Goal: Task Accomplishment & Management: Complete application form

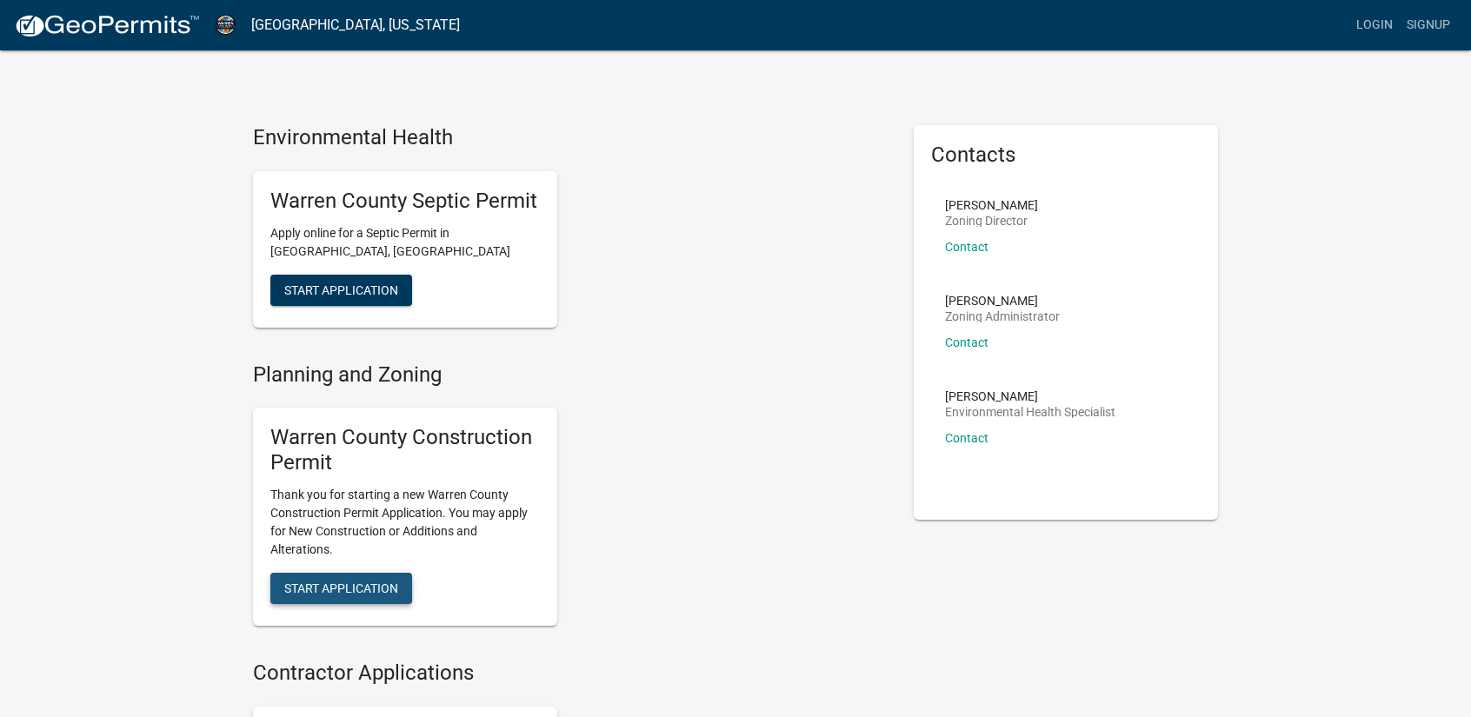
click at [327, 591] on span "Start Application" at bounding box center [341, 588] width 114 height 14
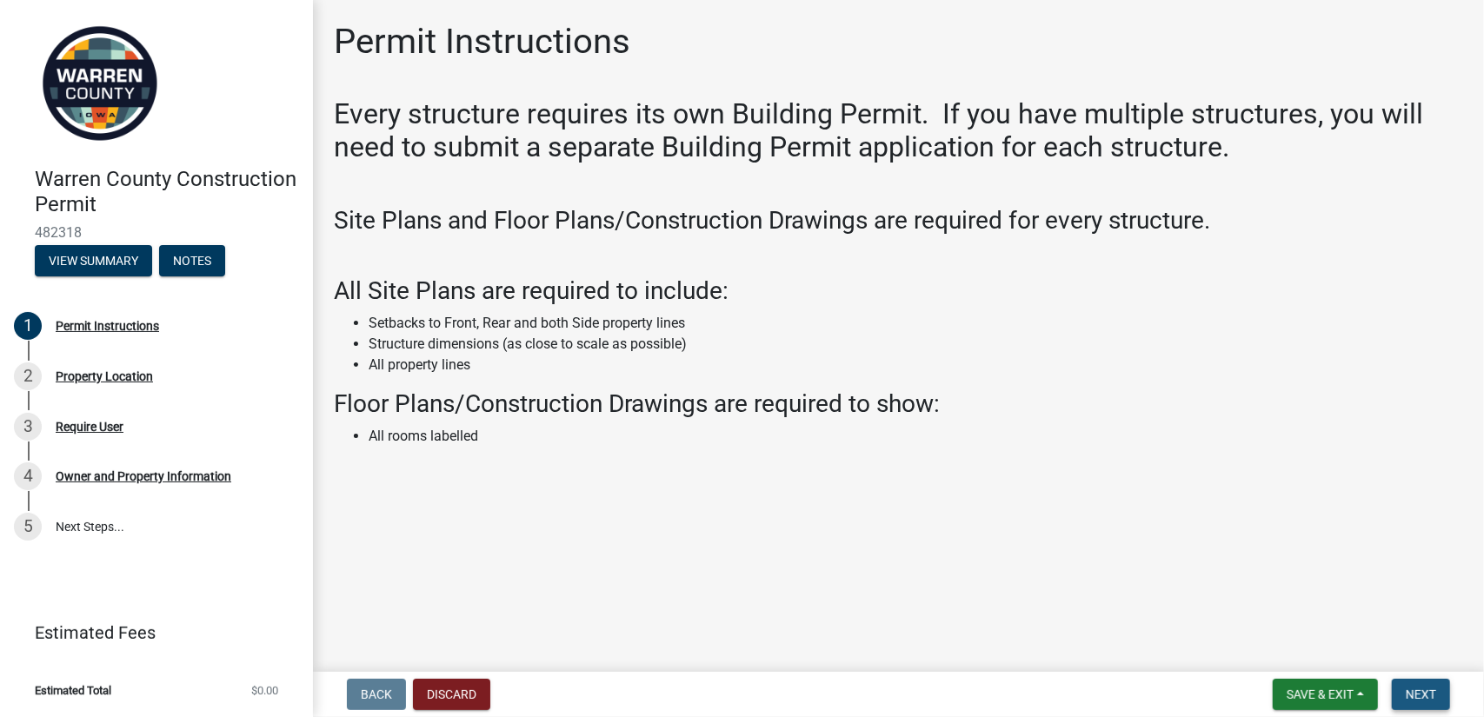
click at [1425, 698] on span "Next" at bounding box center [1421, 695] width 30 height 14
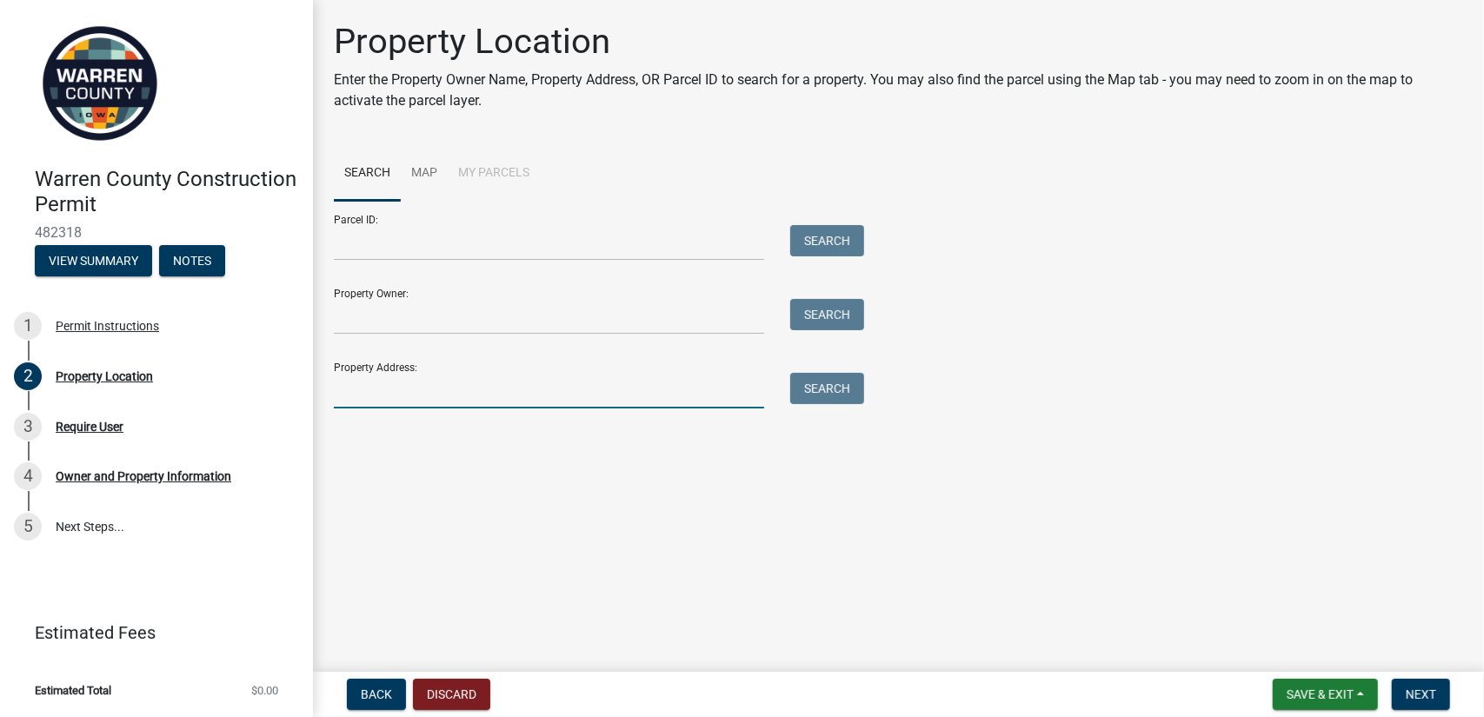
click at [379, 396] on input "Property Address:" at bounding box center [549, 391] width 430 height 36
click at [833, 394] on button "Search" at bounding box center [827, 388] width 74 height 31
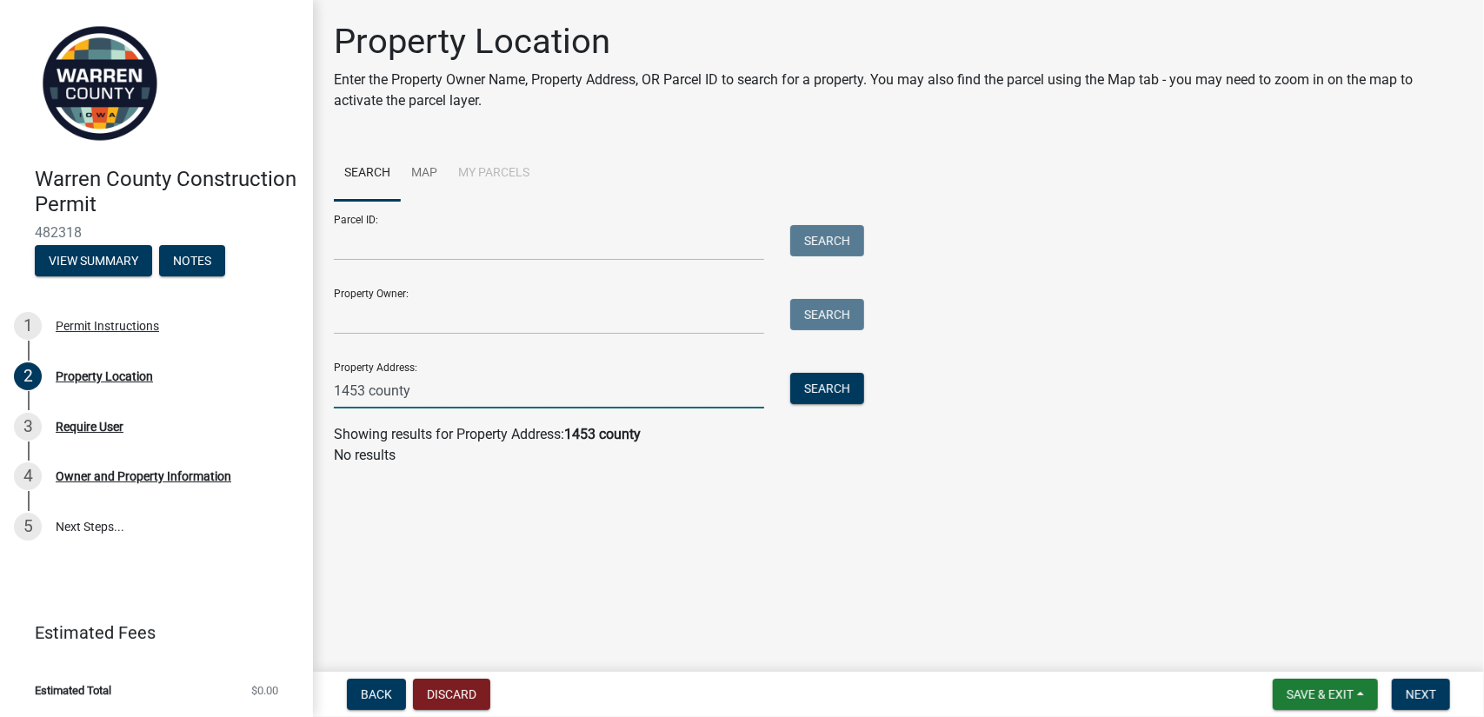
click at [481, 390] on input "1453 county" at bounding box center [549, 391] width 430 height 36
type input "1453"
click at [843, 384] on button "Search" at bounding box center [827, 388] width 74 height 31
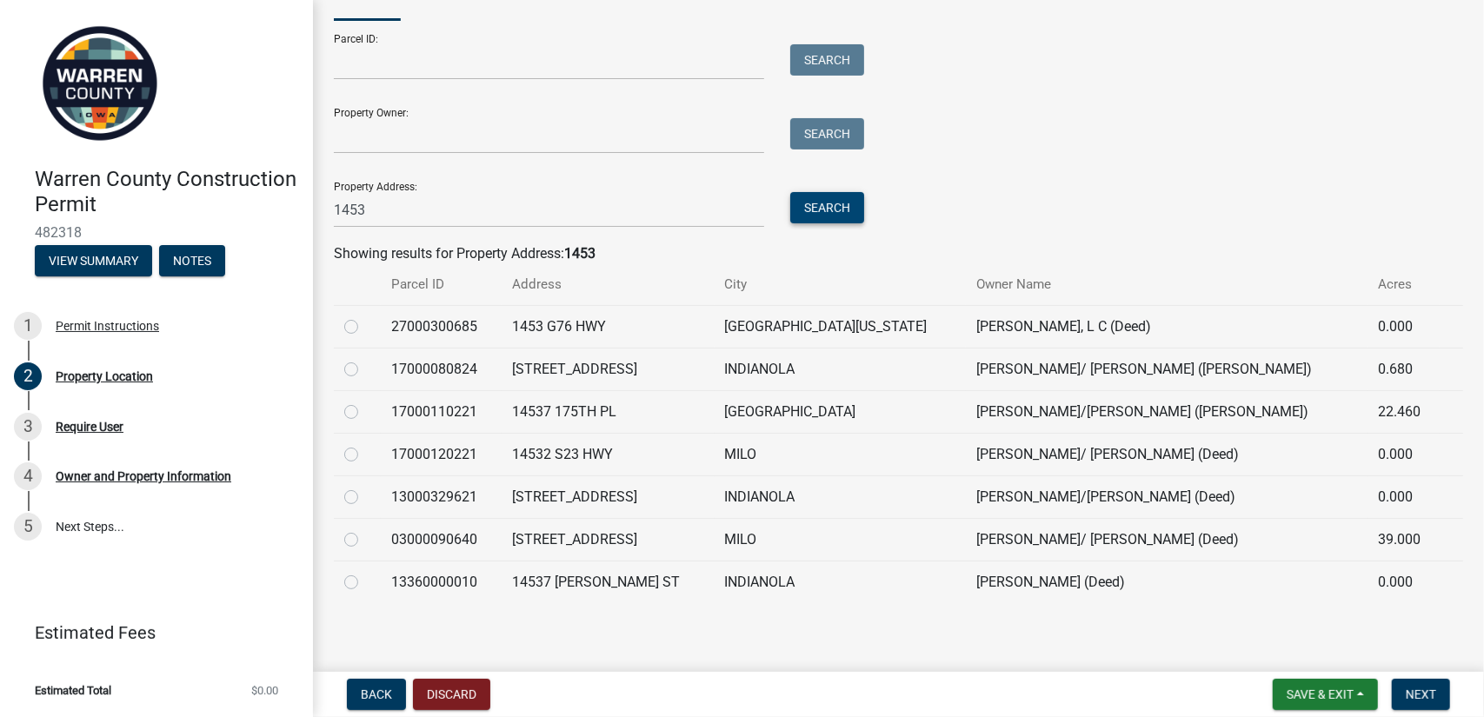
scroll to position [184, 0]
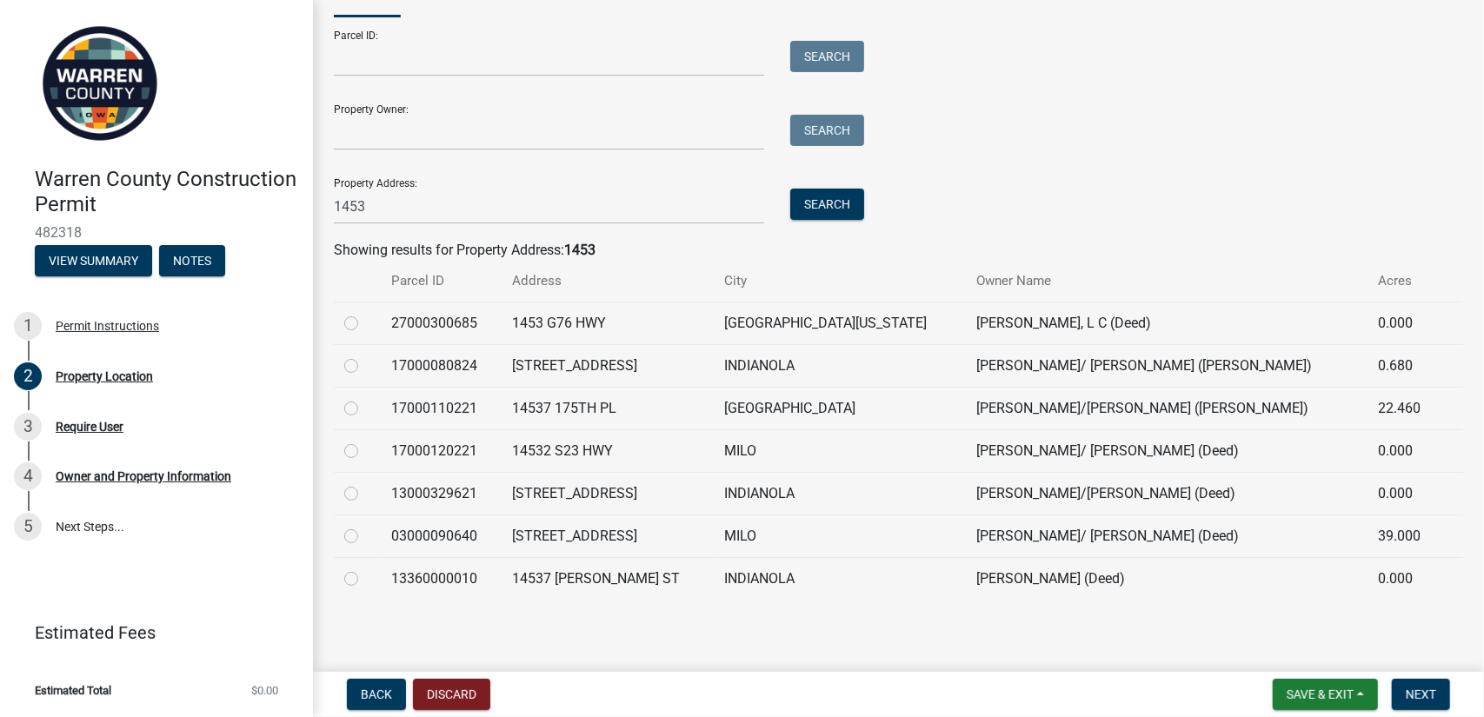
click at [365, 313] on label at bounding box center [365, 313] width 0 height 0
click at [365, 319] on input "radio" at bounding box center [370, 318] width 11 height 11
radio input "true"
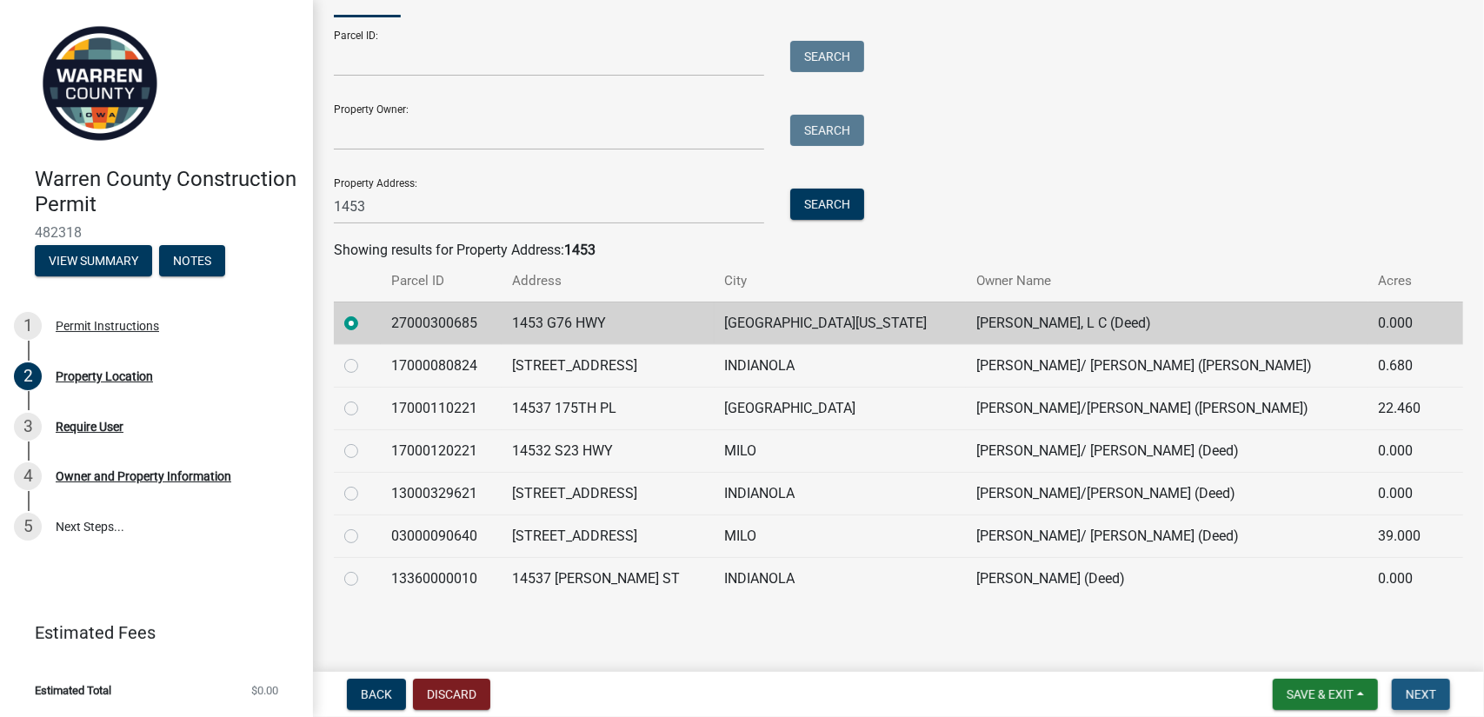
click at [1439, 696] on button "Next" at bounding box center [1421, 694] width 58 height 31
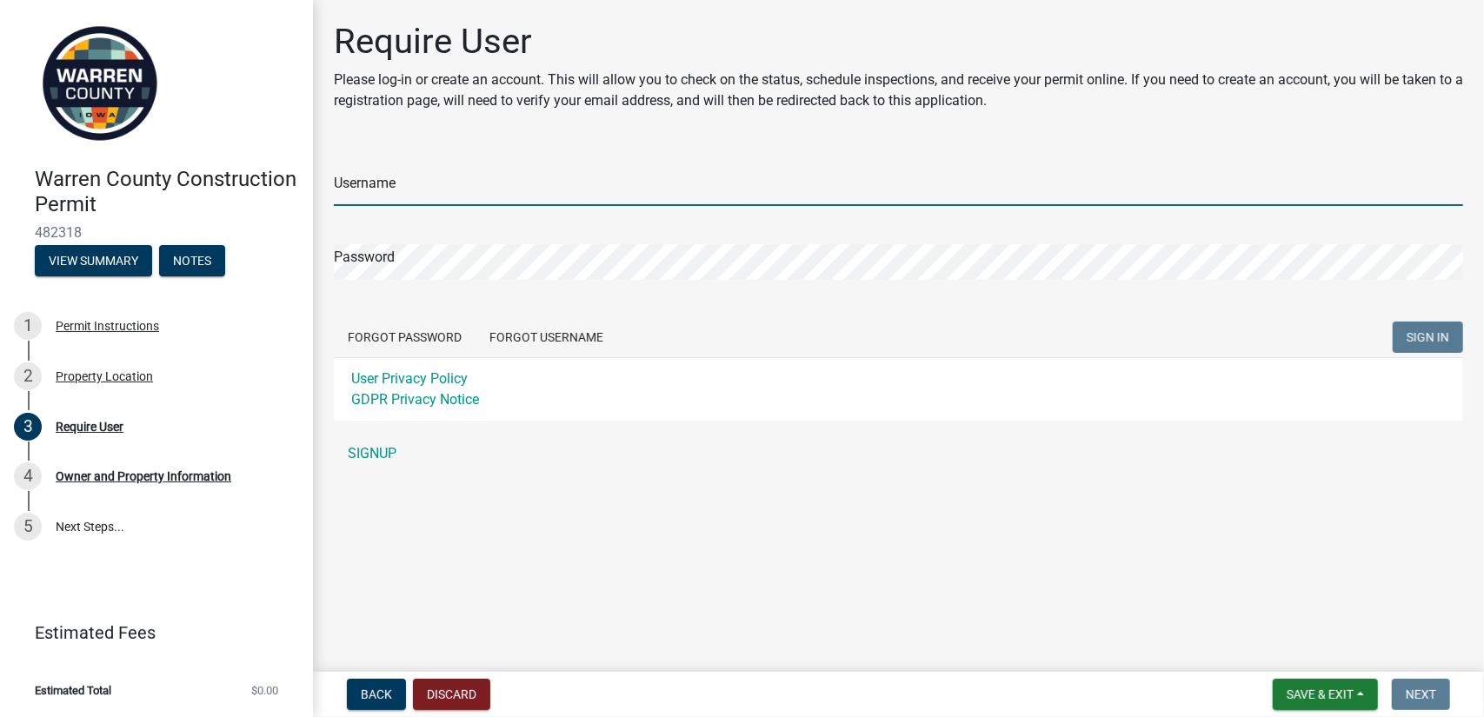
type input "[EMAIL_ADDRESS][DOMAIN_NAME]"
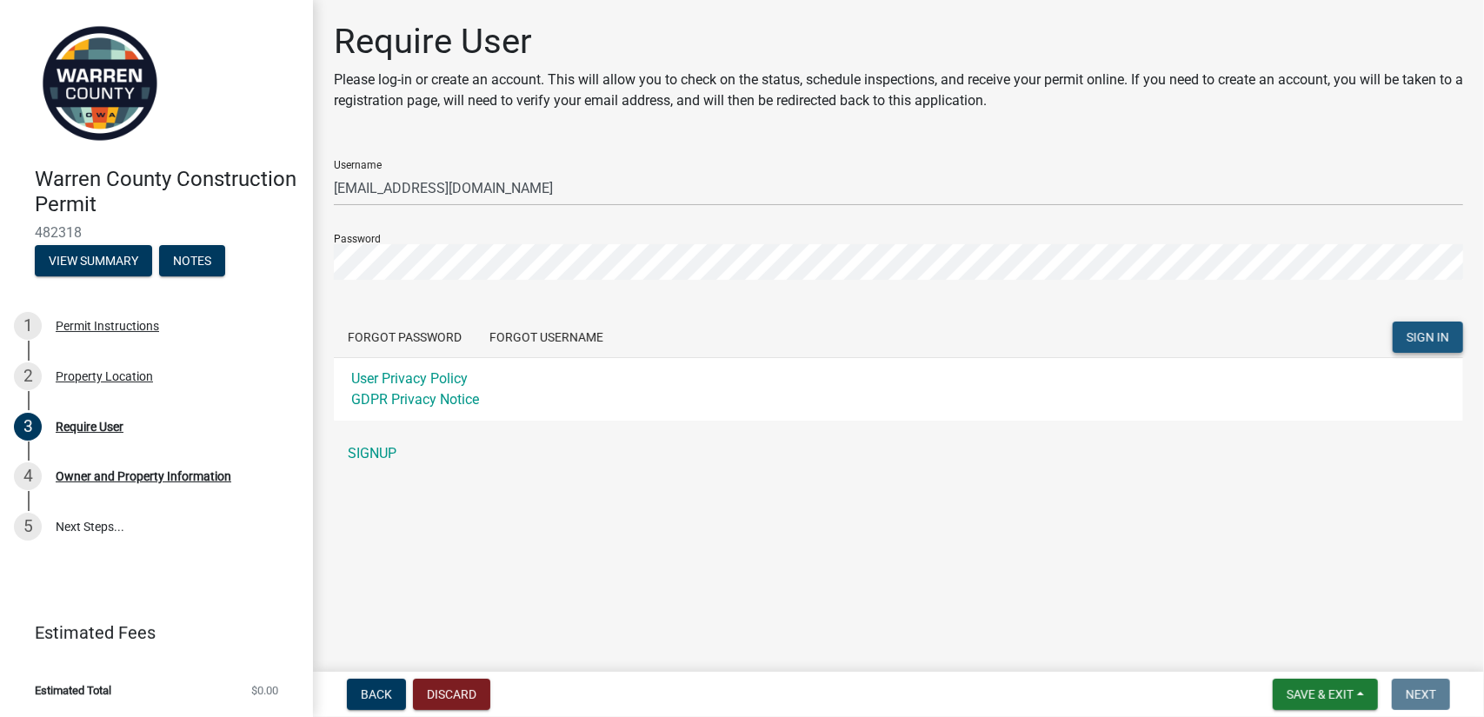
click at [1433, 336] on span "SIGN IN" at bounding box center [1427, 337] width 43 height 14
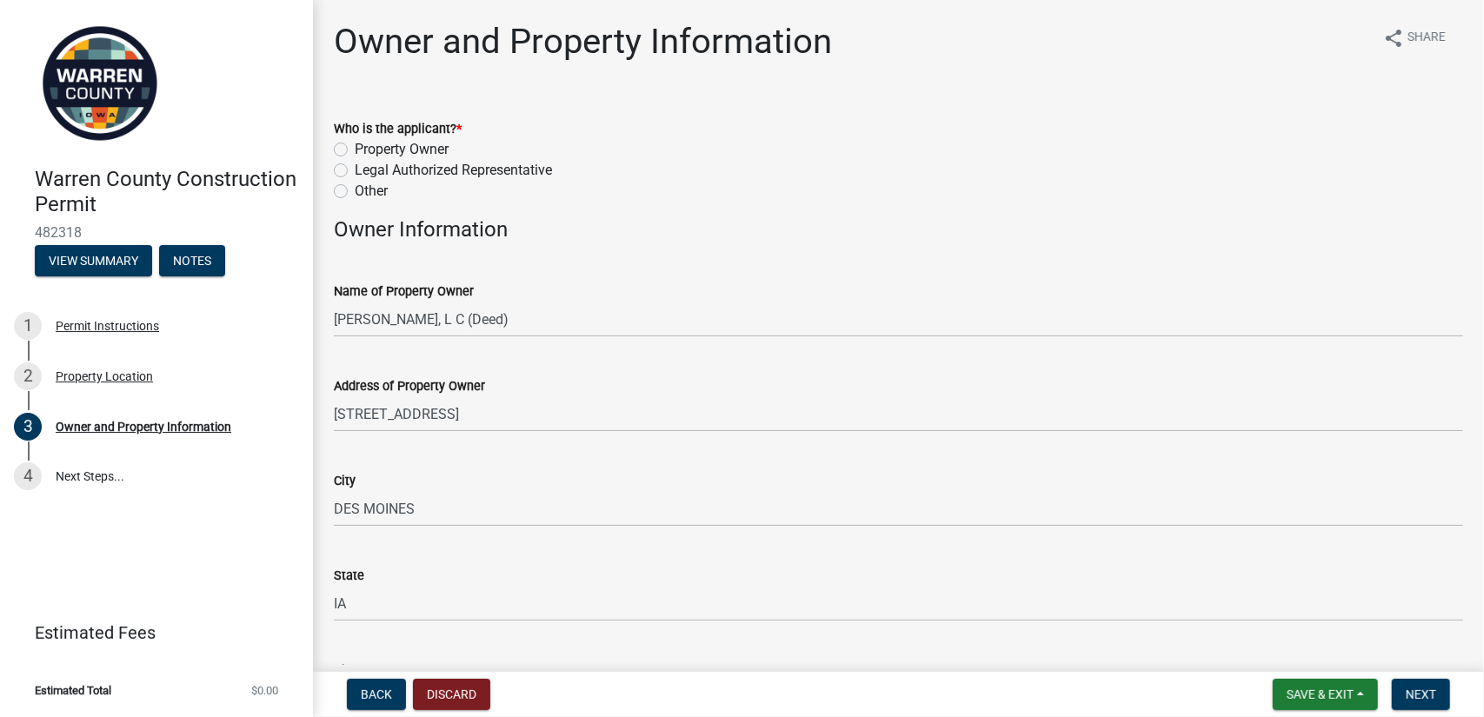
click at [355, 171] on label "Legal Authorized Representative" at bounding box center [453, 170] width 197 height 21
click at [355, 171] on input "Legal Authorized Representative" at bounding box center [360, 165] width 11 height 11
radio input "true"
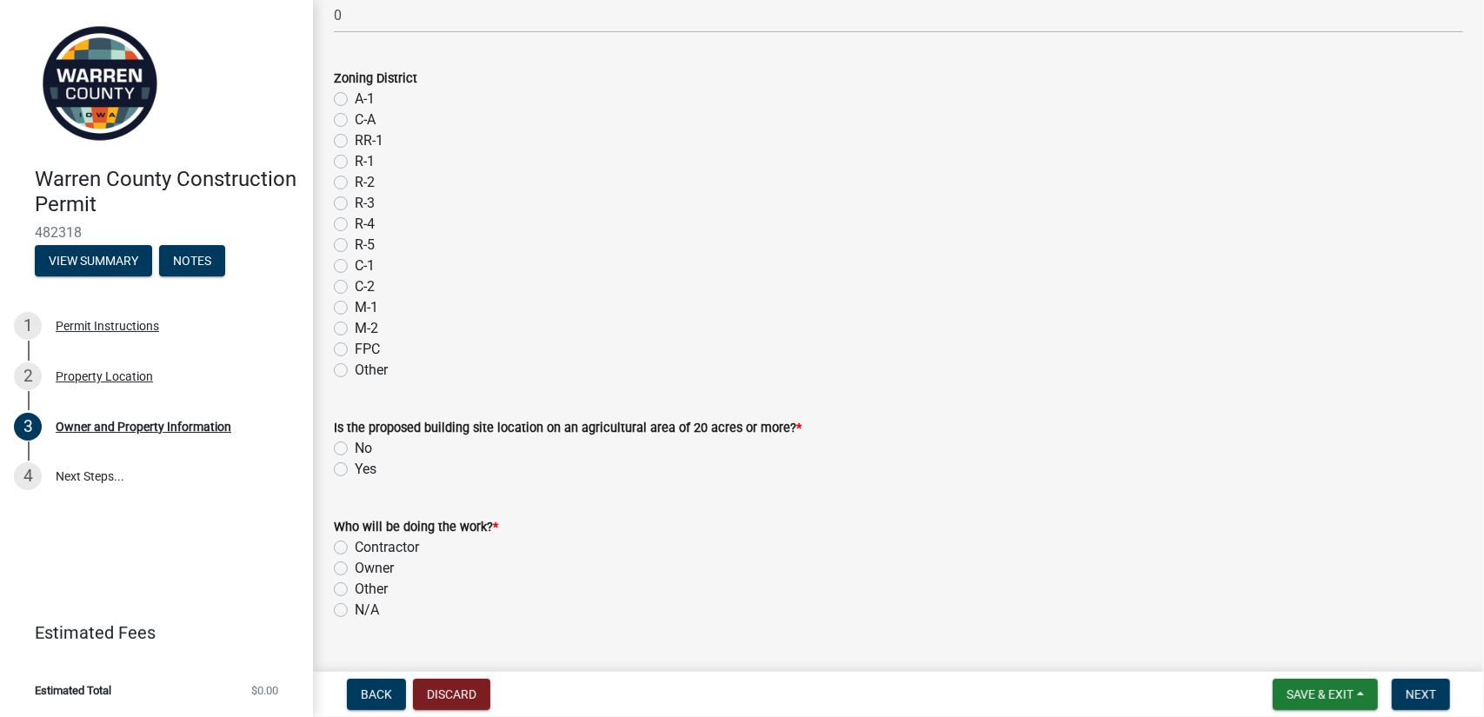
scroll to position [1470, 0]
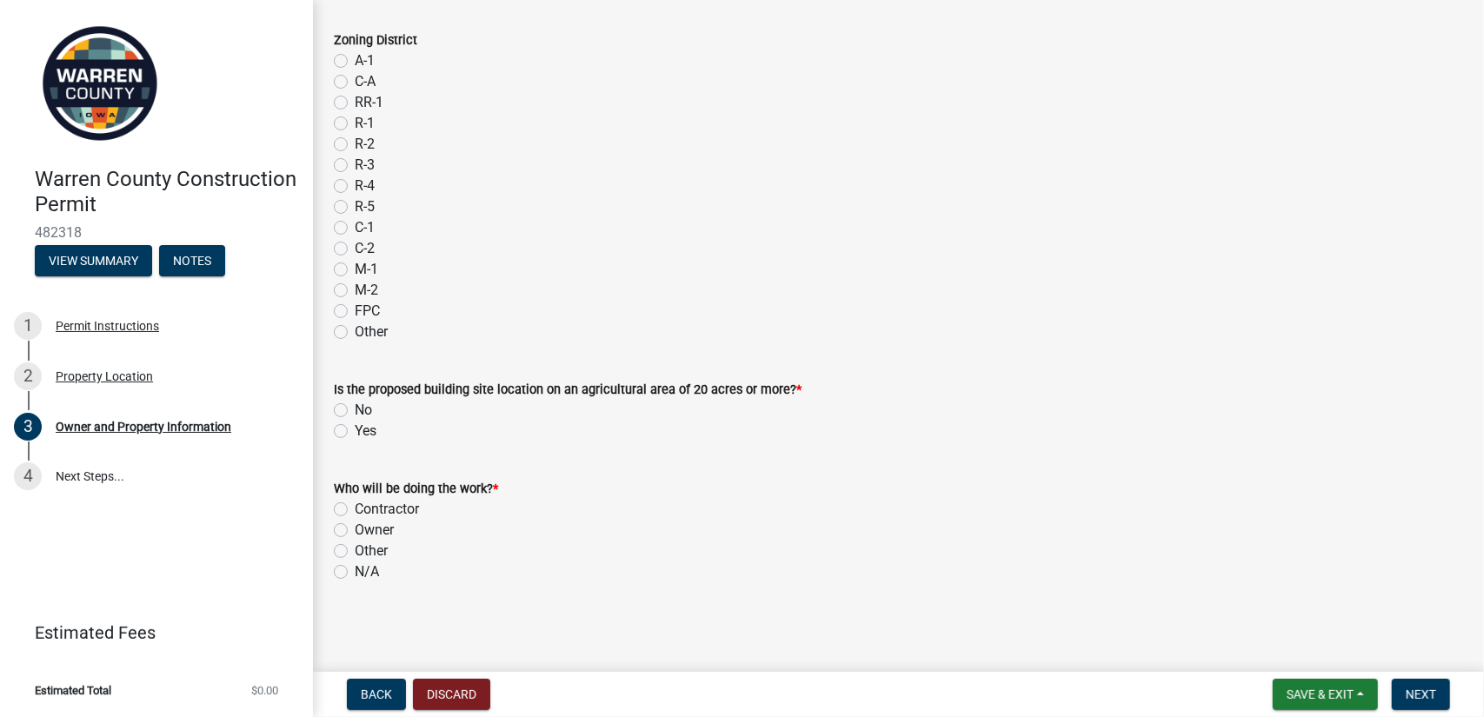
drag, startPoint x: 341, startPoint y: 408, endPoint x: 354, endPoint y: 409, distance: 13.1
click at [355, 408] on label "No" at bounding box center [363, 410] width 17 height 21
click at [355, 408] on input "No" at bounding box center [360, 405] width 11 height 11
radio input "true"
click at [355, 509] on label "Contractor" at bounding box center [387, 509] width 64 height 21
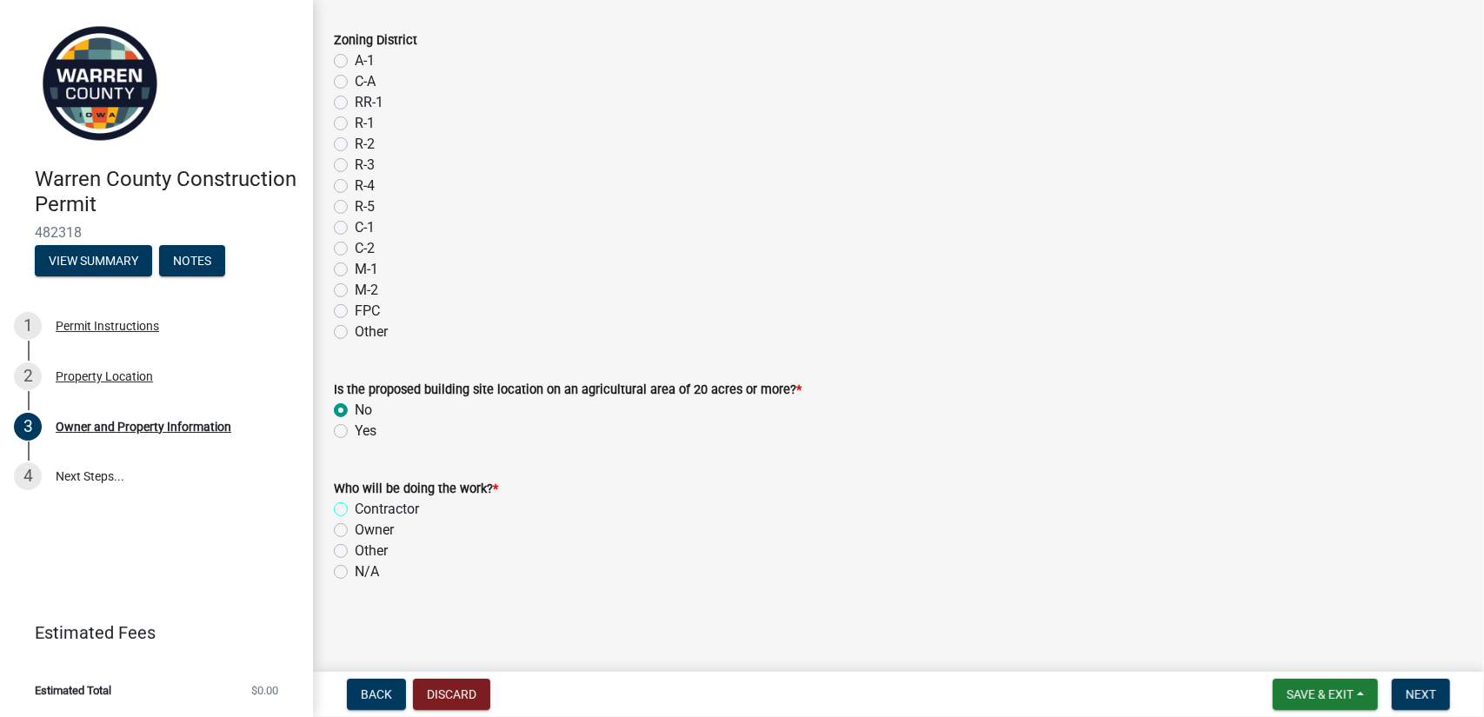
click at [355, 509] on input "Contractor" at bounding box center [360, 504] width 11 height 11
radio input "true"
click at [1431, 697] on span "Next" at bounding box center [1421, 695] width 30 height 14
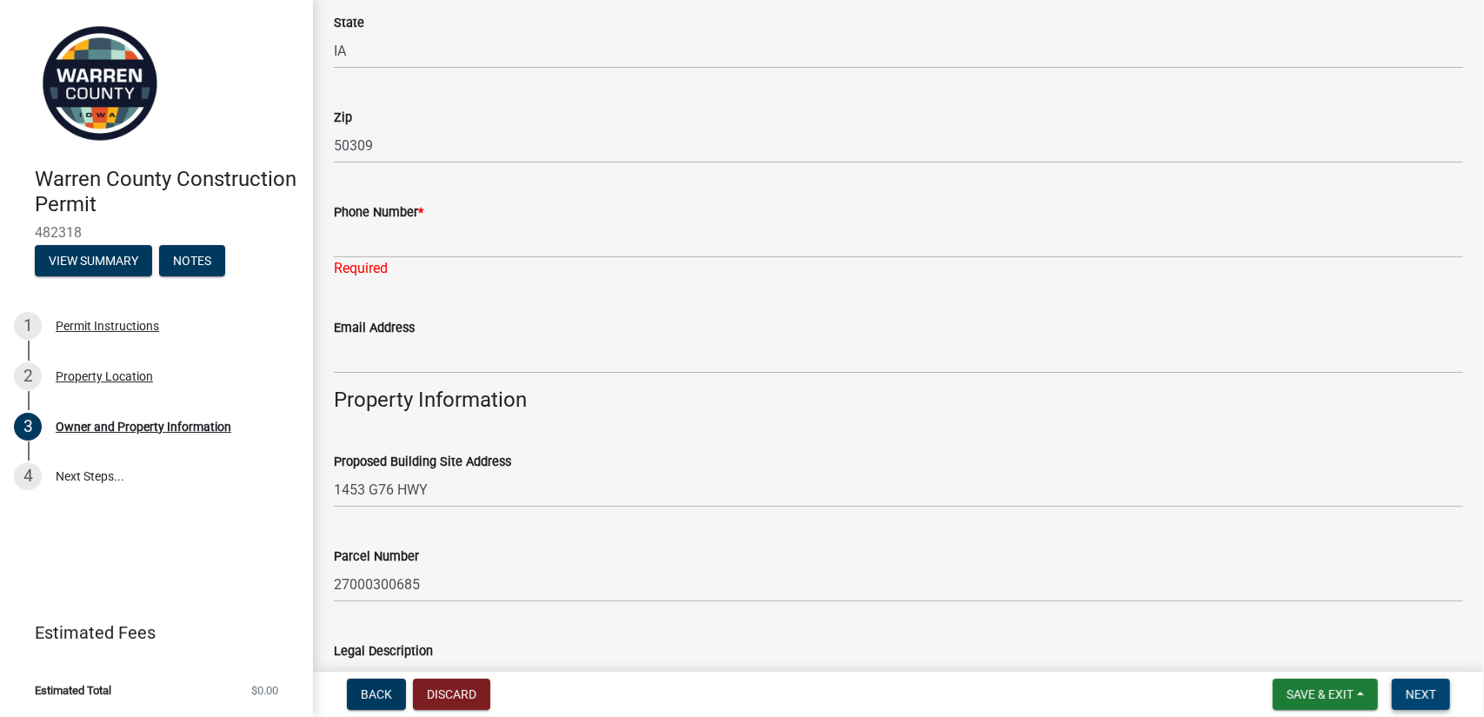
scroll to position [535, 0]
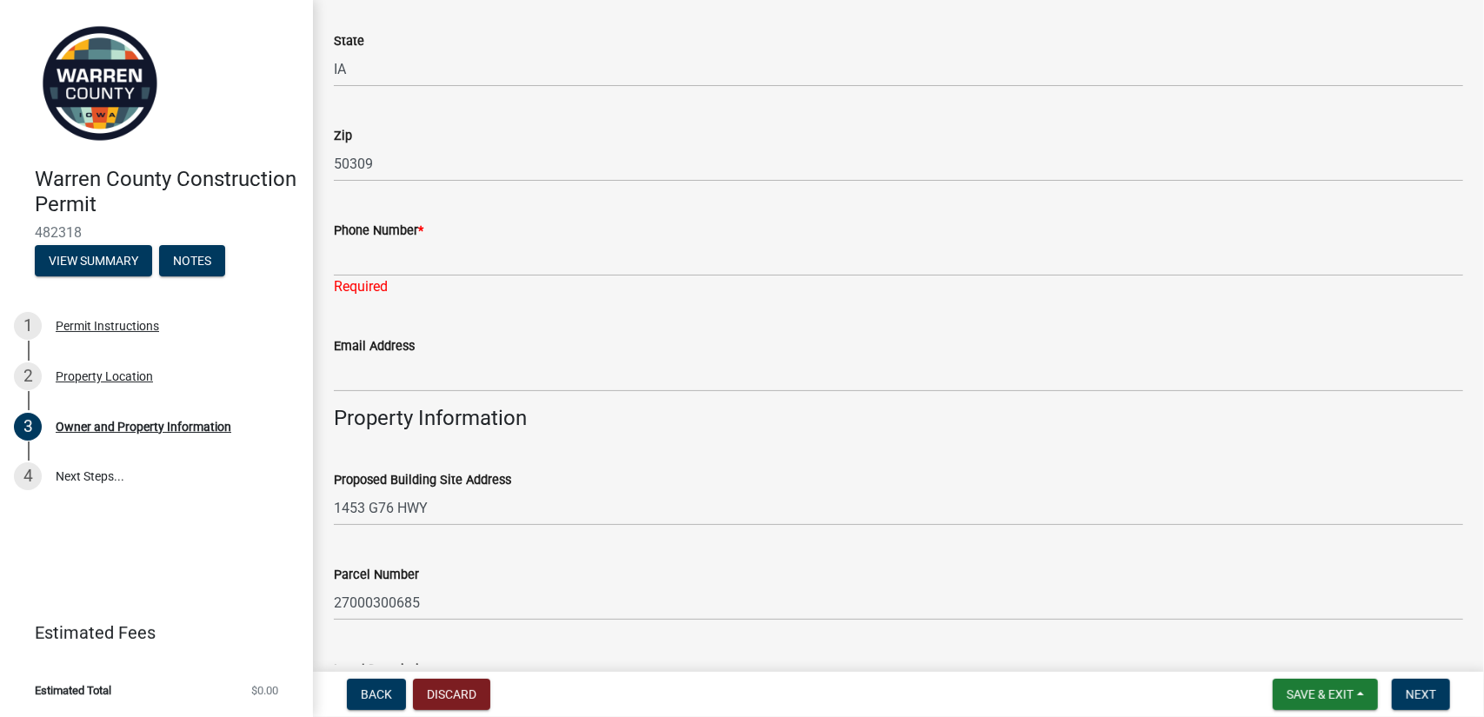
click at [415, 318] on div "Email Address" at bounding box center [898, 351] width 1129 height 81
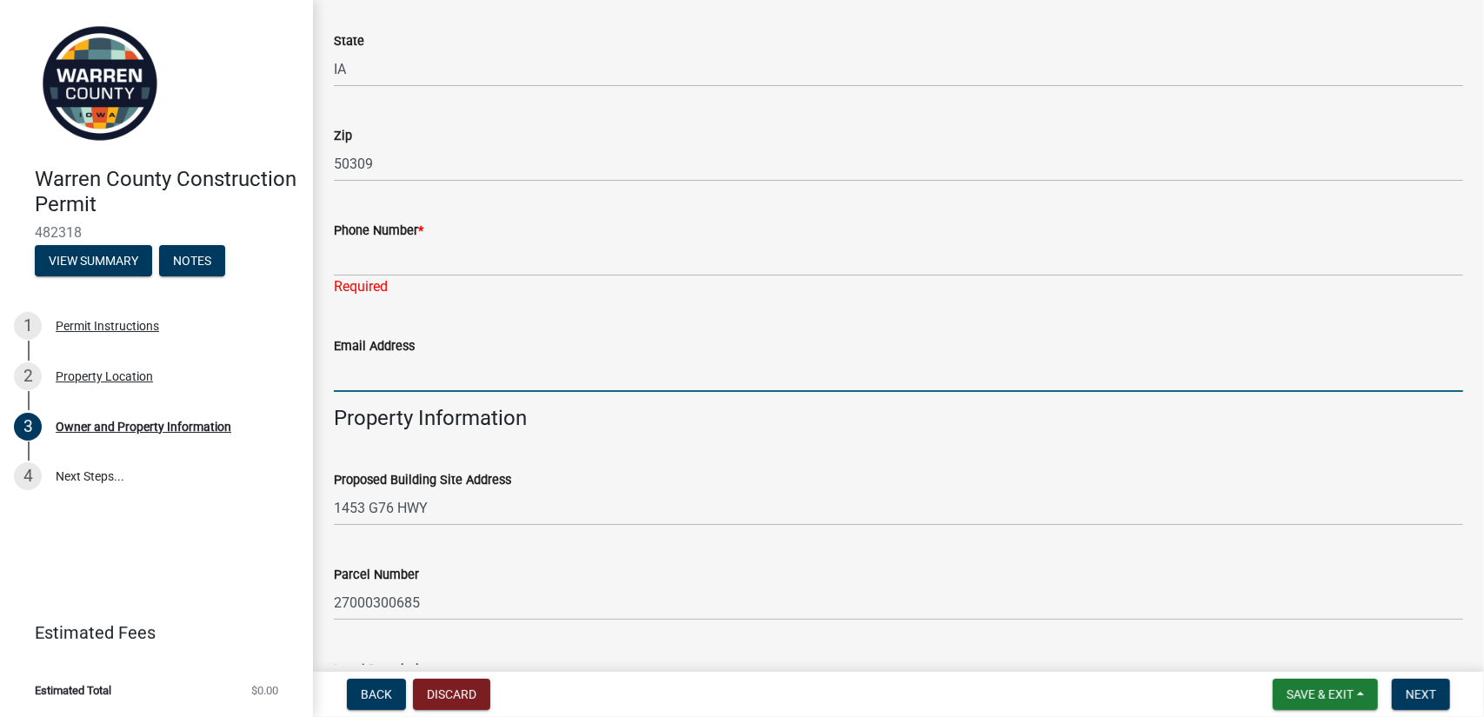
click at [396, 368] on input "Email Address" at bounding box center [898, 374] width 1129 height 36
type input "[EMAIL_ADDRESS][DOMAIN_NAME]"
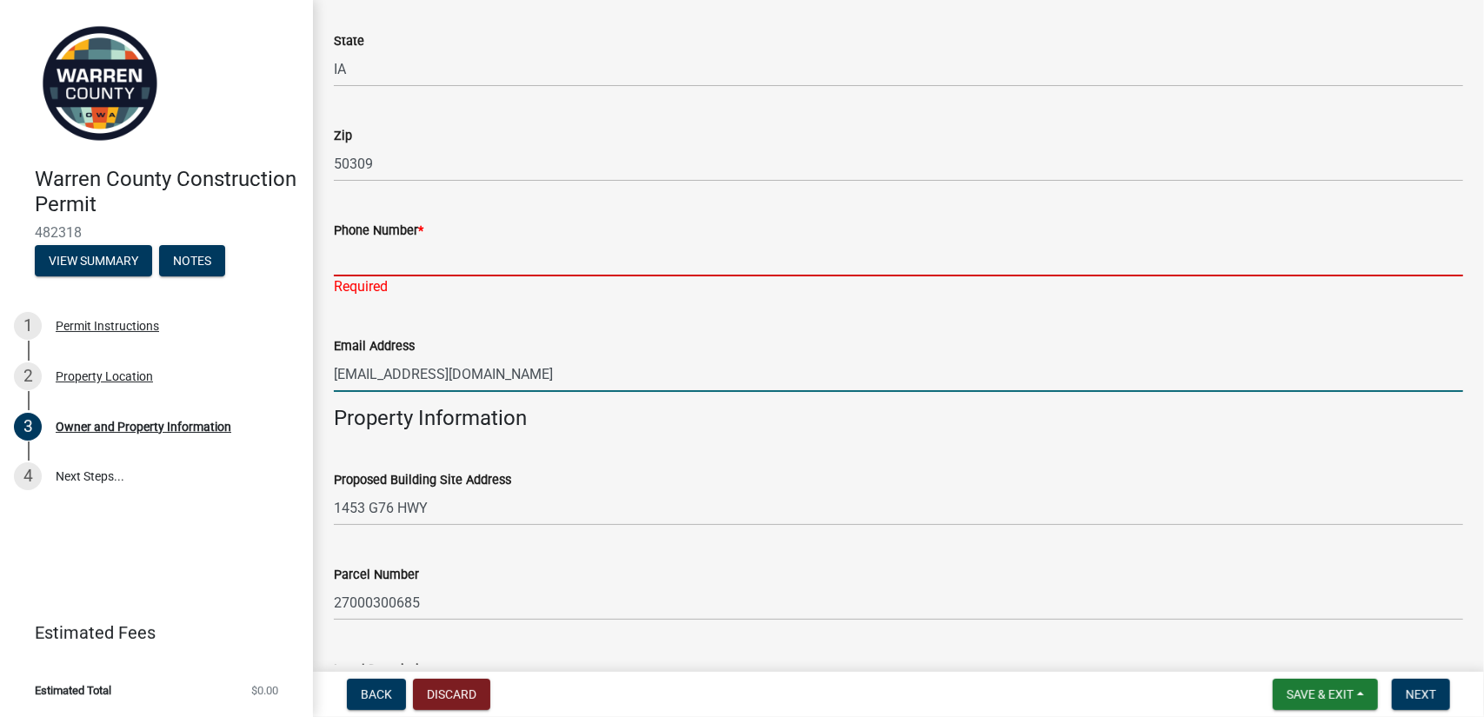
type input "6292620809"
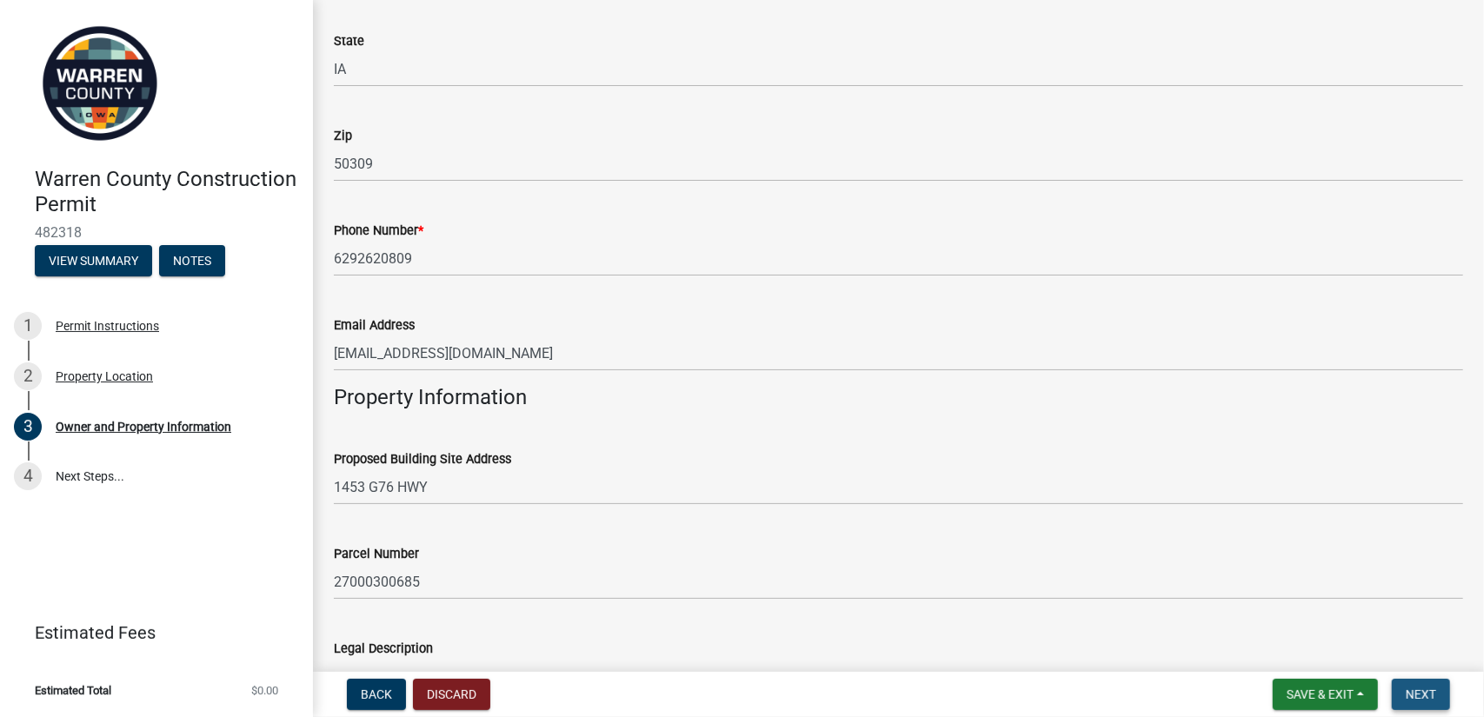
click at [1434, 697] on span "Next" at bounding box center [1421, 695] width 30 height 14
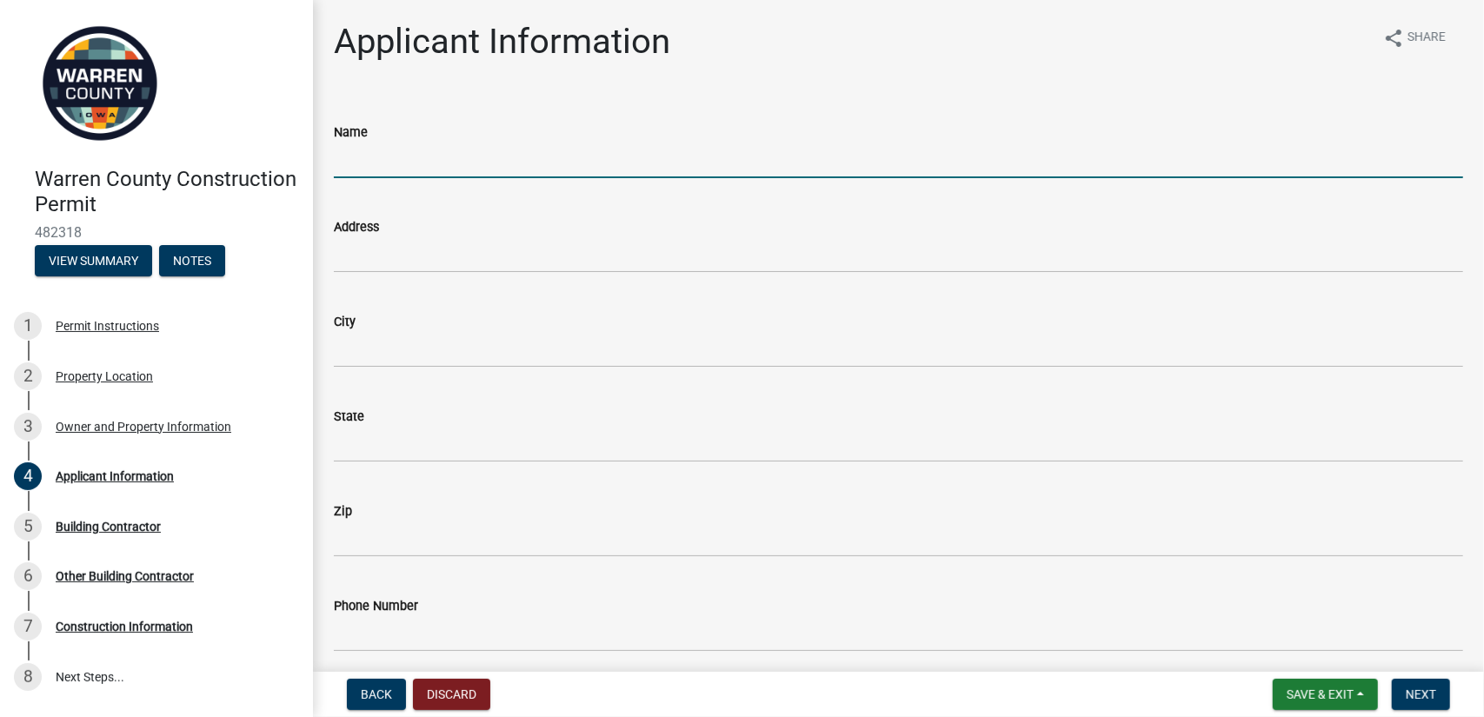
click at [336, 153] on input "Name" at bounding box center [898, 161] width 1129 height 36
type input "[PERSON_NAME]"
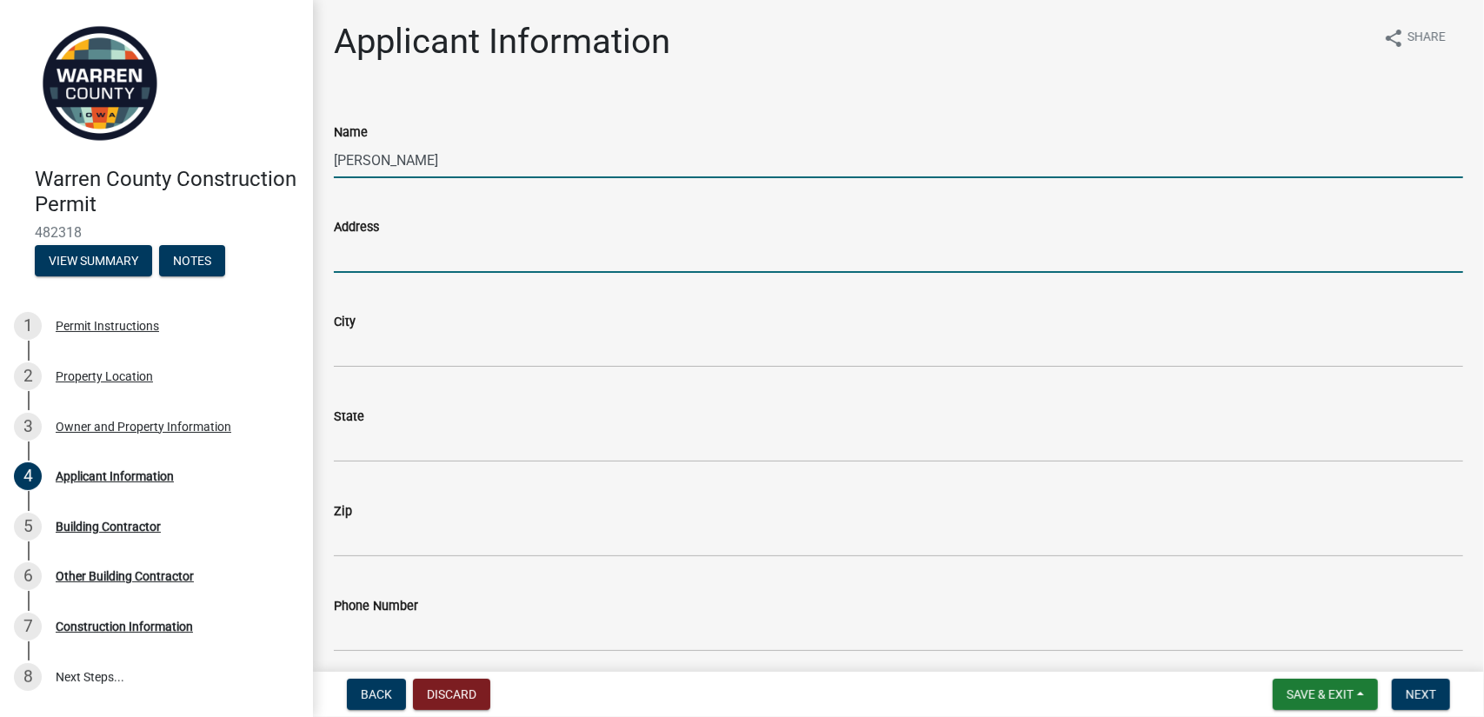
type input "[STREET_ADDRESS]"
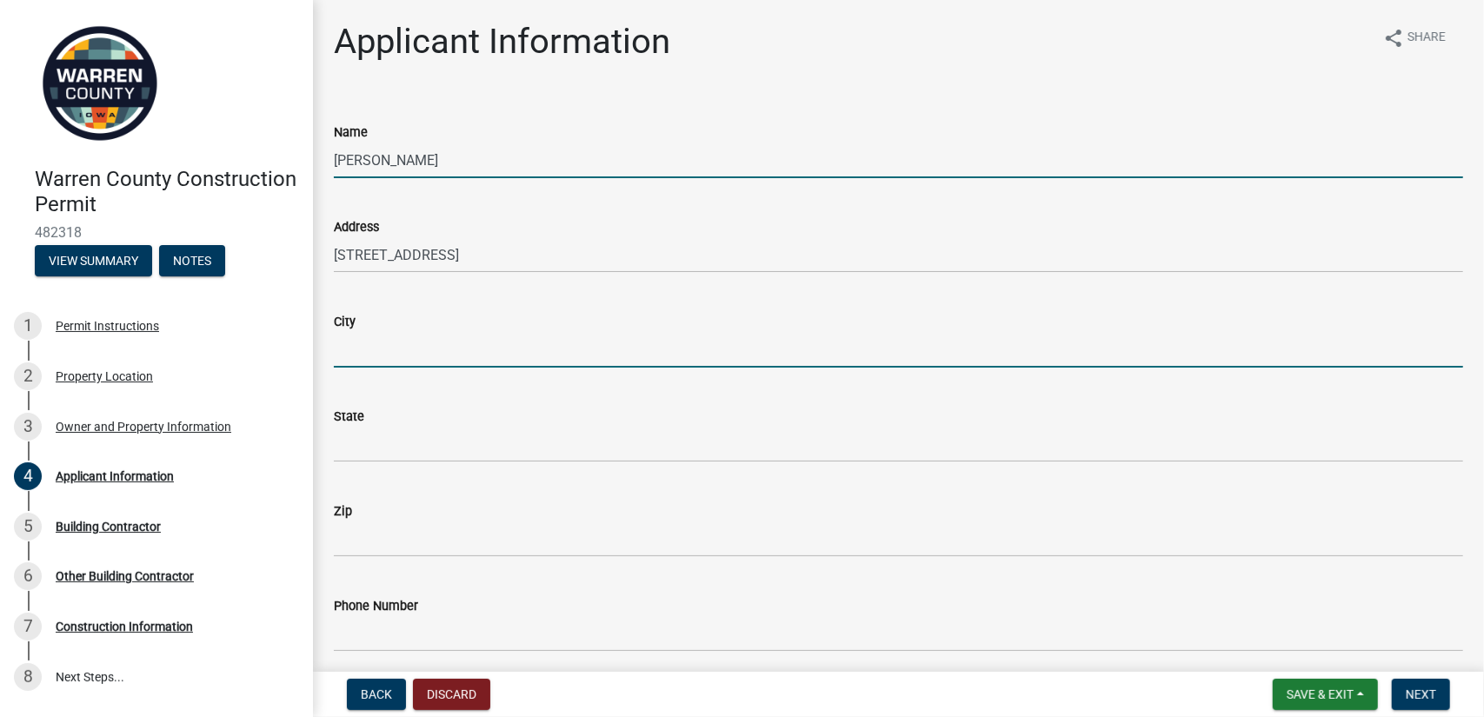
type input "omaha"
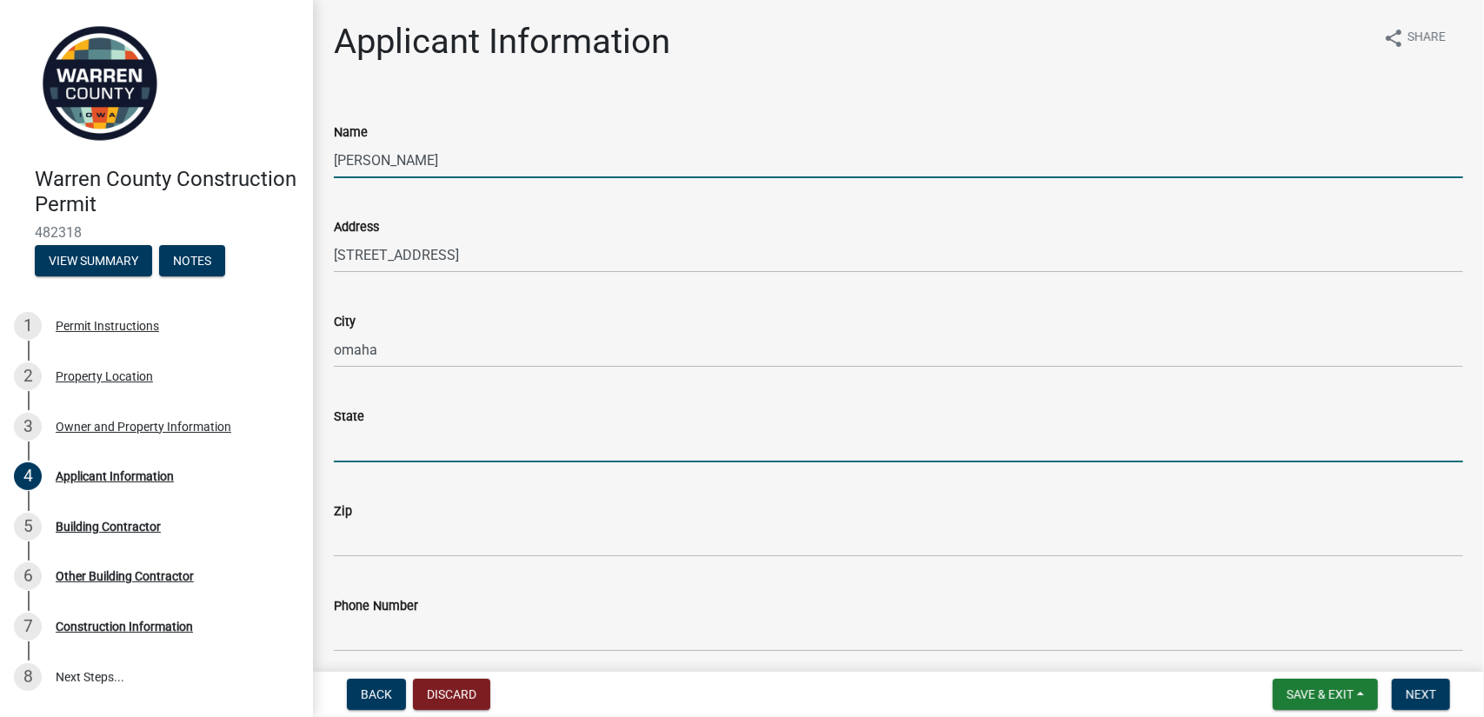
type input "NE"
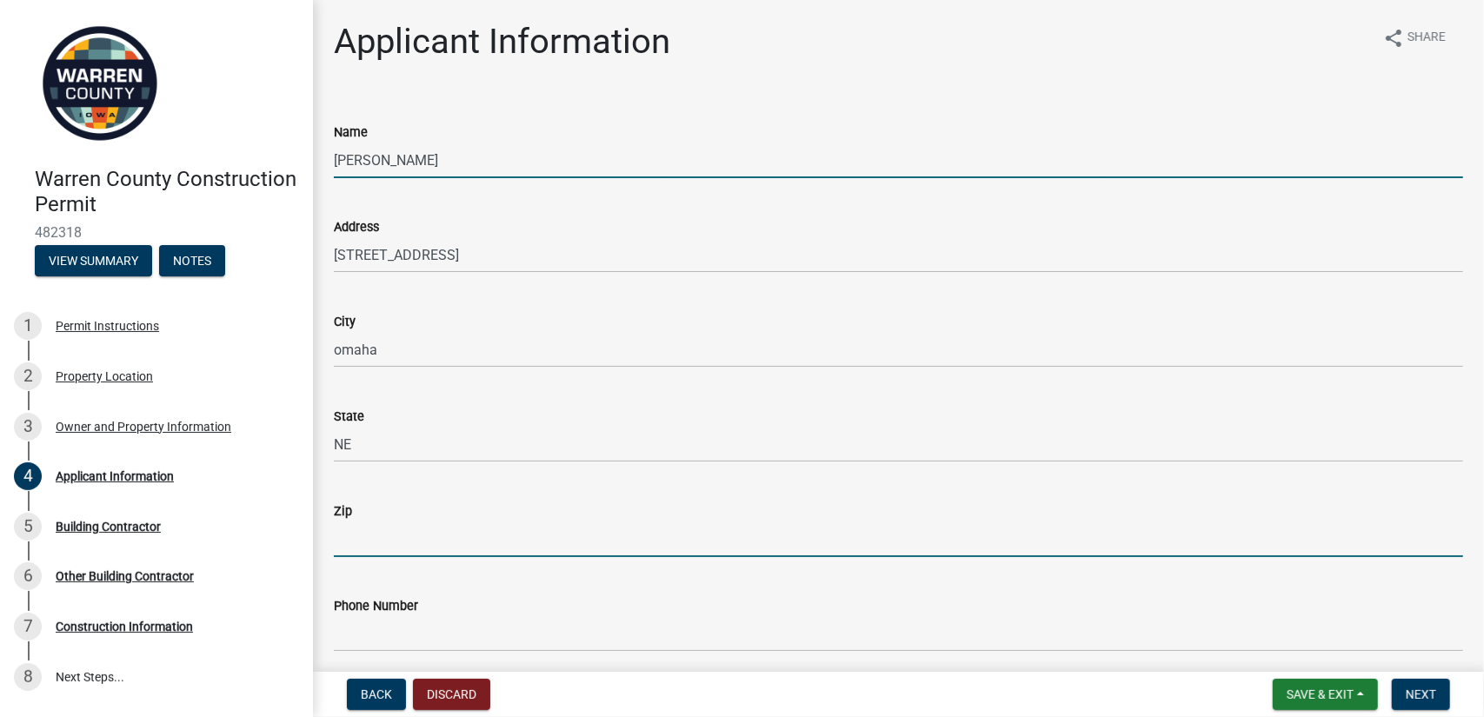
type input "68108"
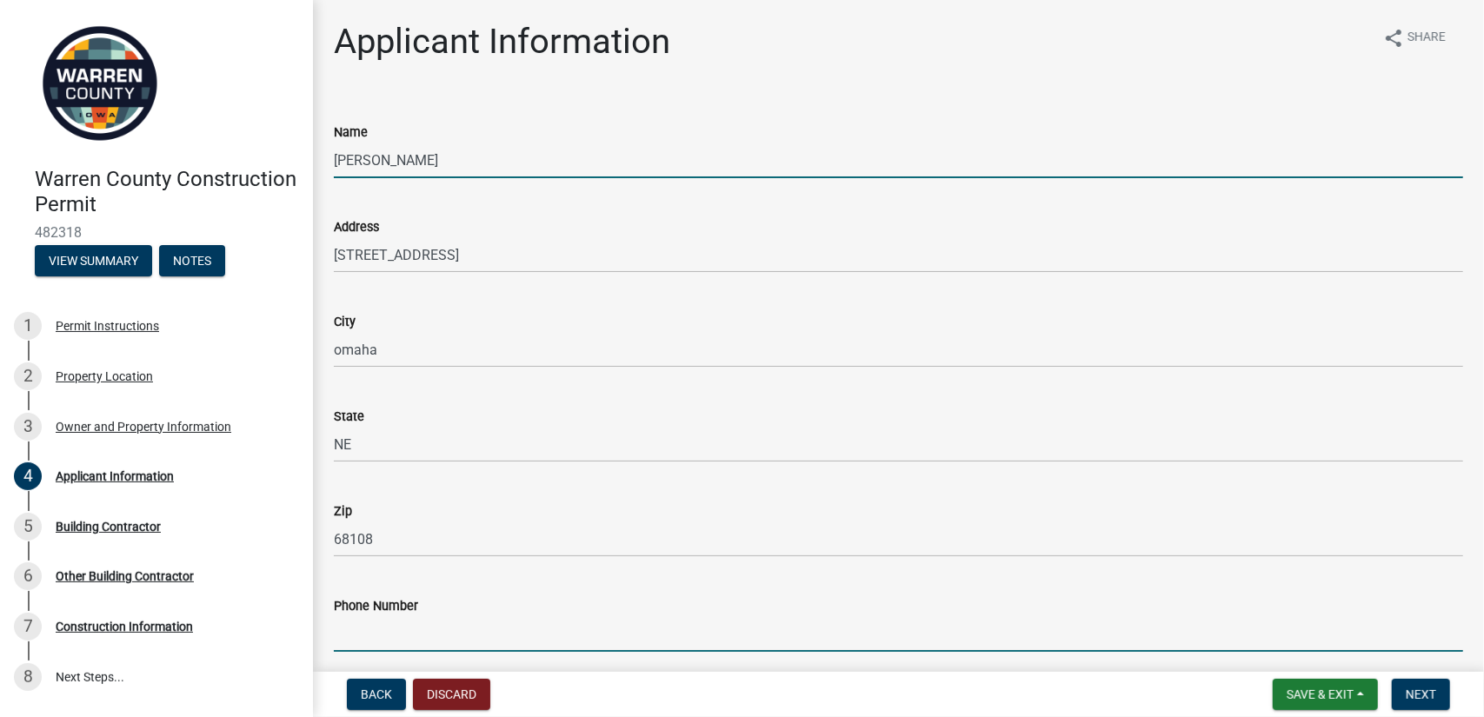
type input "6292620809"
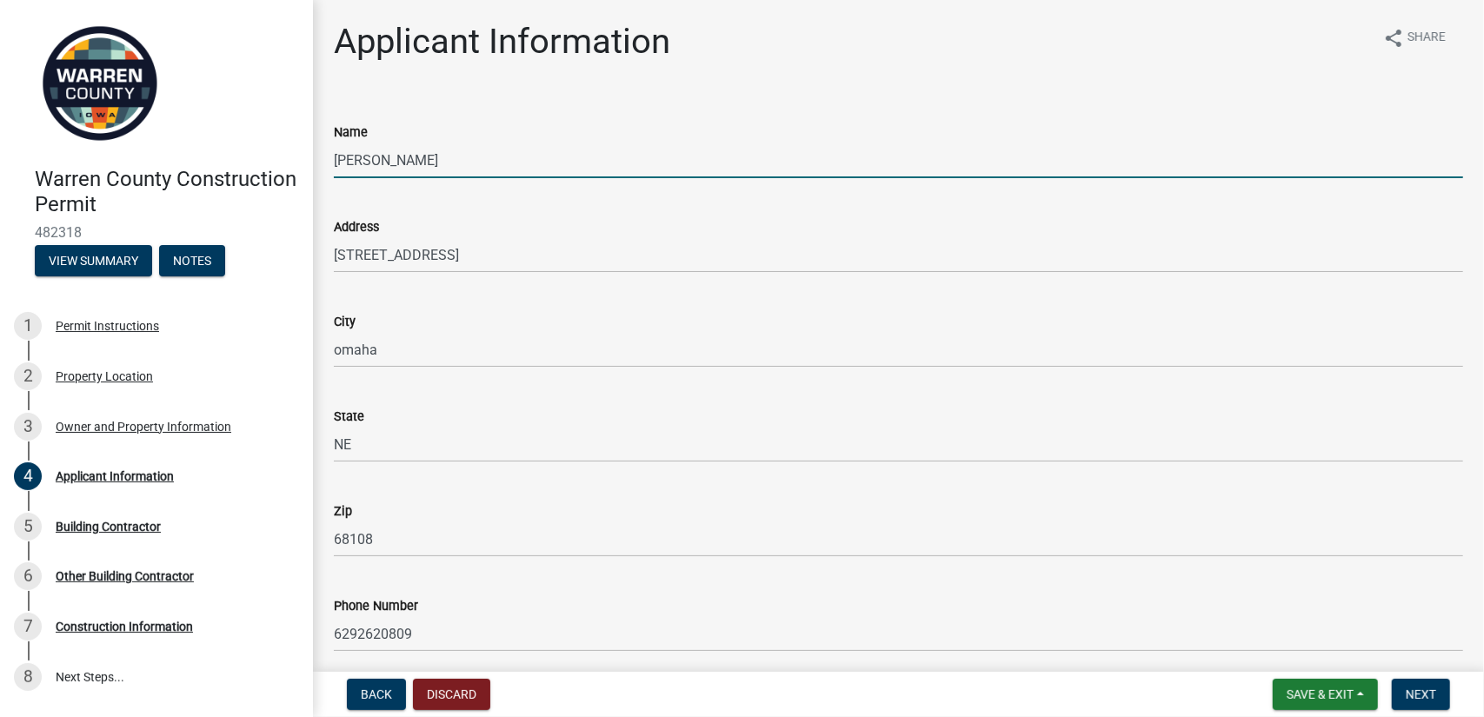
type input "[EMAIL_ADDRESS][DOMAIN_NAME]"
type input "M"
type input "s"
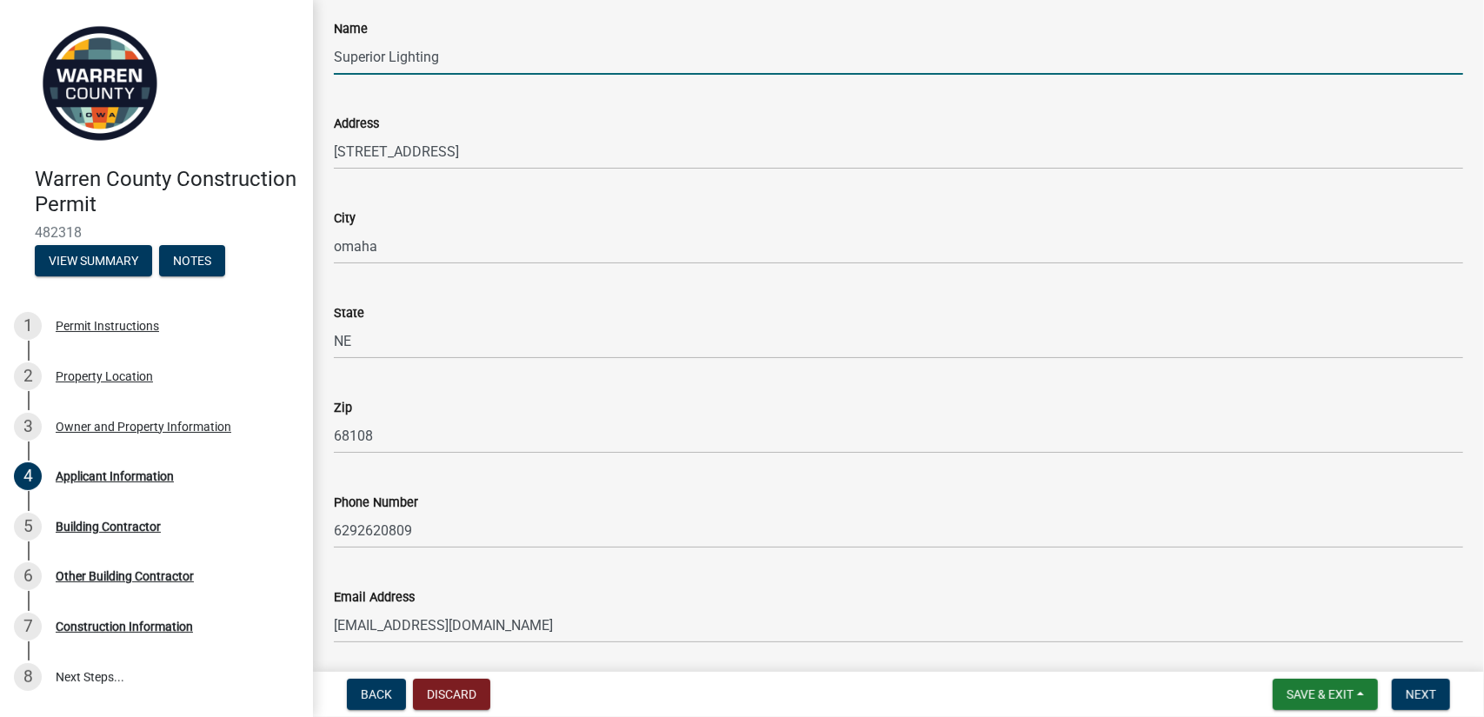
scroll to position [163, 0]
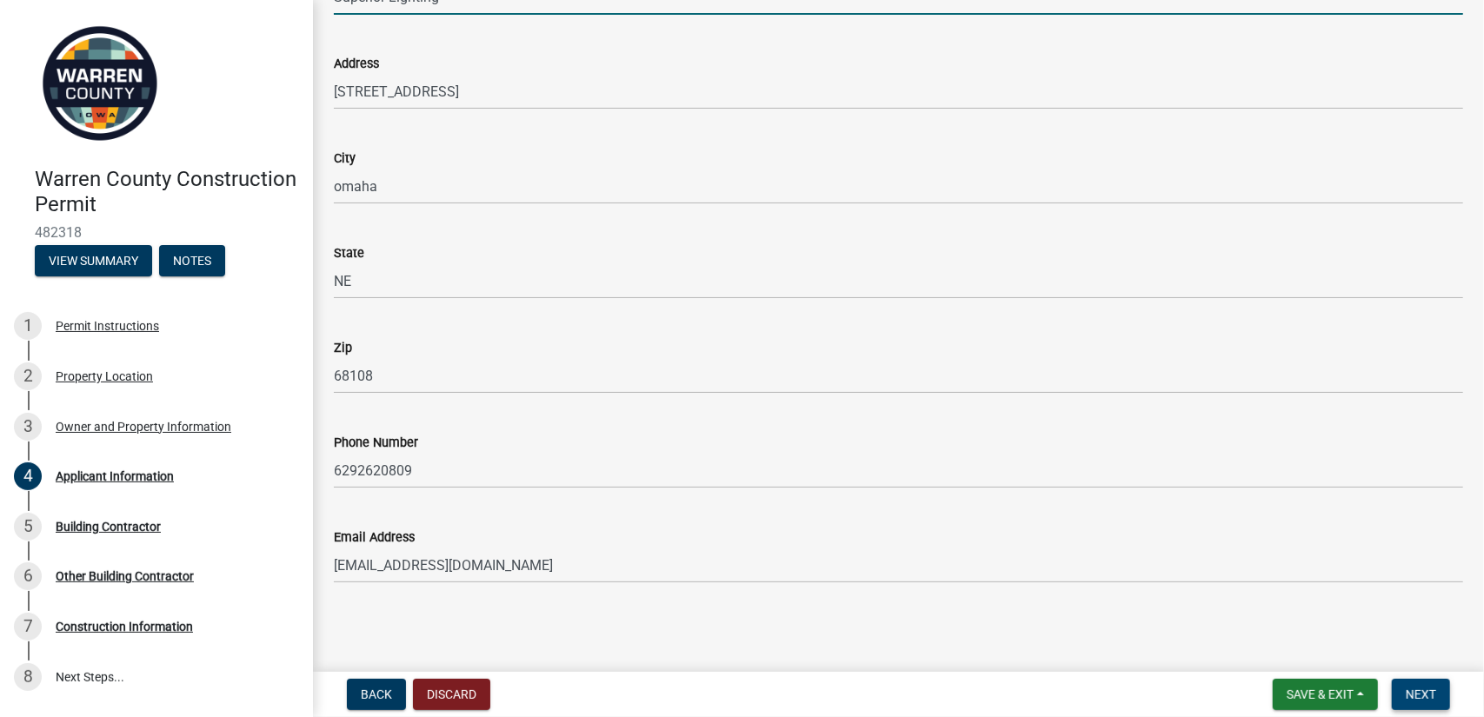
type input "Superior Lighting"
click at [1438, 691] on button "Next" at bounding box center [1421, 694] width 58 height 31
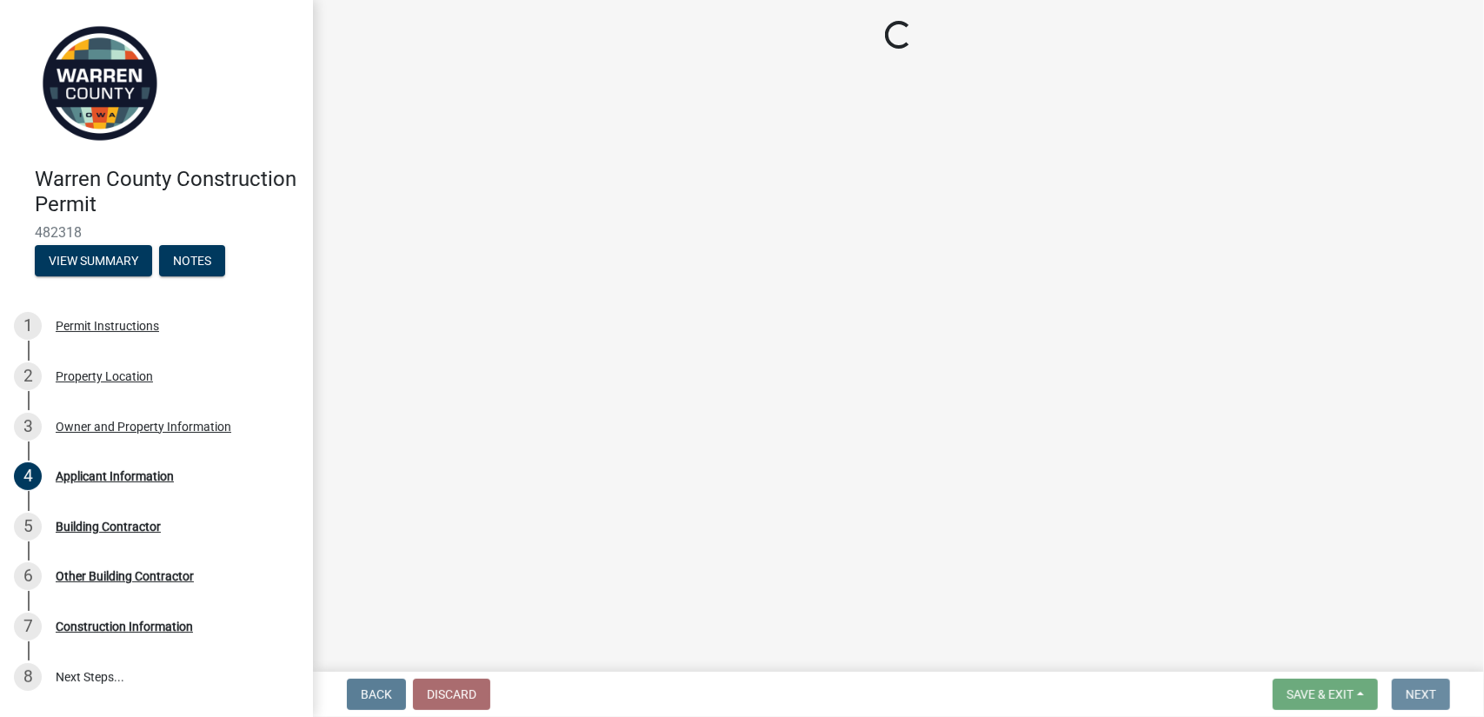
scroll to position [0, 0]
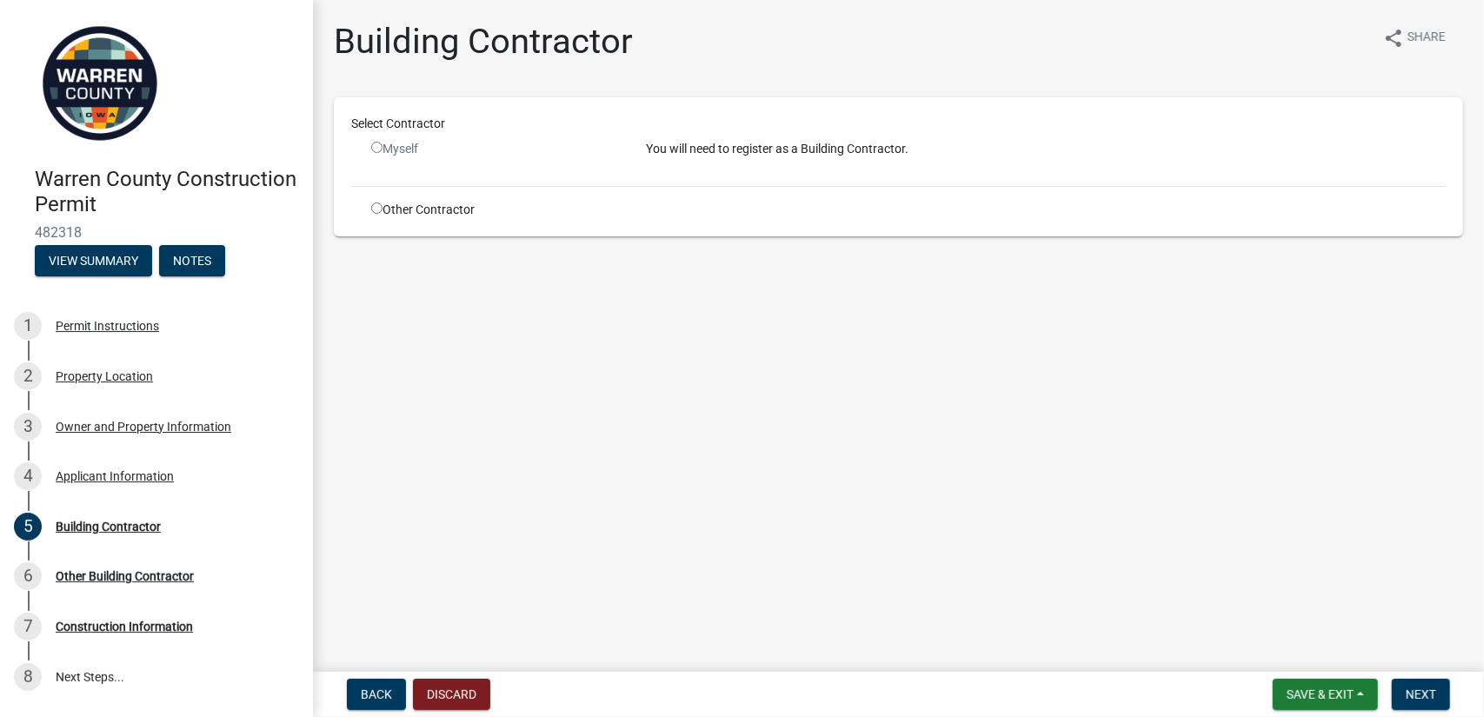
click at [376, 145] on input "radio" at bounding box center [376, 147] width 11 height 11
click at [375, 147] on input "radio" at bounding box center [376, 147] width 11 height 11
click at [371, 143] on input "radio" at bounding box center [376, 147] width 11 height 11
radio input "false"
click at [376, 203] on input "radio" at bounding box center [376, 208] width 11 height 11
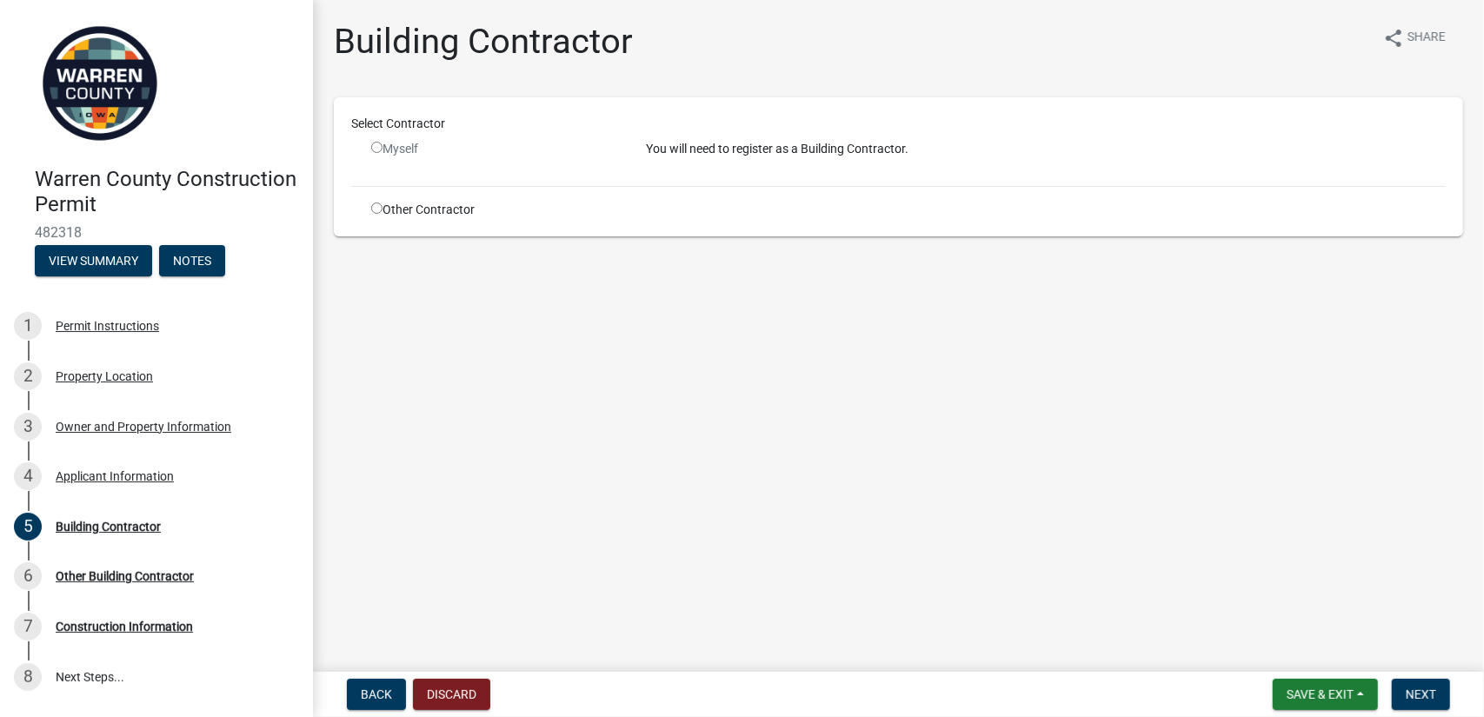
radio input "true"
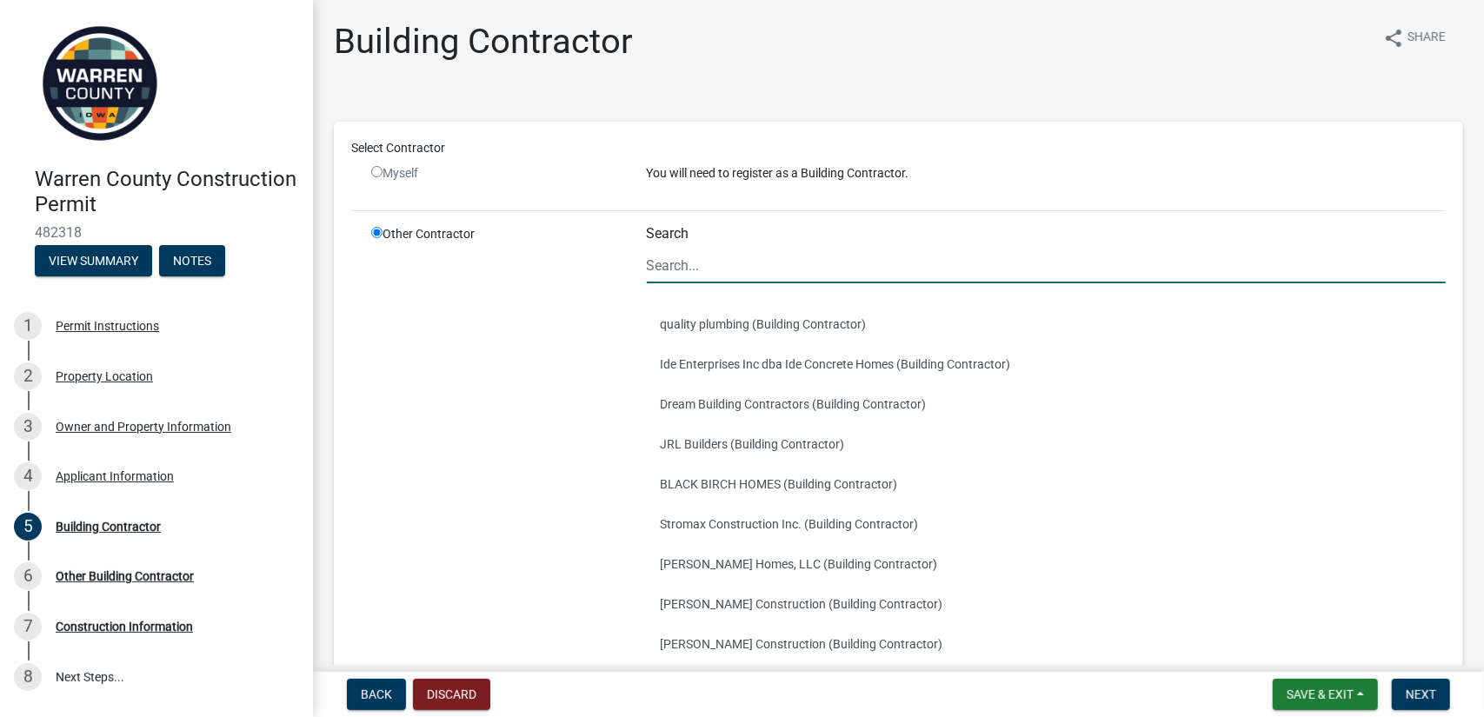
click at [692, 265] on input "Search" at bounding box center [1047, 266] width 800 height 36
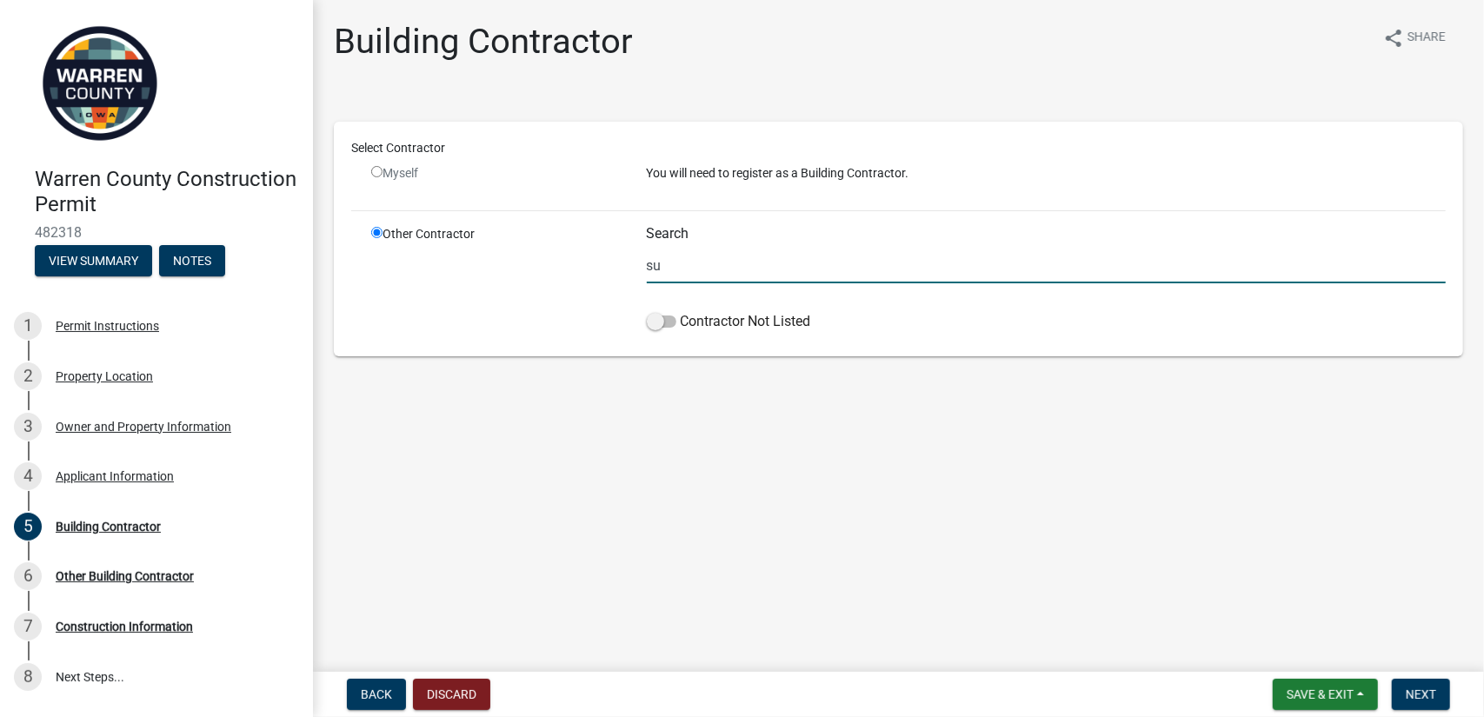
type input "s"
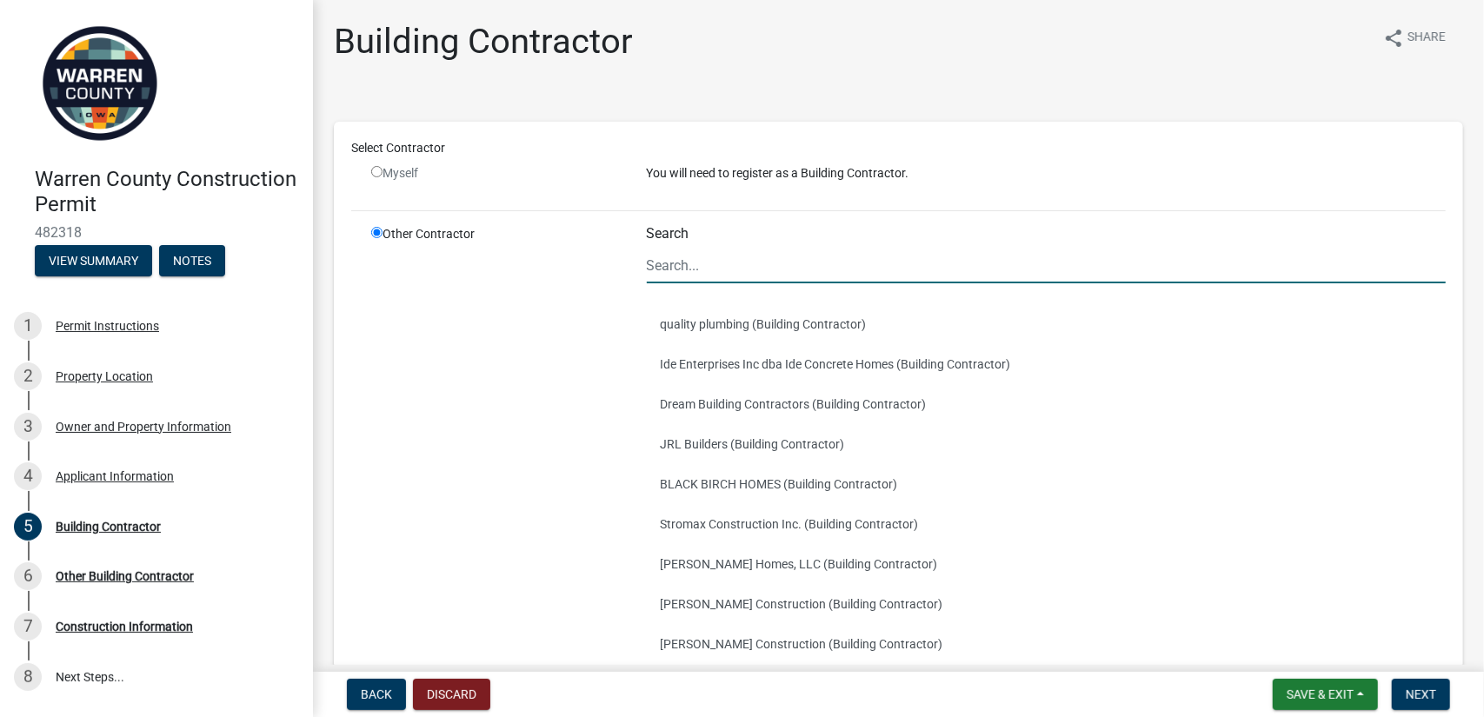
click at [378, 168] on input "radio" at bounding box center [376, 171] width 11 height 11
radio input "false"
radio input "true"
click at [669, 270] on input "Search" at bounding box center [1047, 266] width 800 height 36
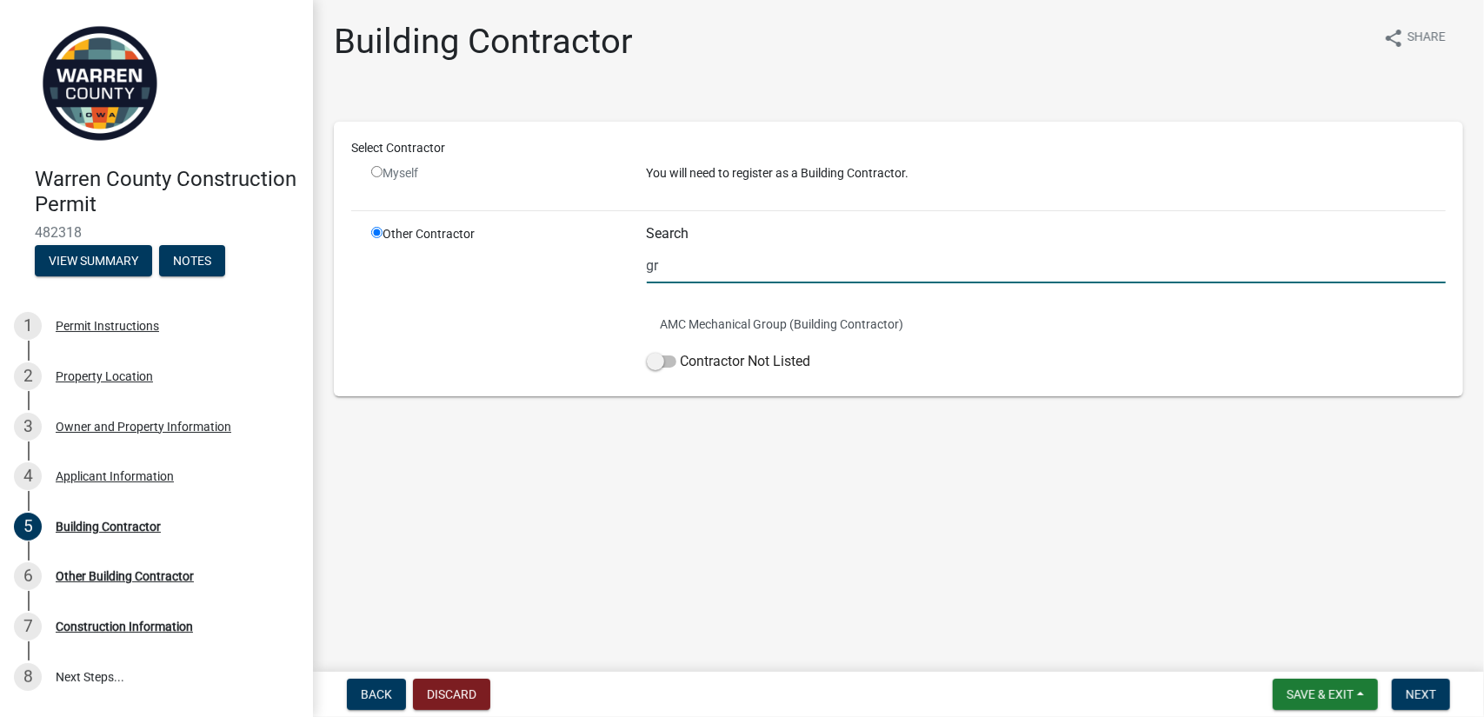
type input "g"
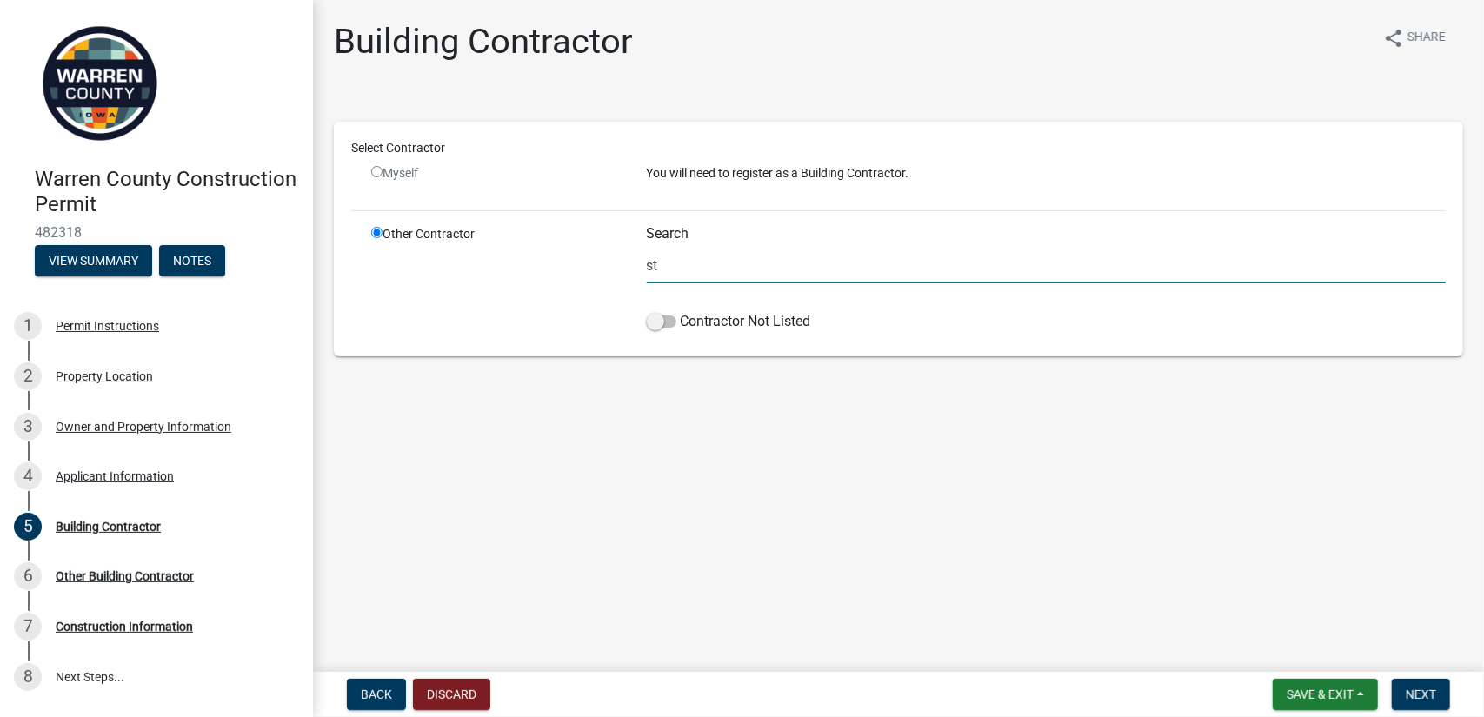
type input "s"
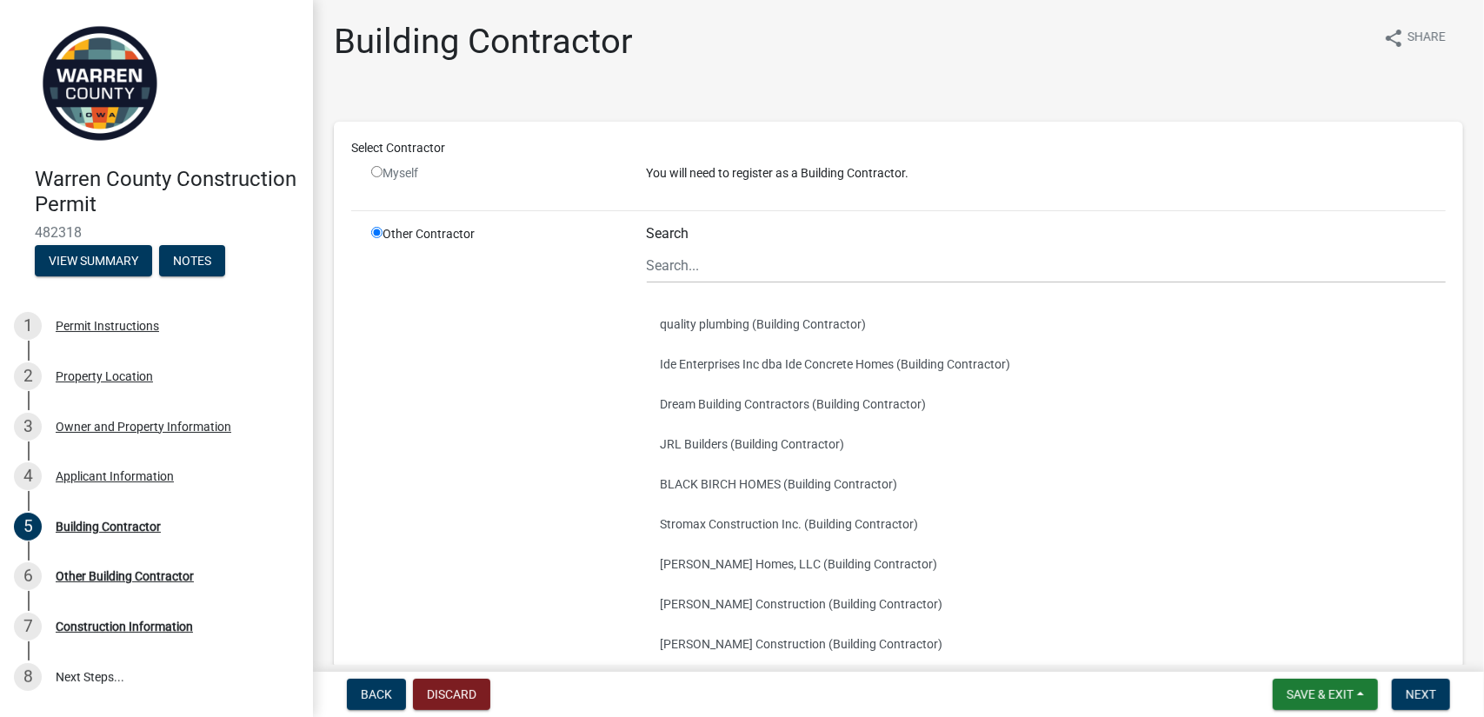
click at [376, 170] on input "radio" at bounding box center [376, 171] width 11 height 11
radio input "false"
radio input "true"
click at [376, 170] on input "radio" at bounding box center [376, 171] width 11 height 11
radio input "false"
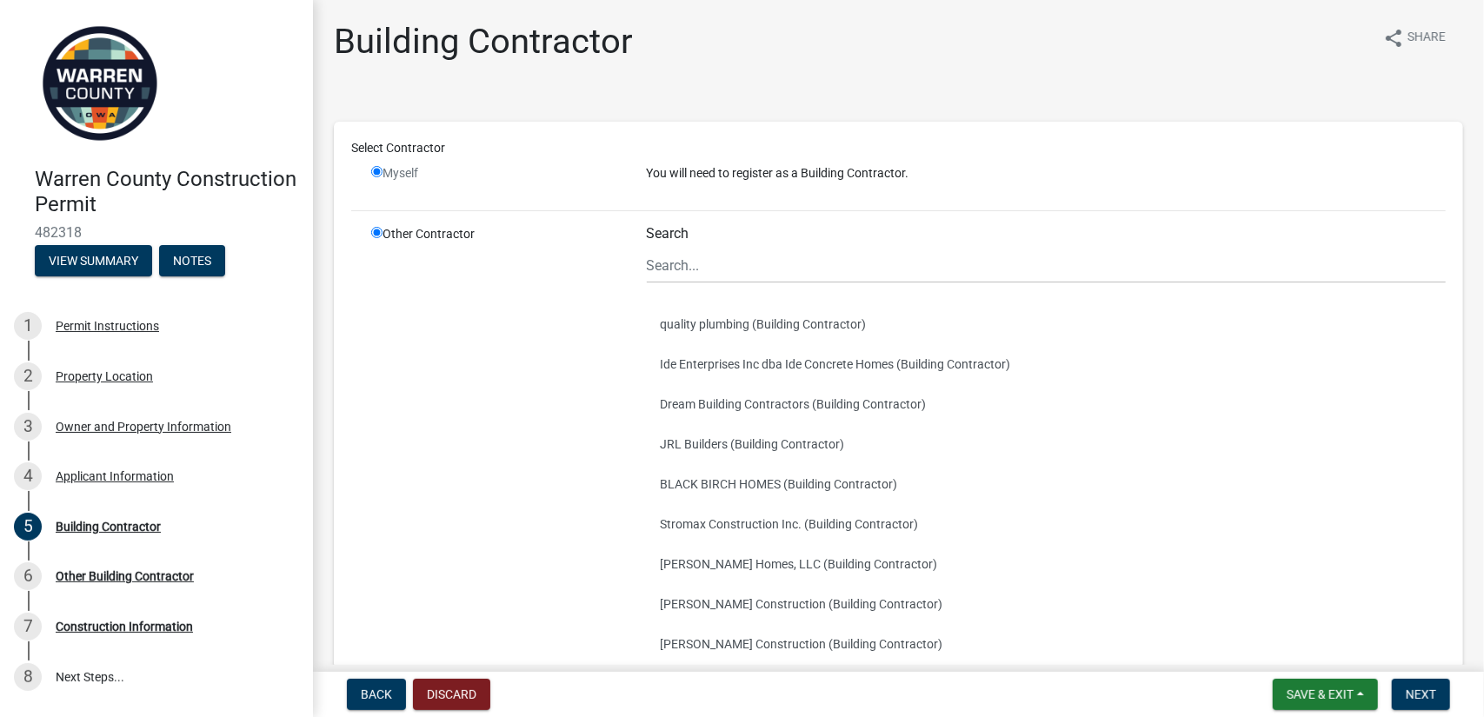
radio input "true"
click at [376, 169] on input "radio" at bounding box center [376, 171] width 11 height 11
radio input "false"
radio input "true"
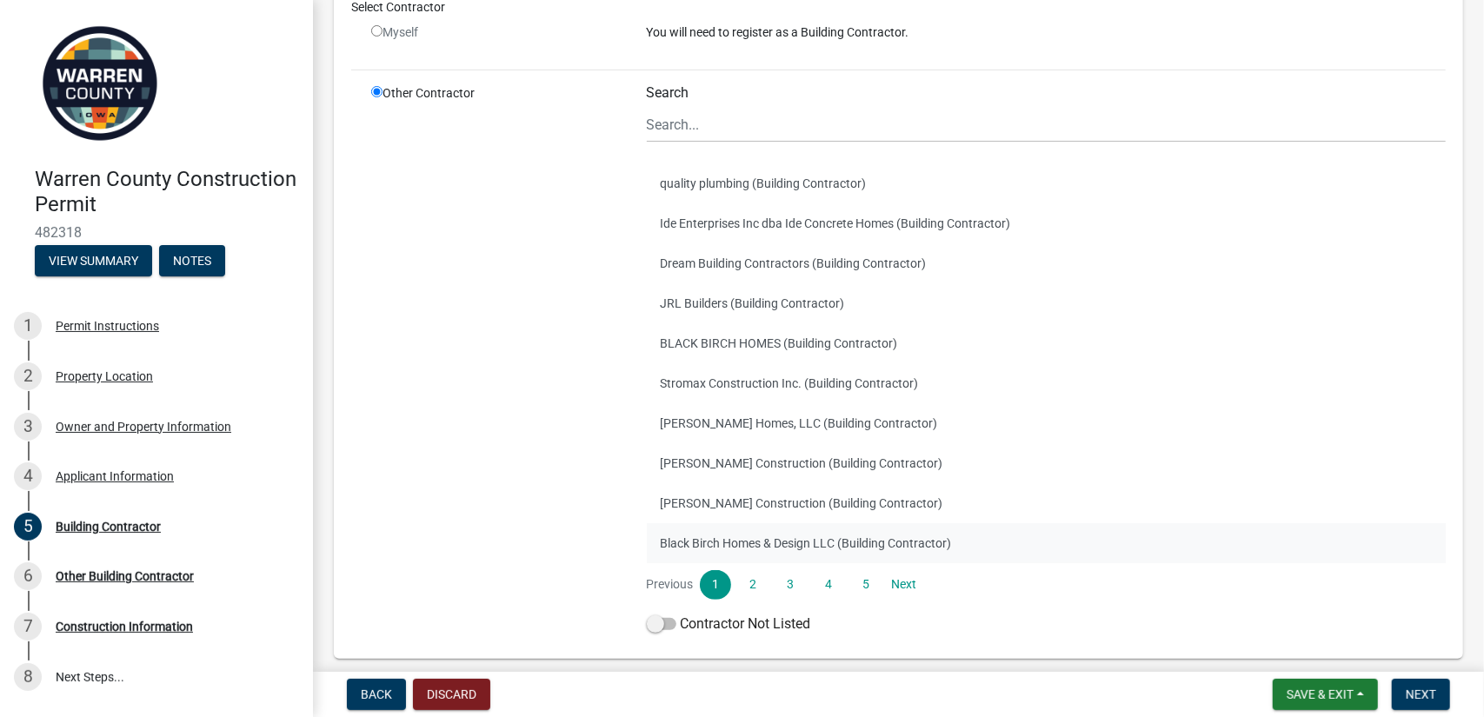
scroll to position [216, 0]
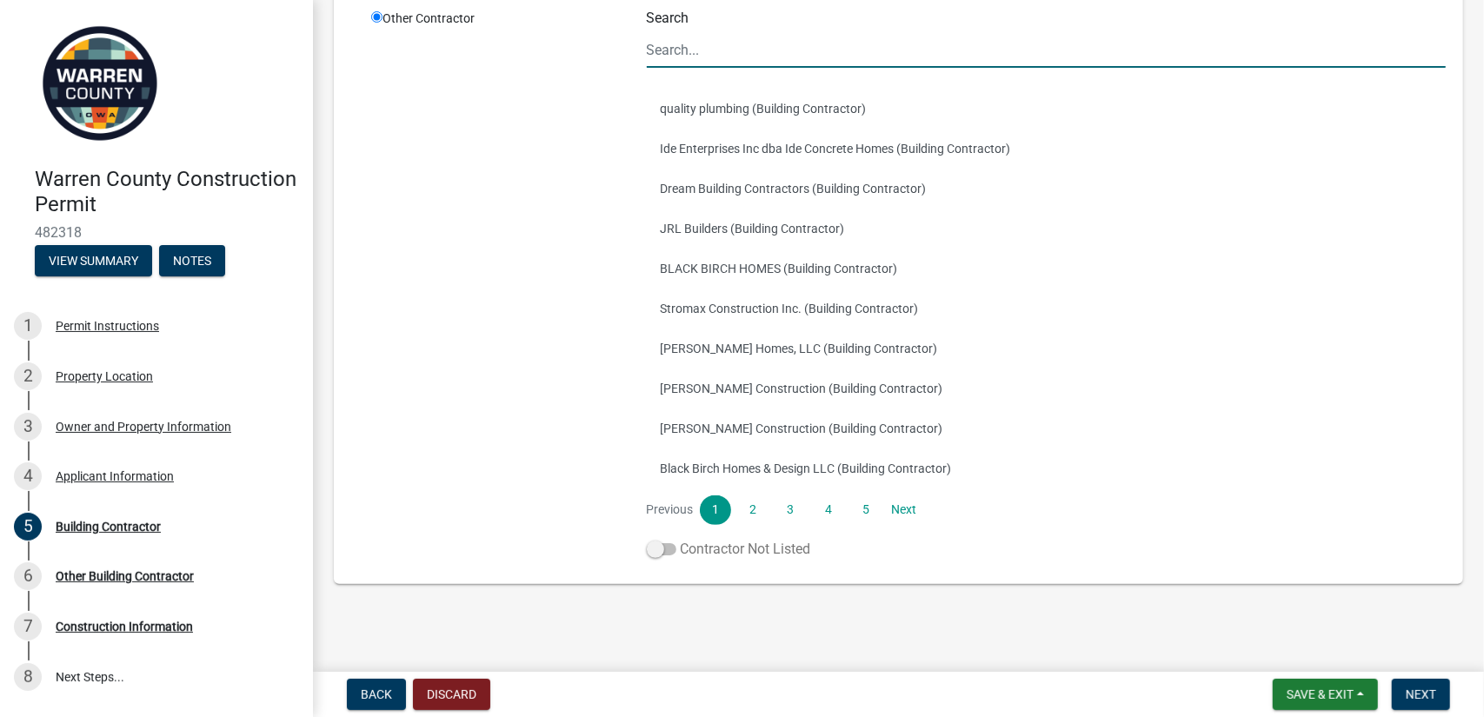
click at [652, 550] on span at bounding box center [662, 549] width 30 height 12
click at [681, 539] on input "Contractor Not Listed" at bounding box center [681, 539] width 0 height 0
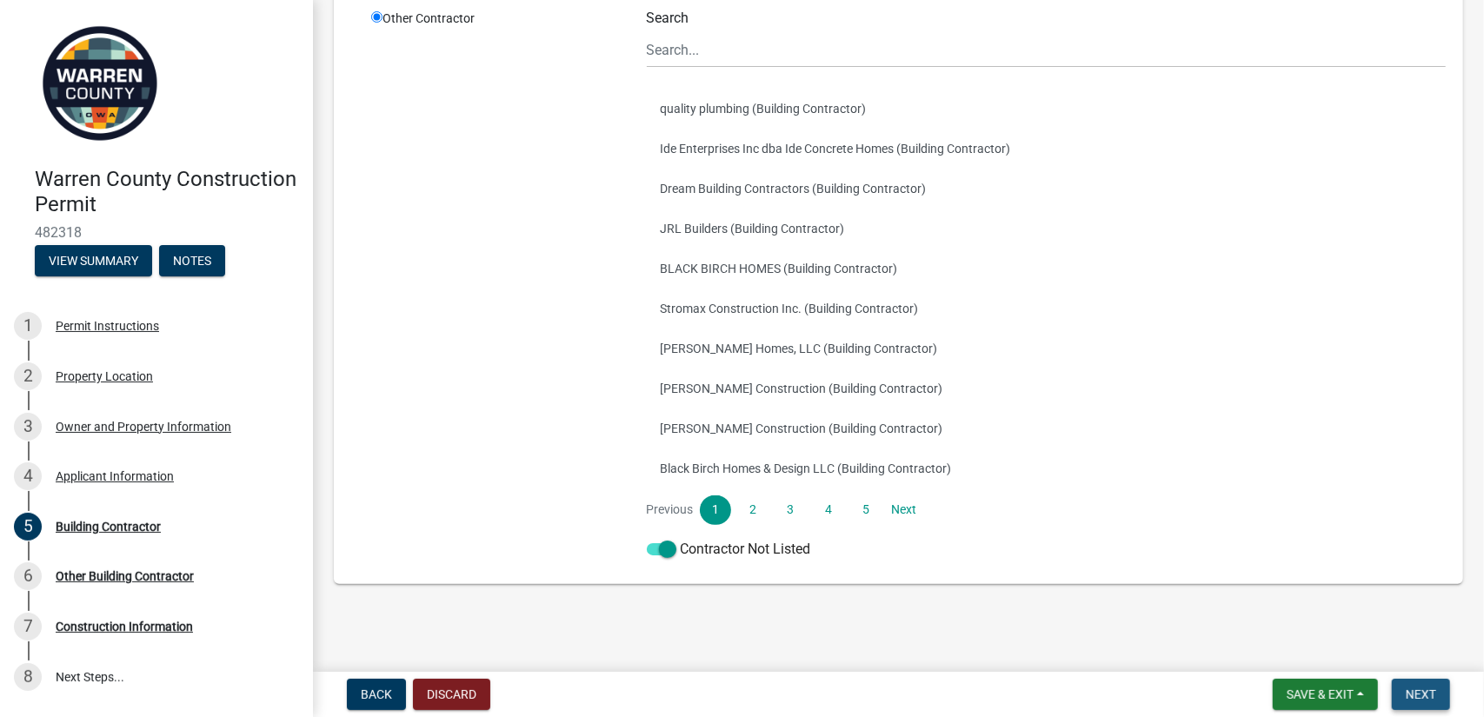
click at [1434, 696] on span "Next" at bounding box center [1421, 695] width 30 height 14
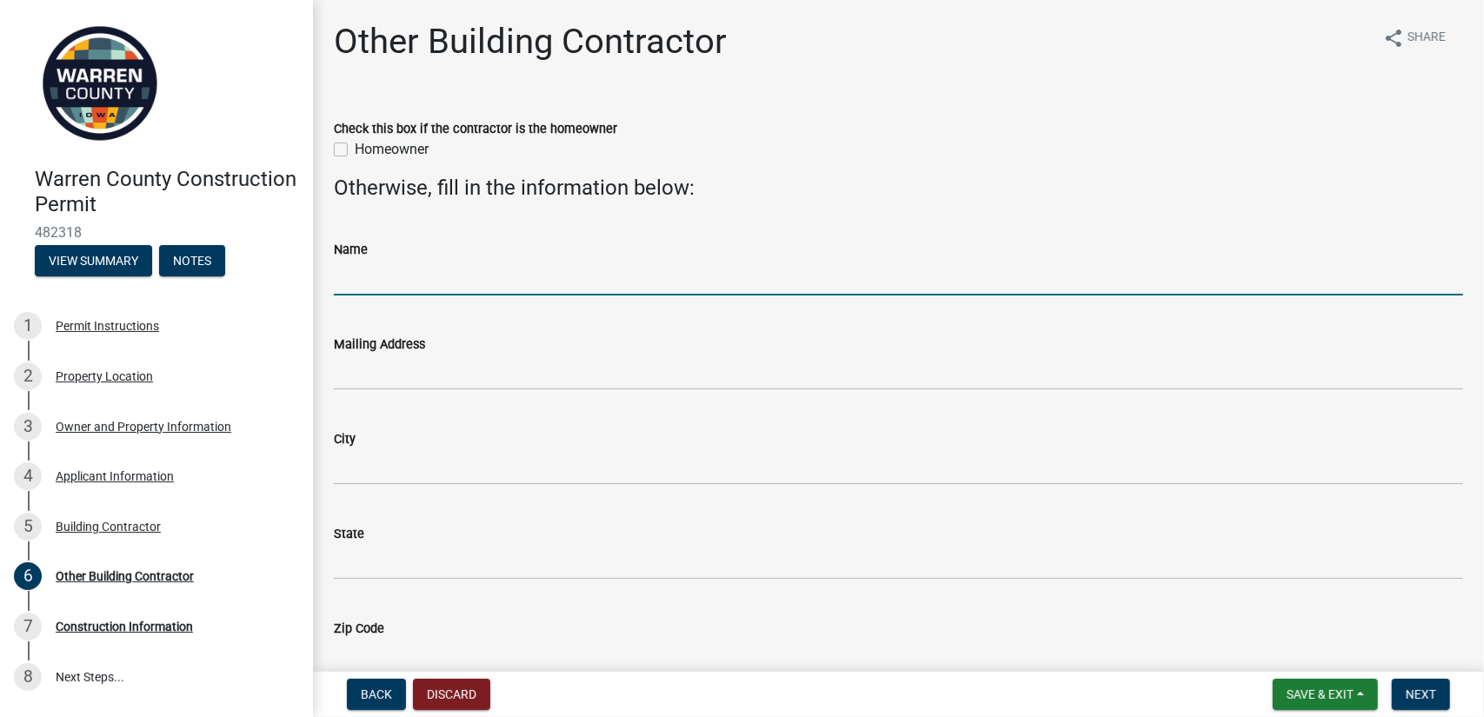
click at [396, 274] on input "Name" at bounding box center [898, 278] width 1129 height 36
click at [376, 289] on input "Name" at bounding box center [898, 278] width 1129 height 36
click at [344, 283] on input "superior Lighting" at bounding box center [898, 278] width 1129 height 36
type input "Superior Lighting"
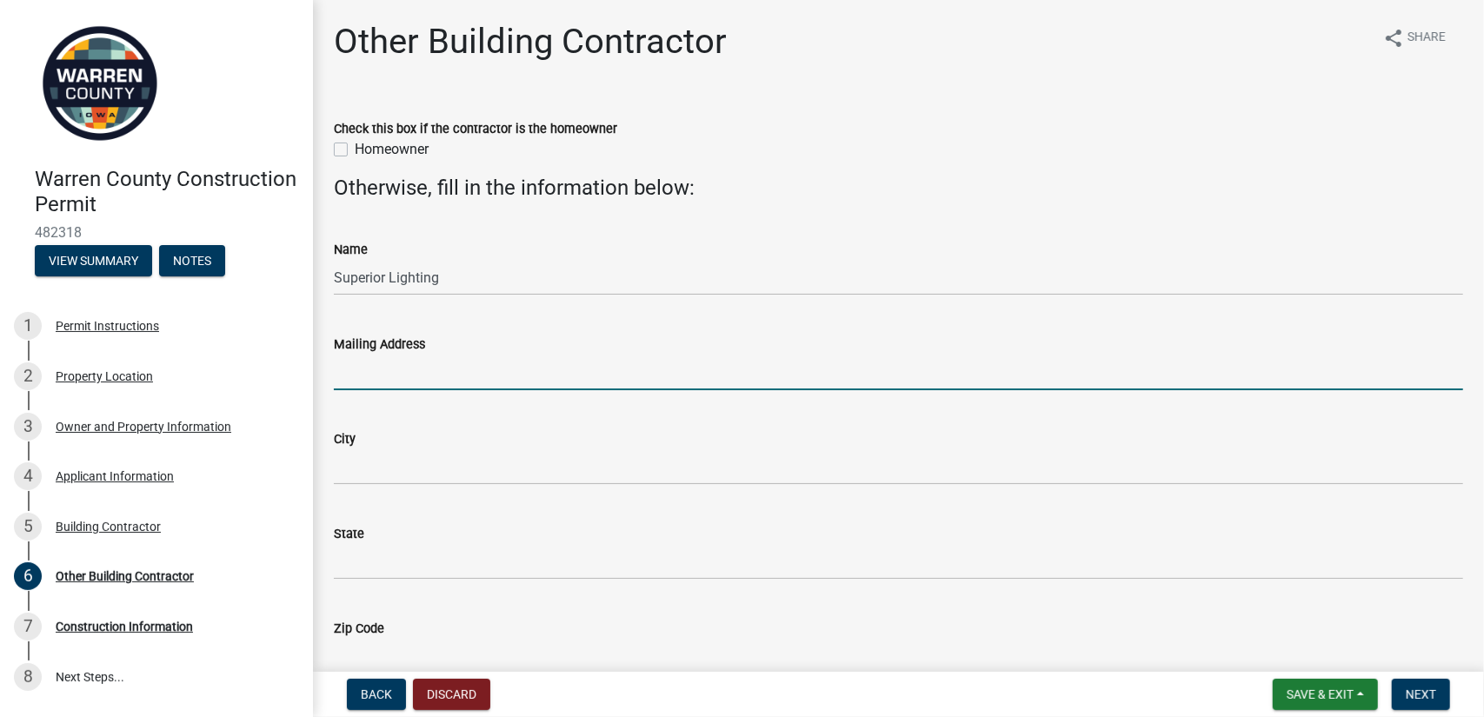
click at [365, 371] on input "Mailing Address" at bounding box center [898, 373] width 1129 height 36
type input "[STREET_ADDRESS]"
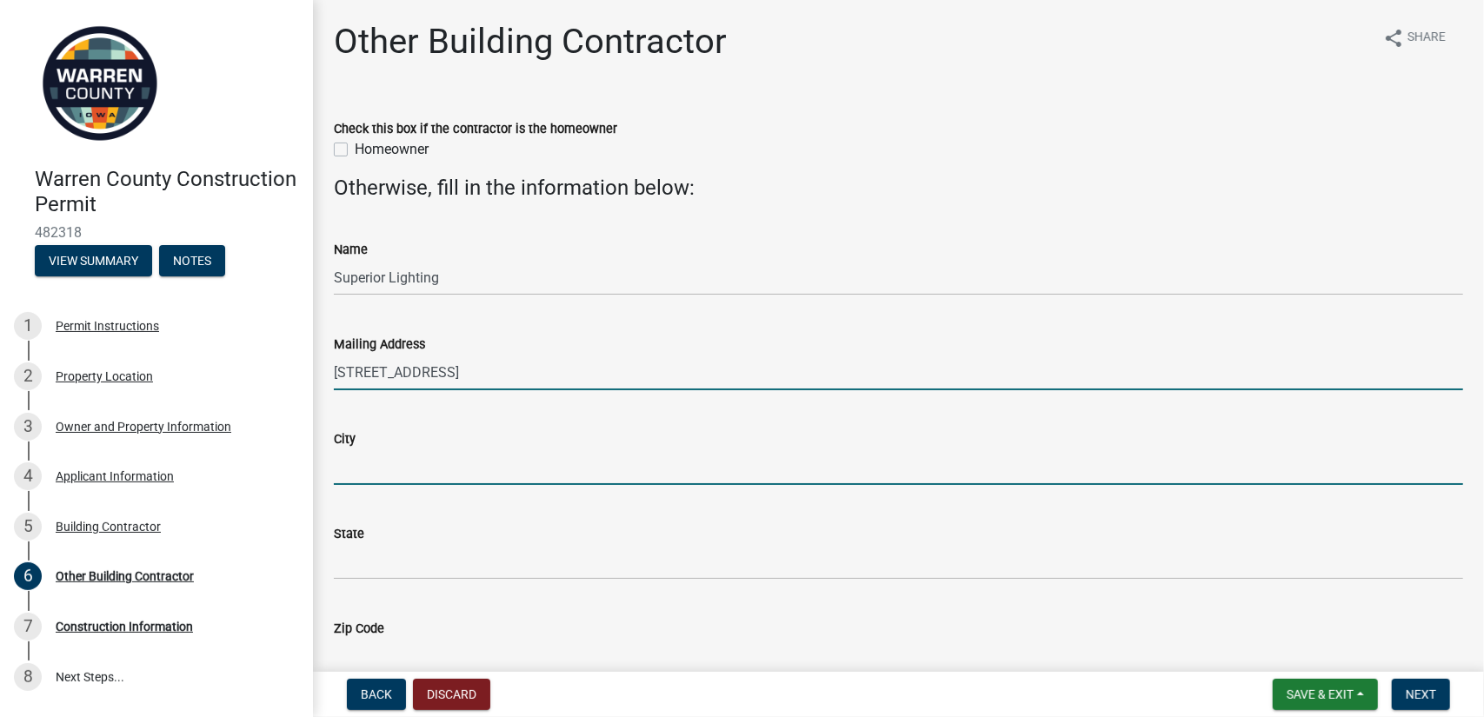
type input "omaha"
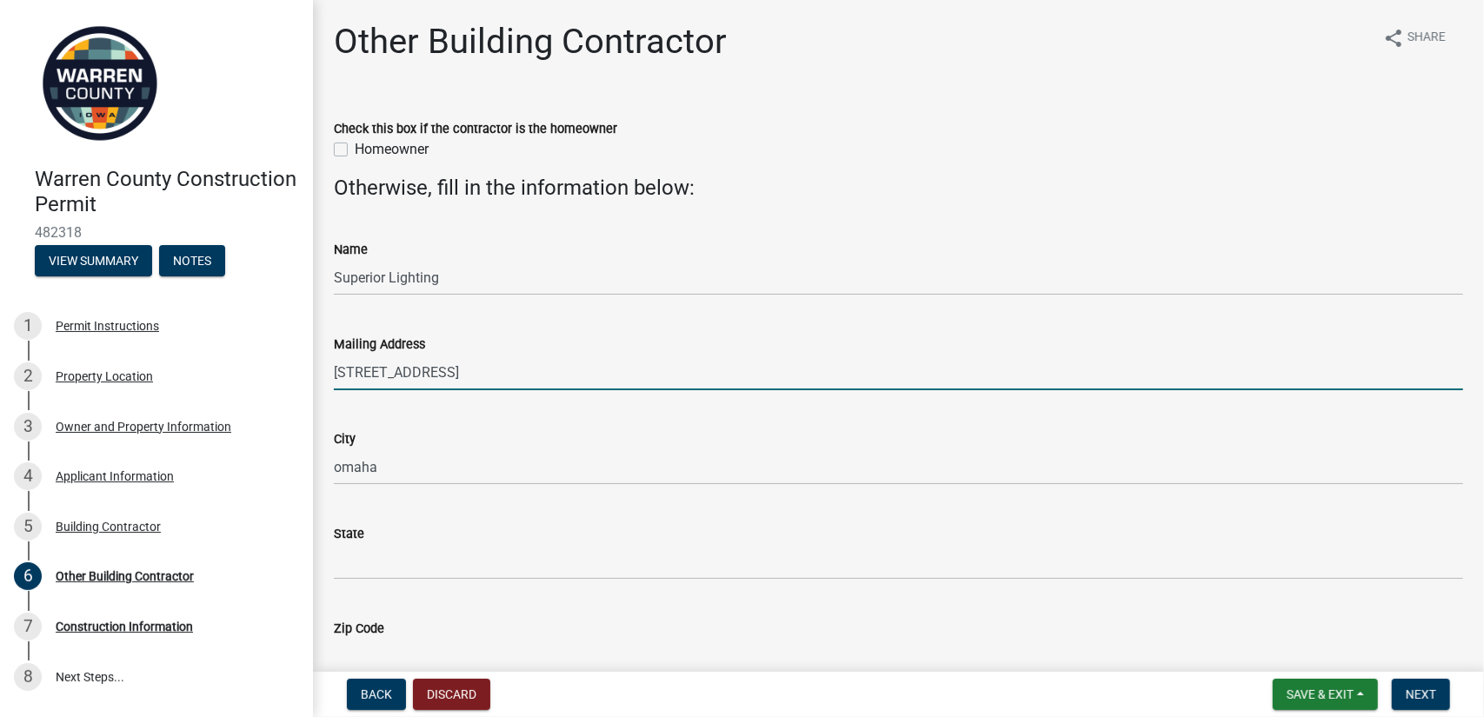
type input "NE"
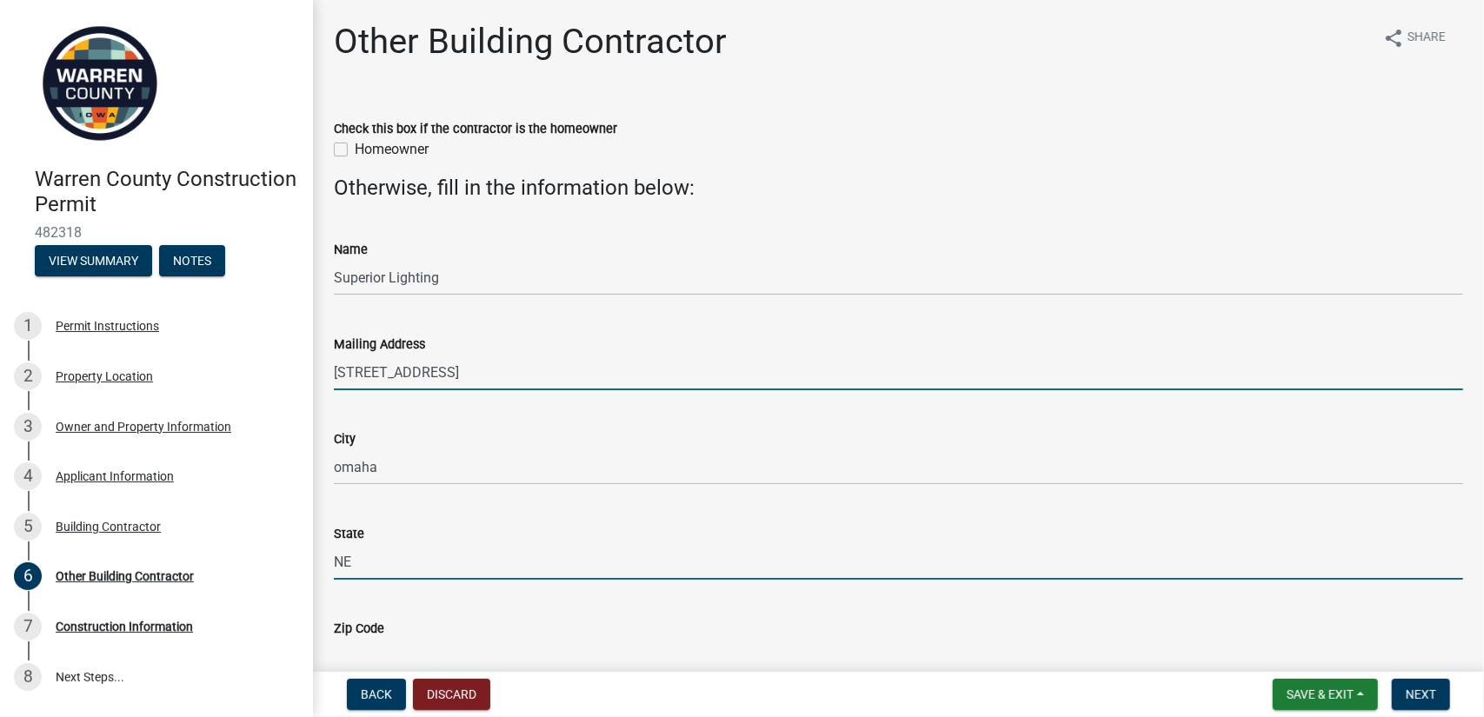
type input "68108"
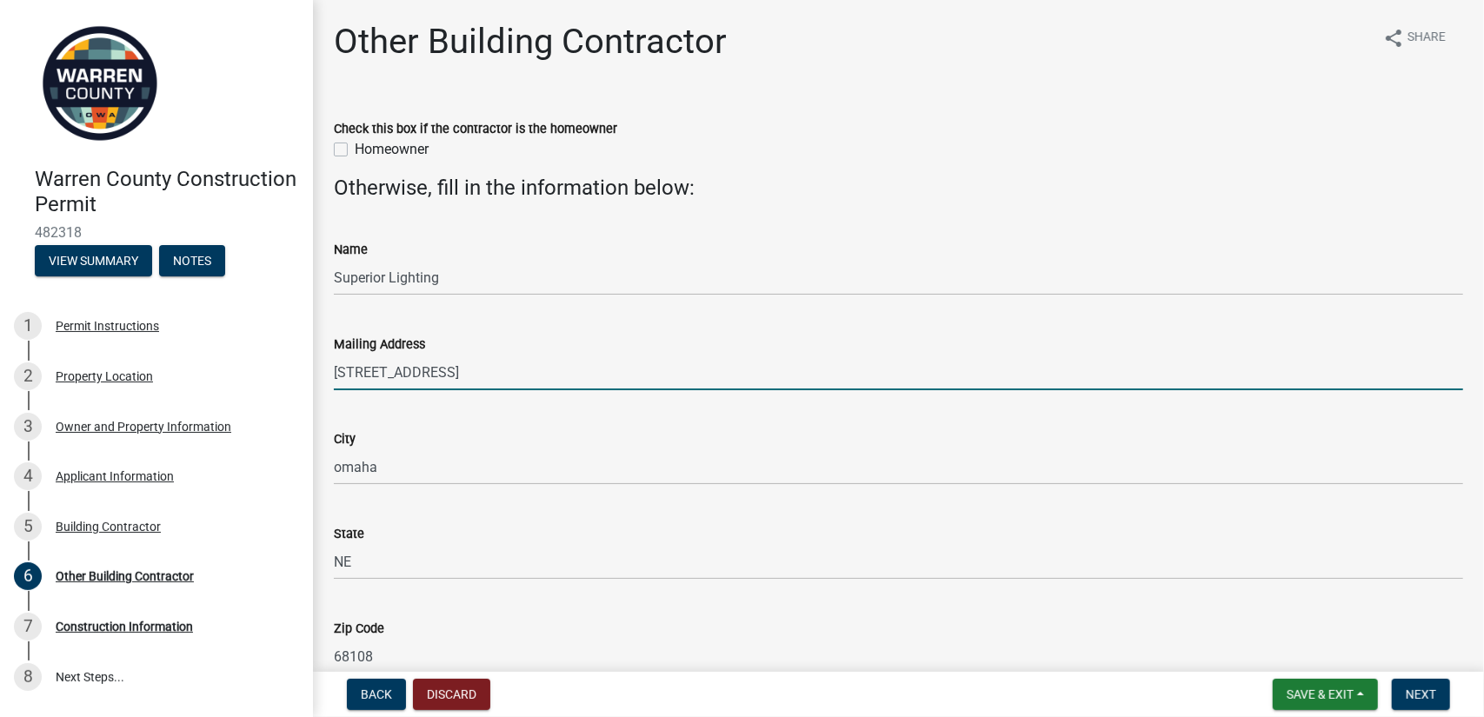
type input "6292620809"
type input "[EMAIL_ADDRESS][DOMAIN_NAME]"
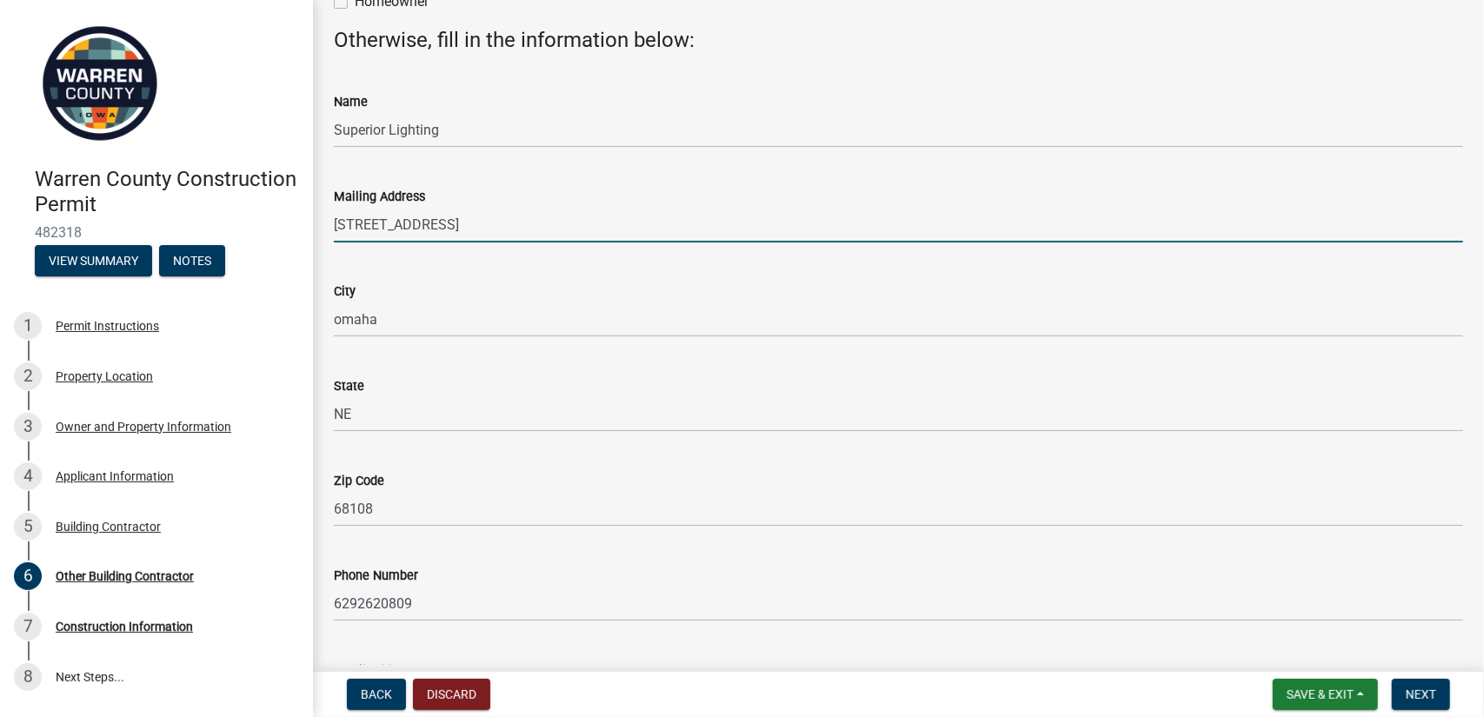
scroll to position [280, 0]
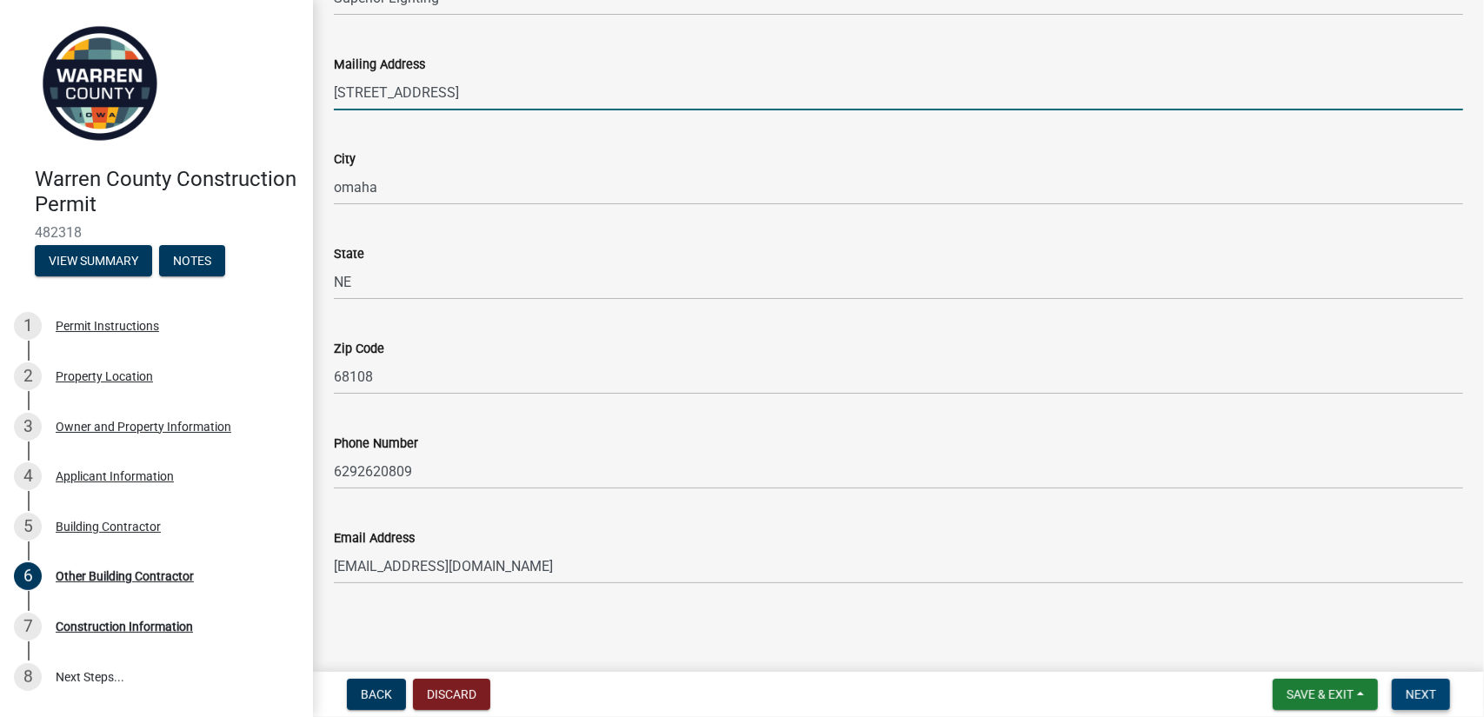
click at [1432, 694] on span "Next" at bounding box center [1421, 695] width 30 height 14
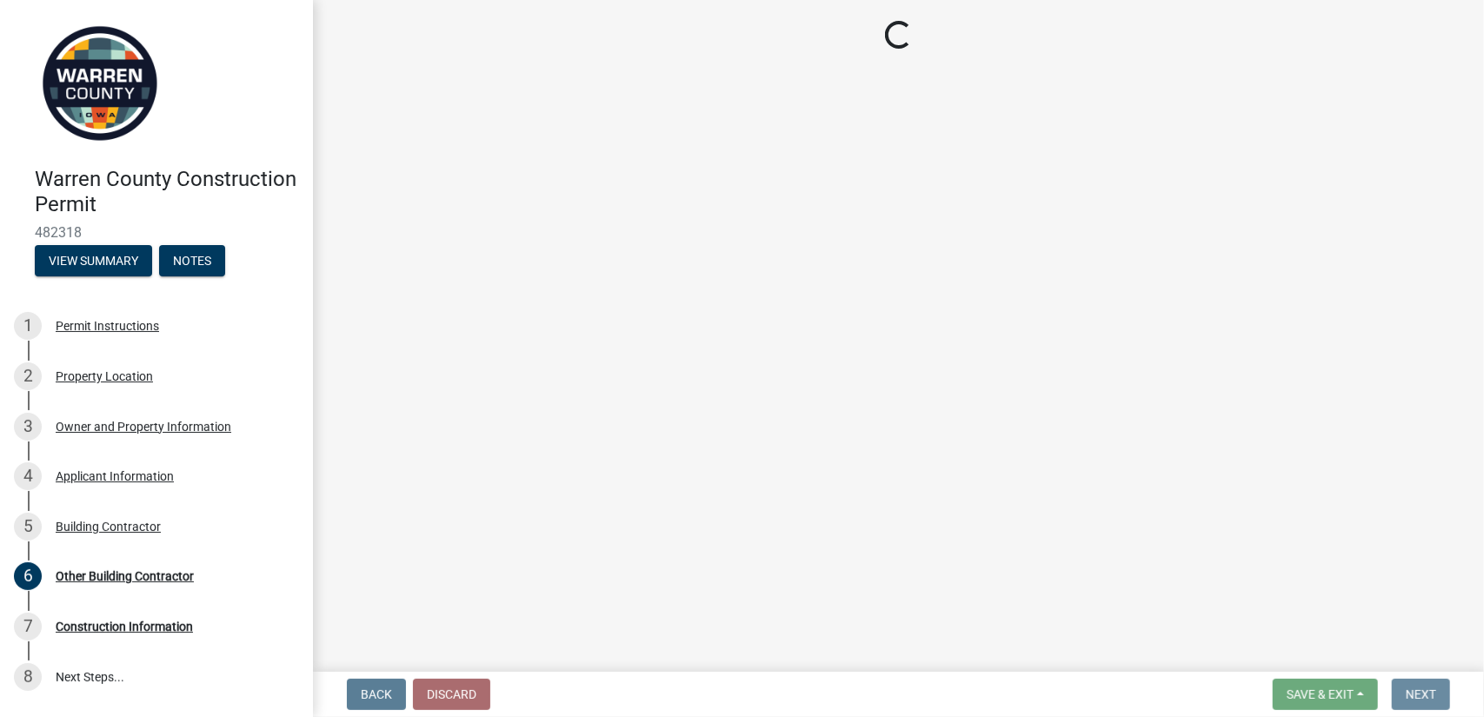
scroll to position [0, 0]
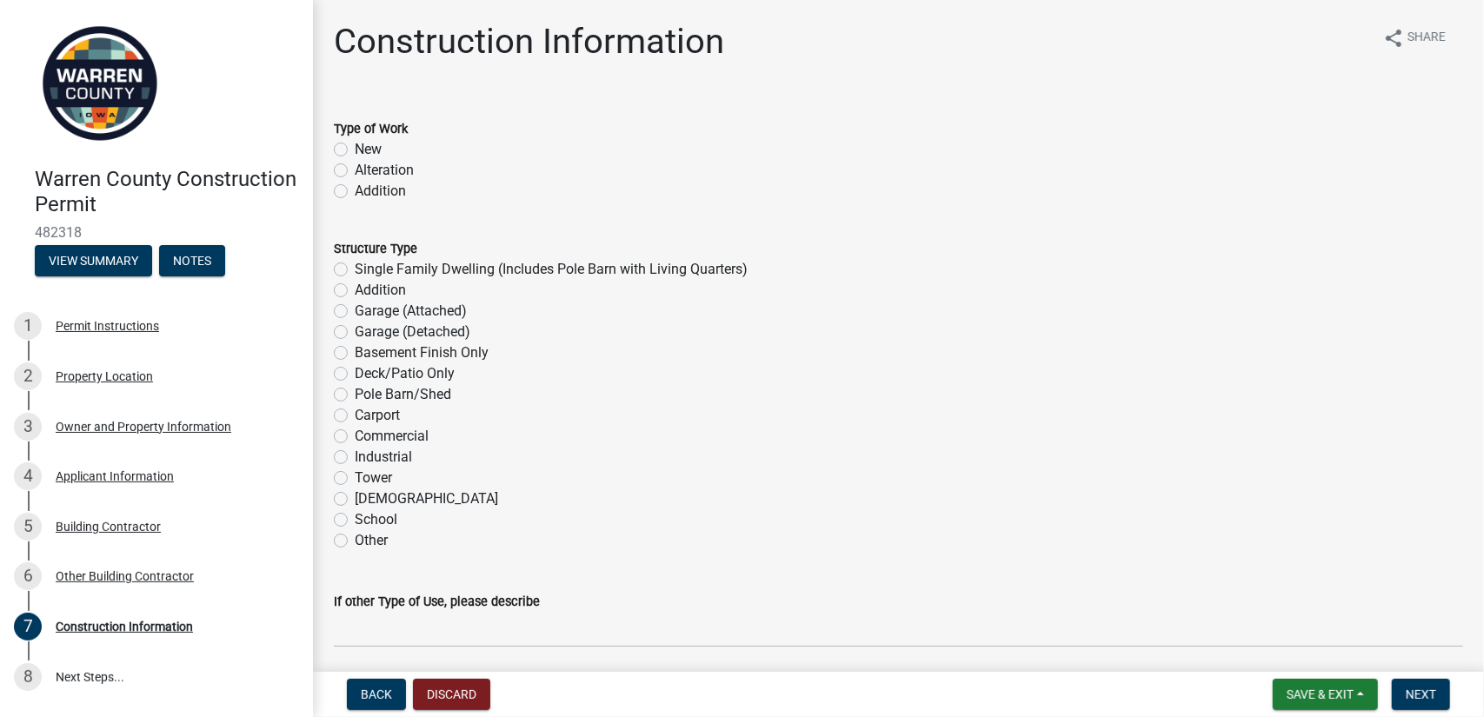
click at [355, 168] on label "Alteration" at bounding box center [384, 170] width 59 height 21
click at [355, 168] on input "Alteration" at bounding box center [360, 165] width 11 height 11
radio input "true"
click at [355, 540] on label "Other" at bounding box center [371, 540] width 33 height 21
click at [355, 540] on input "Other" at bounding box center [360, 535] width 11 height 11
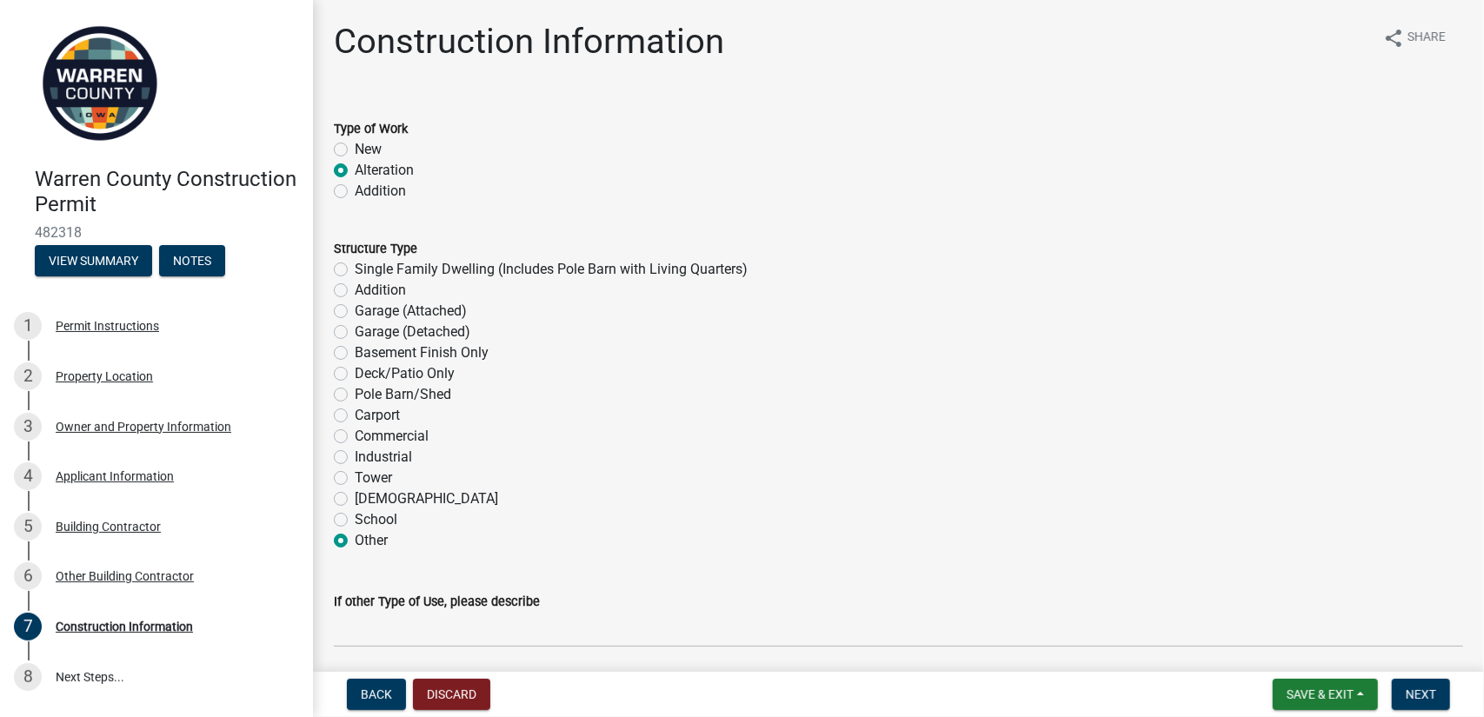
radio input "true"
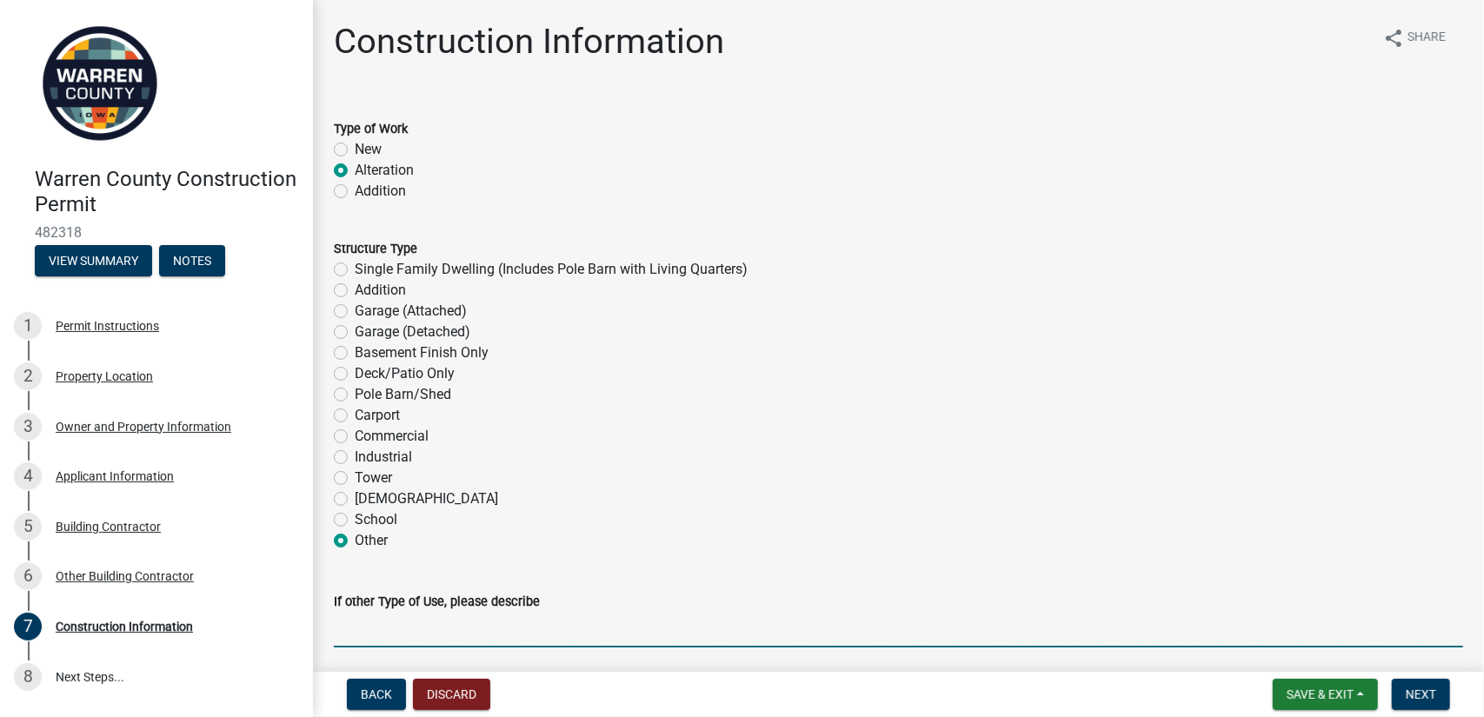
click at [402, 641] on input "If other Type of Use, please describe" at bounding box center [898, 630] width 1129 height 36
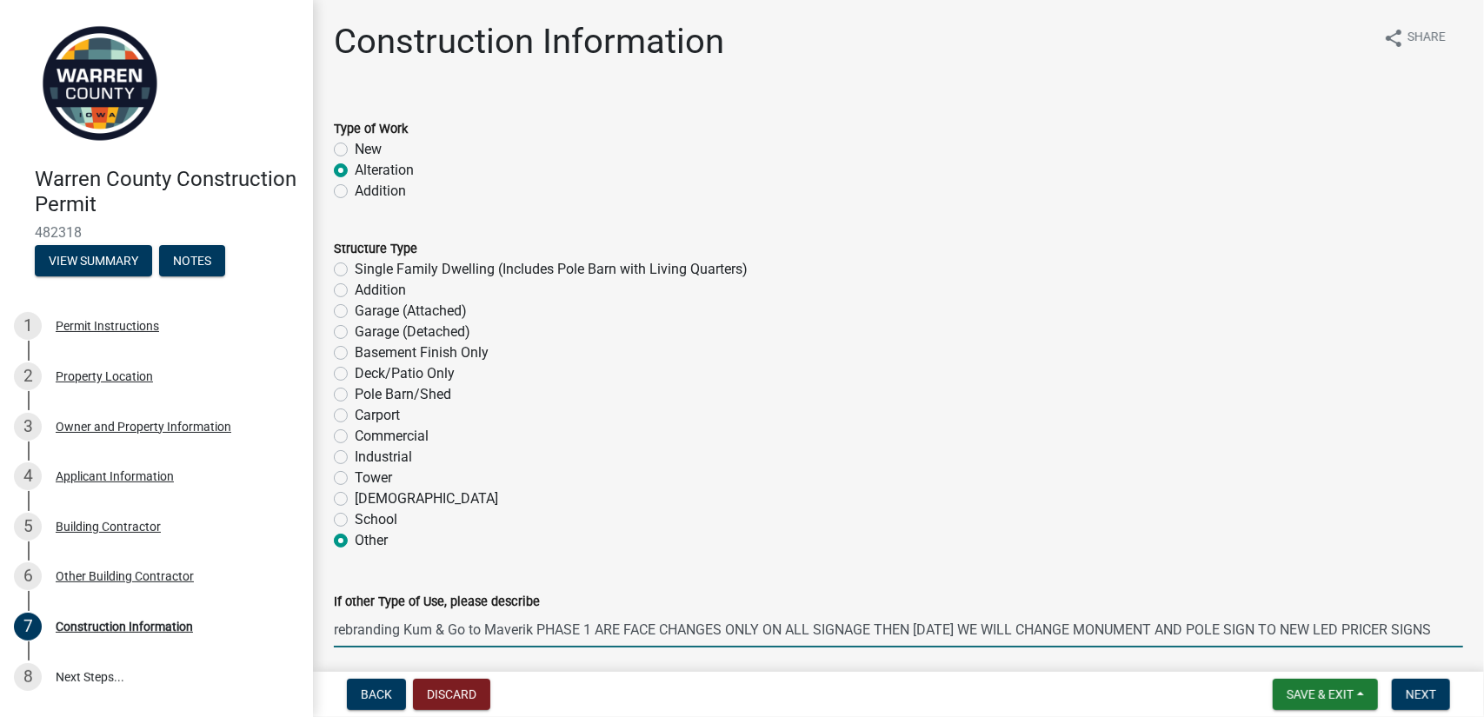
scroll to position [0, 57]
type input "rebranding Kum & Go to Maverik PHASE 1 ARE FACE CHANGES ONLY ON ALL SIGNAGE THE…"
click at [1439, 695] on button "Next" at bounding box center [1421, 694] width 58 height 31
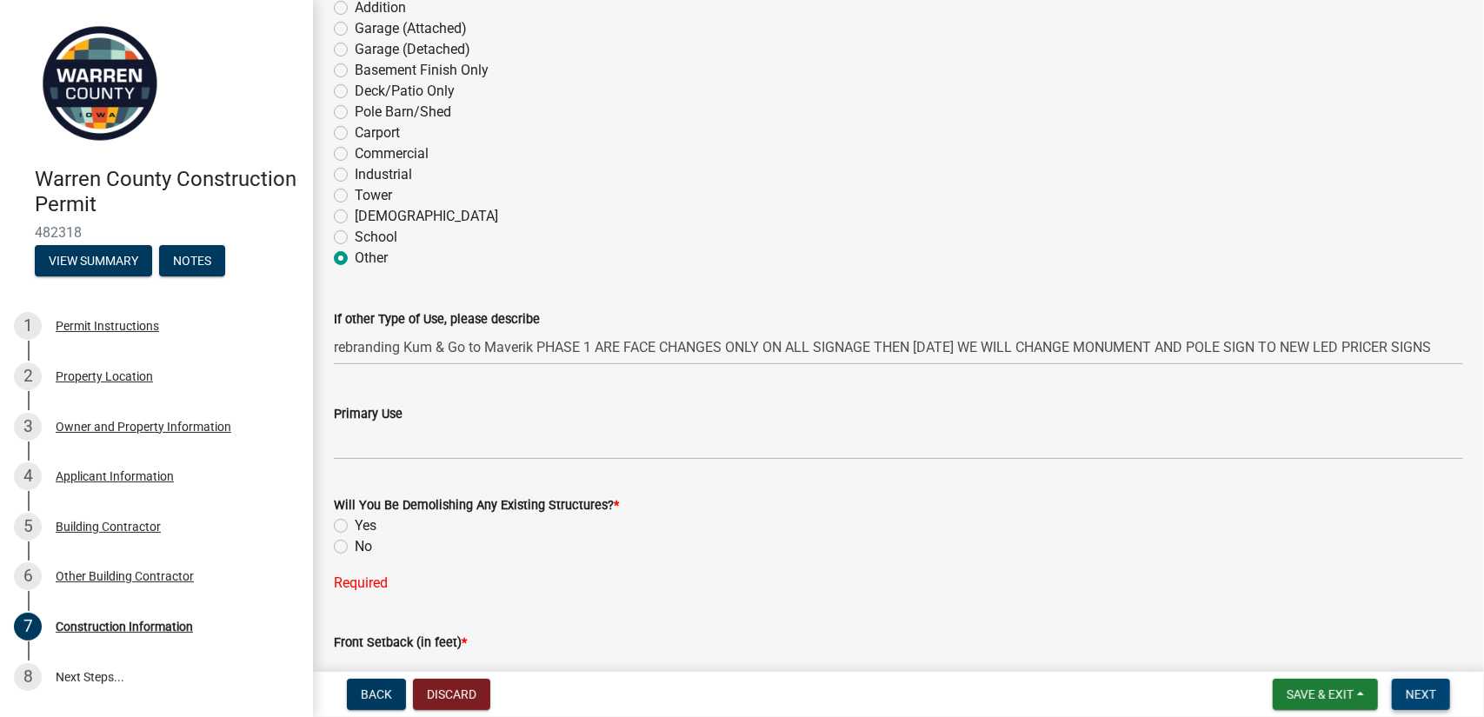
scroll to position [261, 0]
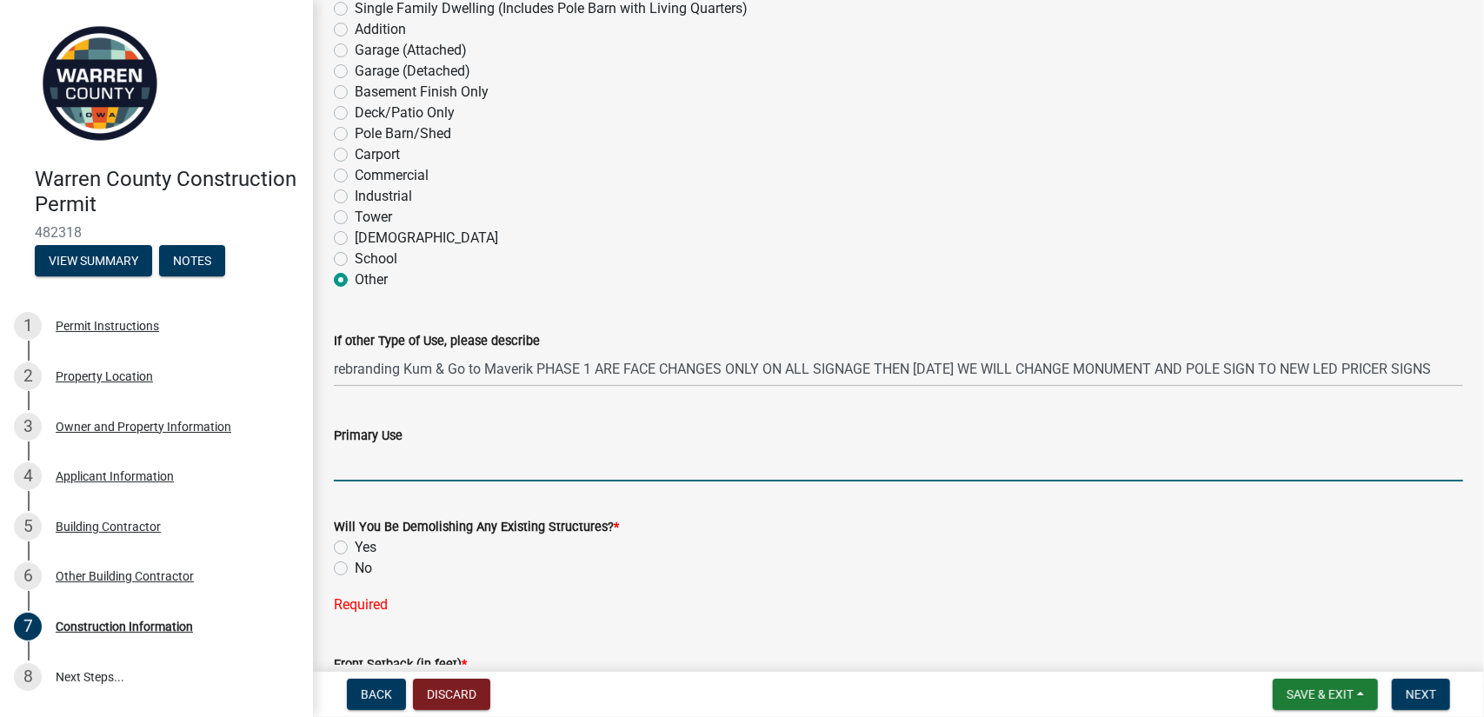
click at [360, 461] on input "Primary Use" at bounding box center [898, 464] width 1129 height 36
drag, startPoint x: 337, startPoint y: 463, endPoint x: 349, endPoint y: 470, distance: 13.3
click at [340, 466] on input "gAS STATION CONVIENT STORE" at bounding box center [898, 464] width 1129 height 36
type input "GAS STATION CONVIENT STORE"
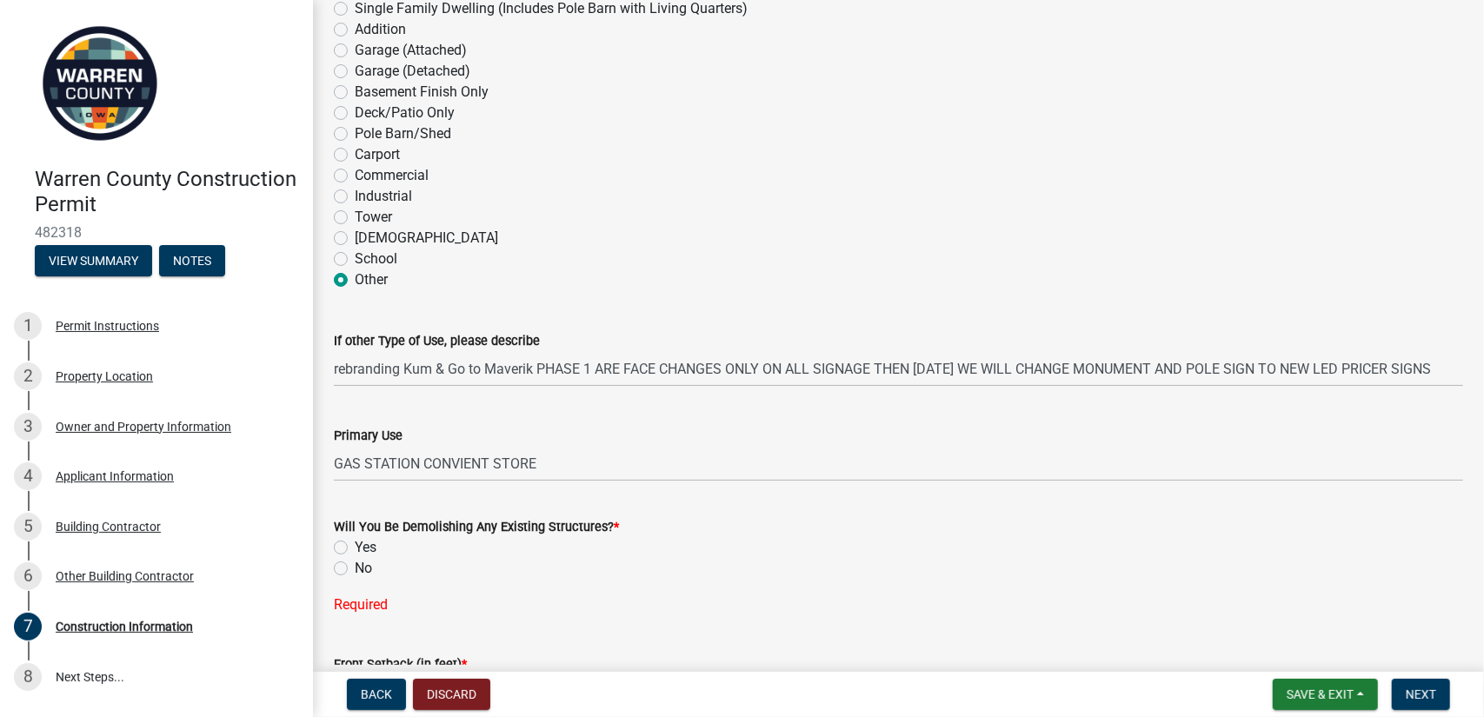
click at [355, 566] on label "No" at bounding box center [363, 568] width 17 height 21
click at [355, 566] on input "No" at bounding box center [360, 563] width 11 height 11
radio input "true"
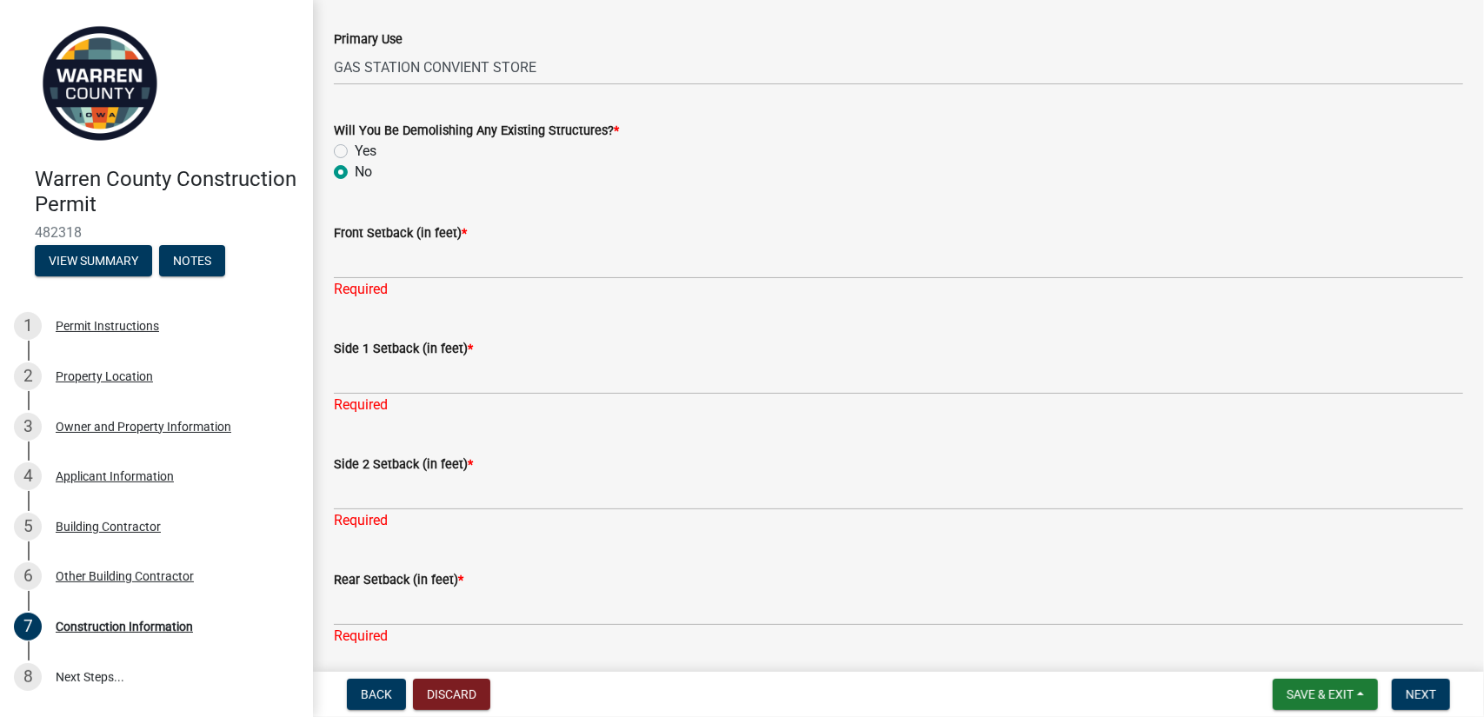
scroll to position [720, 0]
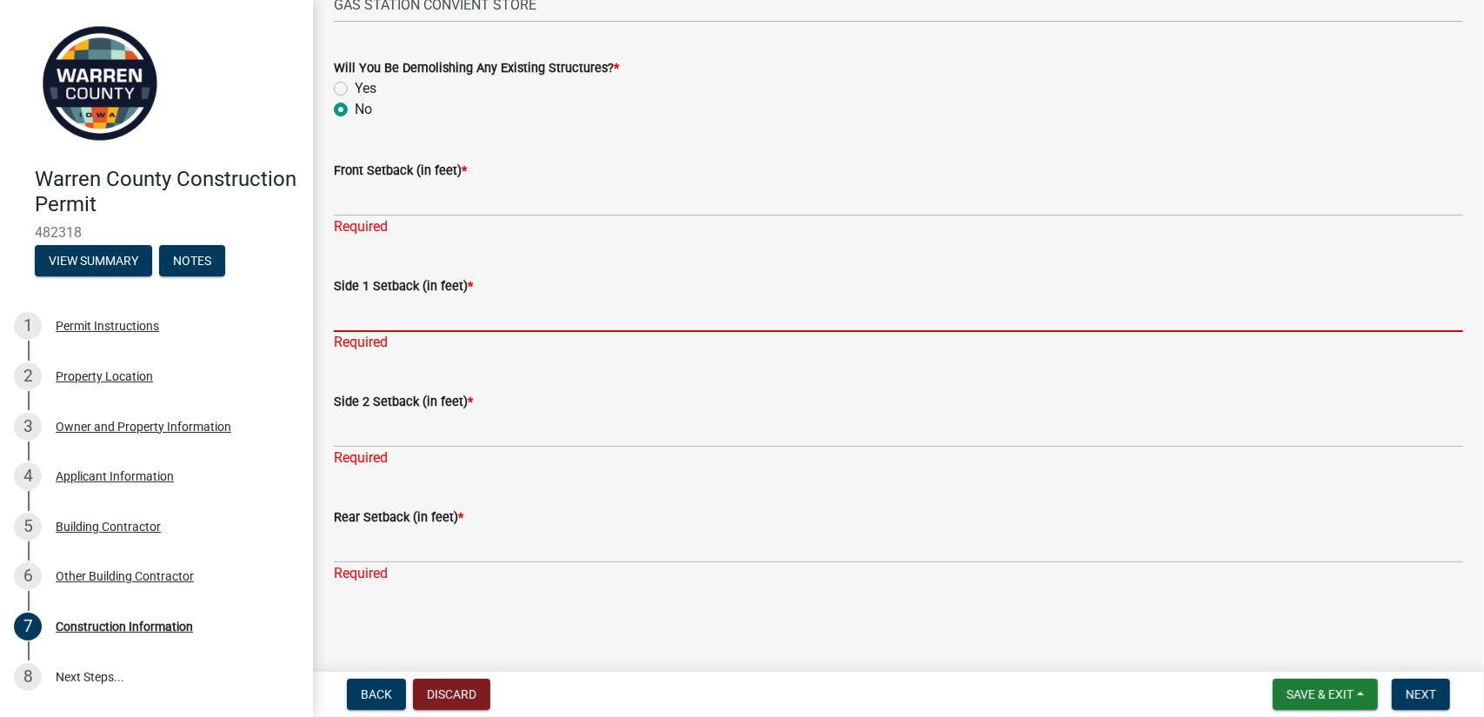
click at [396, 324] on input "Side 1 Setback (in feet) *" at bounding box center [898, 314] width 1129 height 36
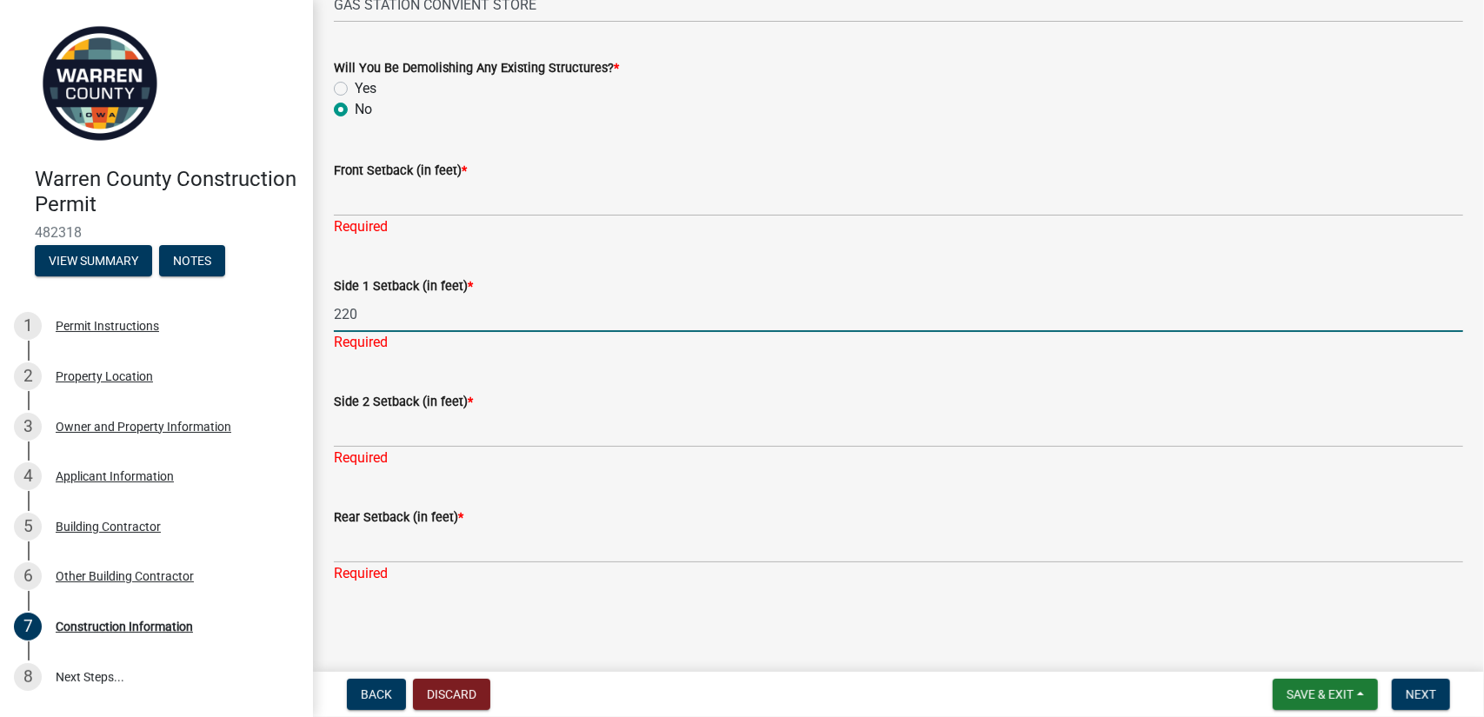
type input "220"
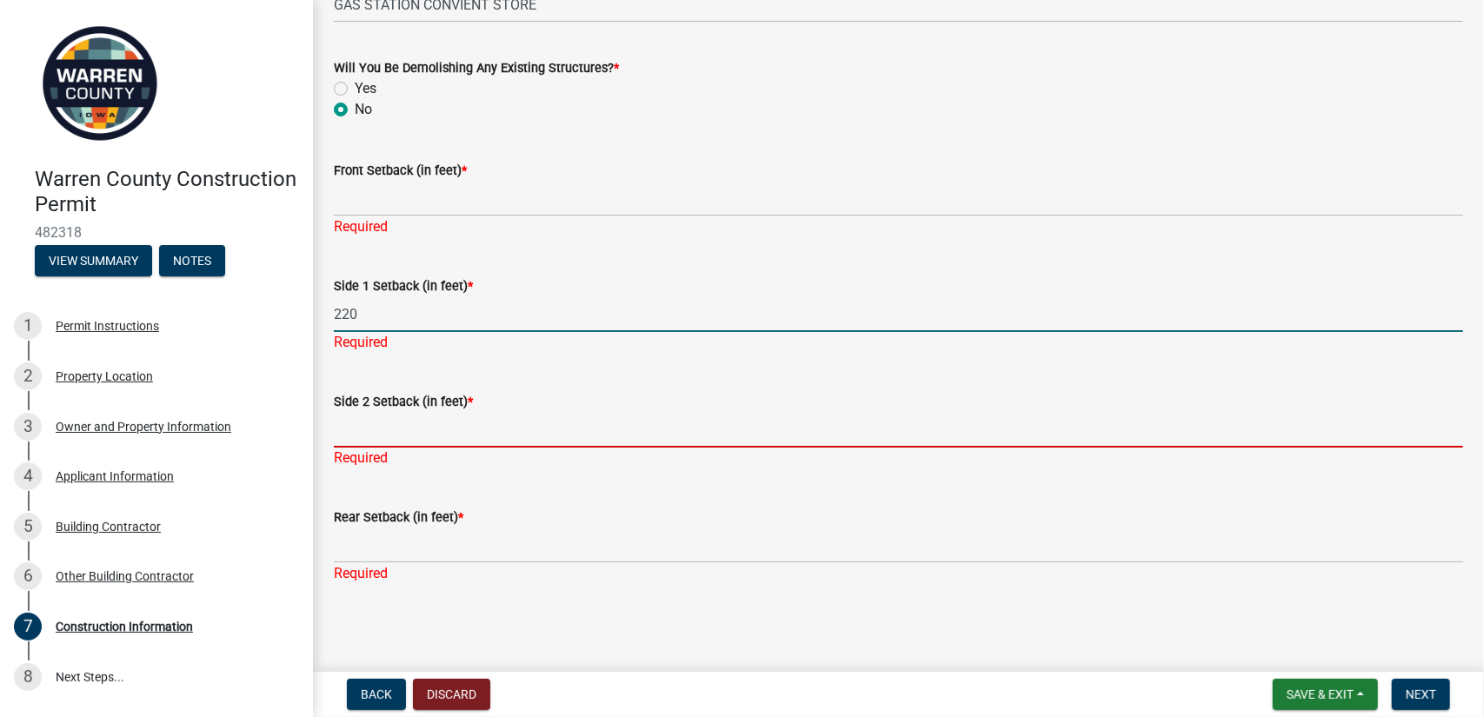
scroll to position [699, 0]
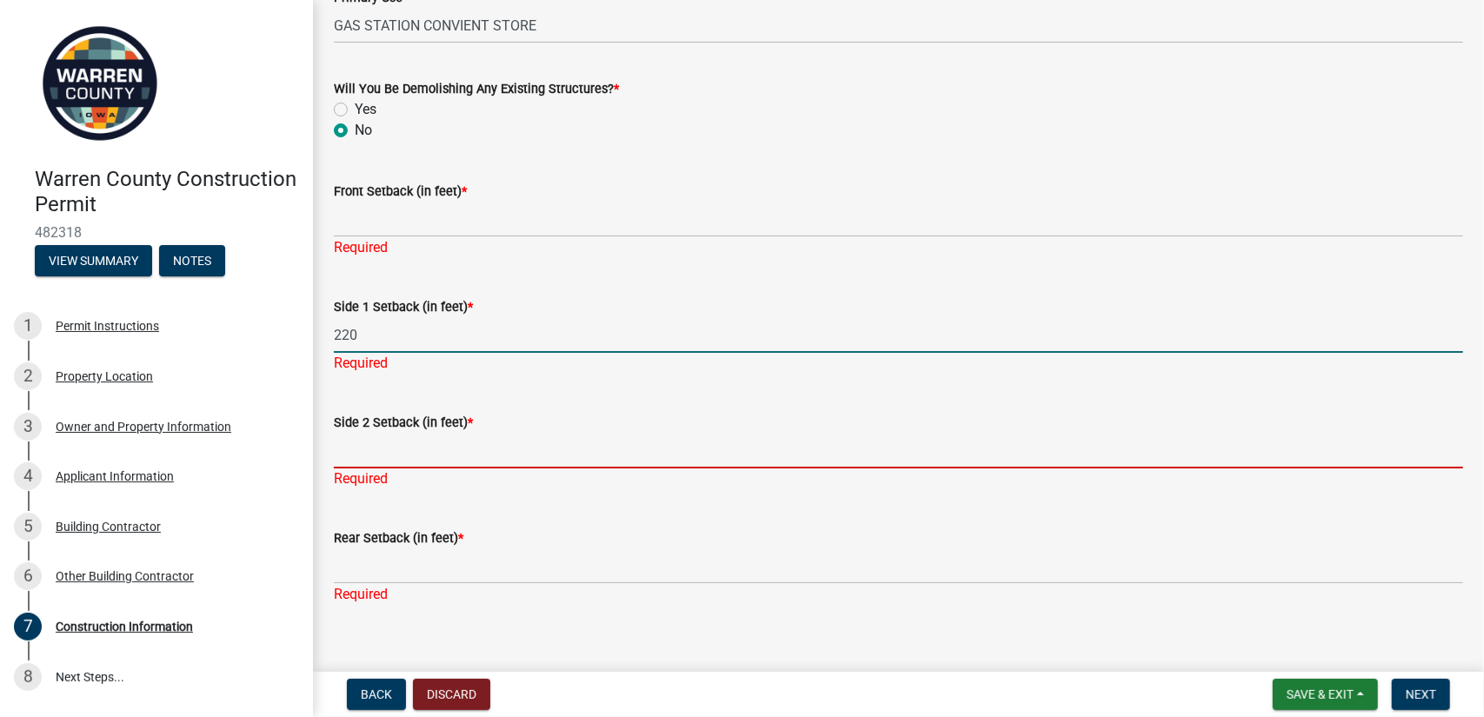
click at [377, 433] on input "Side 2 Setback (in feet) *" at bounding box center [898, 451] width 1129 height 36
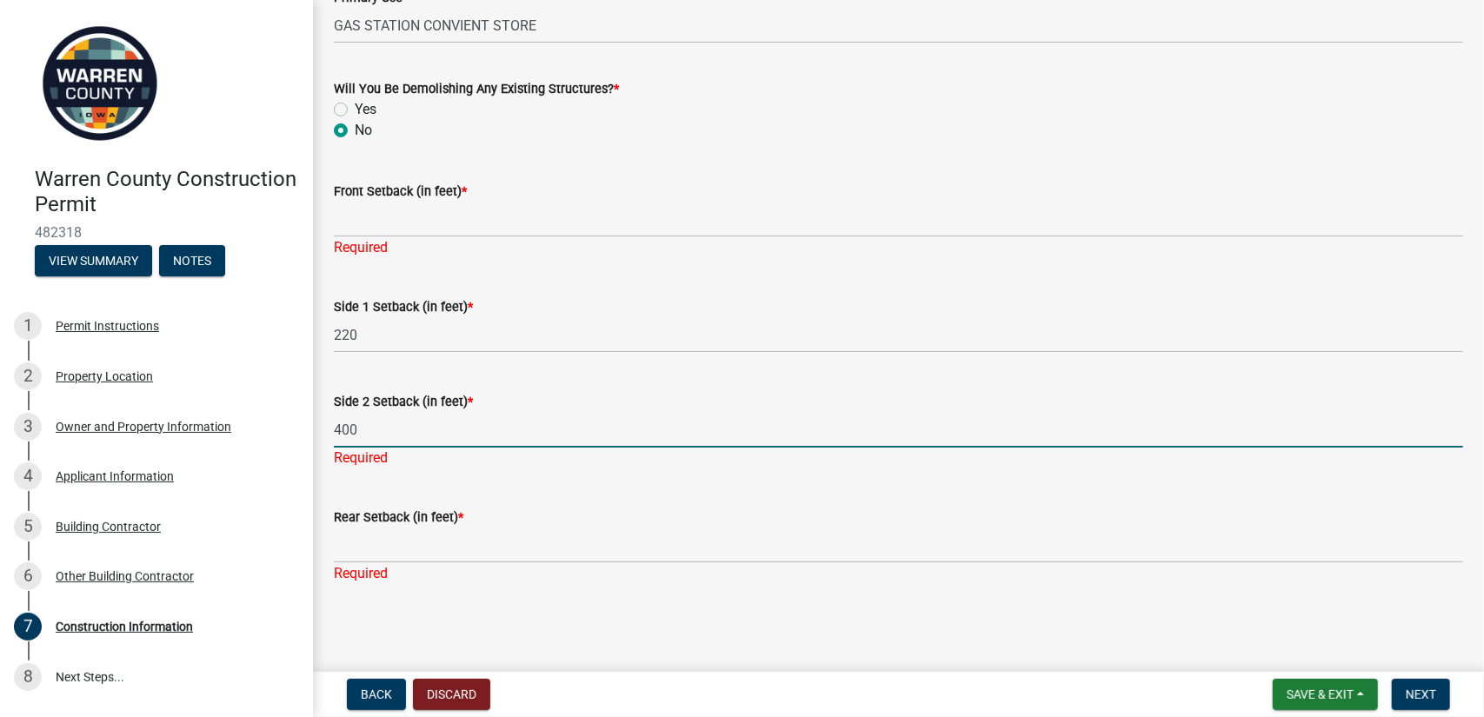
type input "400"
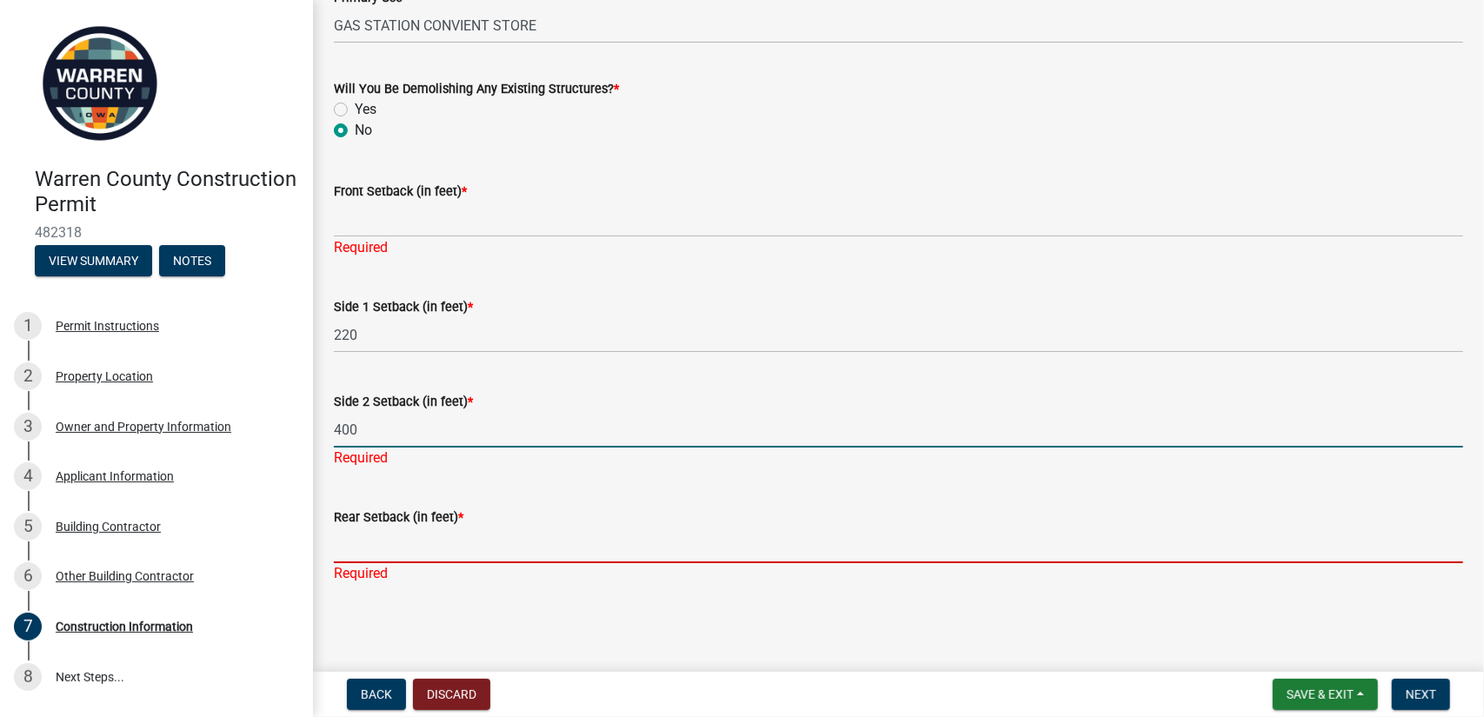
scroll to position [678, 0]
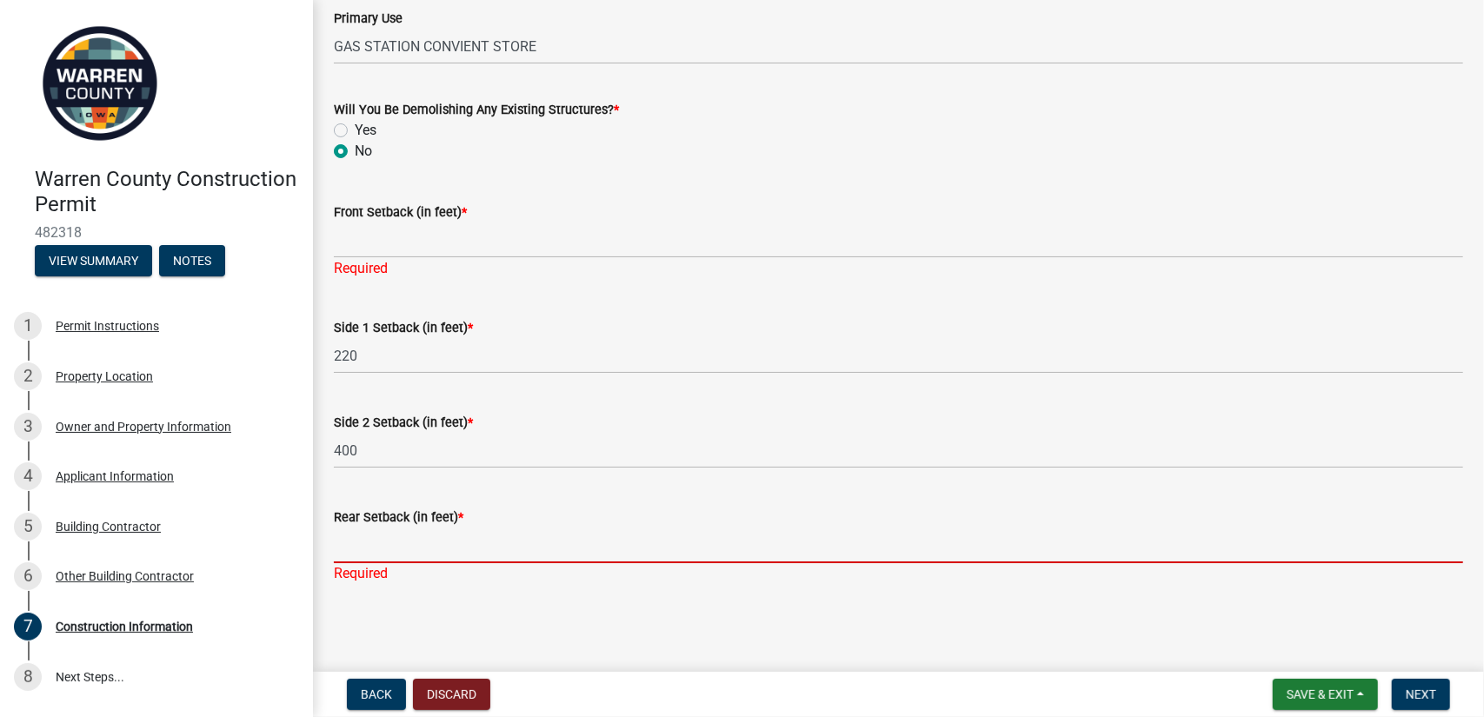
click at [374, 554] on input "Rear Setback (in feet) *" at bounding box center [898, 546] width 1129 height 36
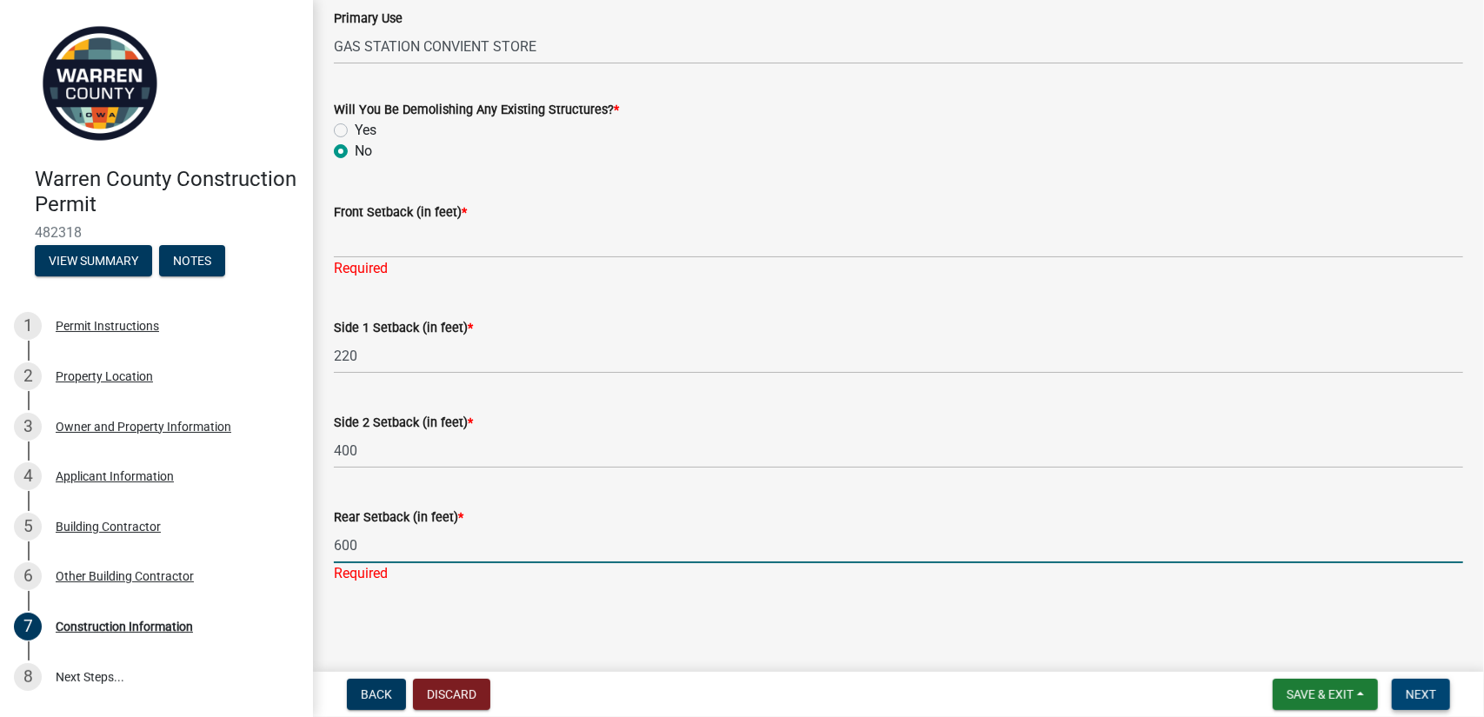
type input "600"
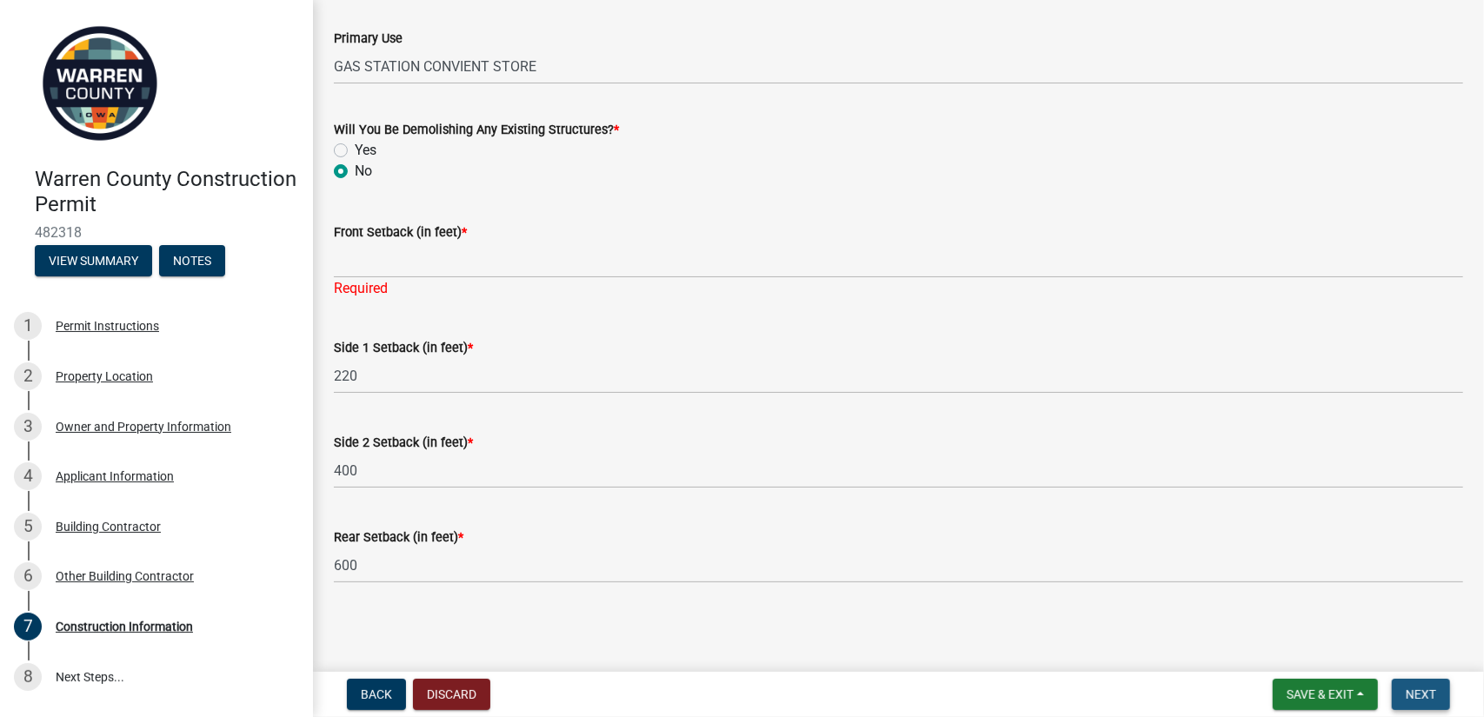
scroll to position [657, 0]
click at [1424, 689] on span "Next" at bounding box center [1421, 695] width 30 height 14
click at [1424, 700] on span "Next" at bounding box center [1421, 695] width 30 height 14
click at [398, 297] on div "Required" at bounding box center [898, 289] width 1129 height 21
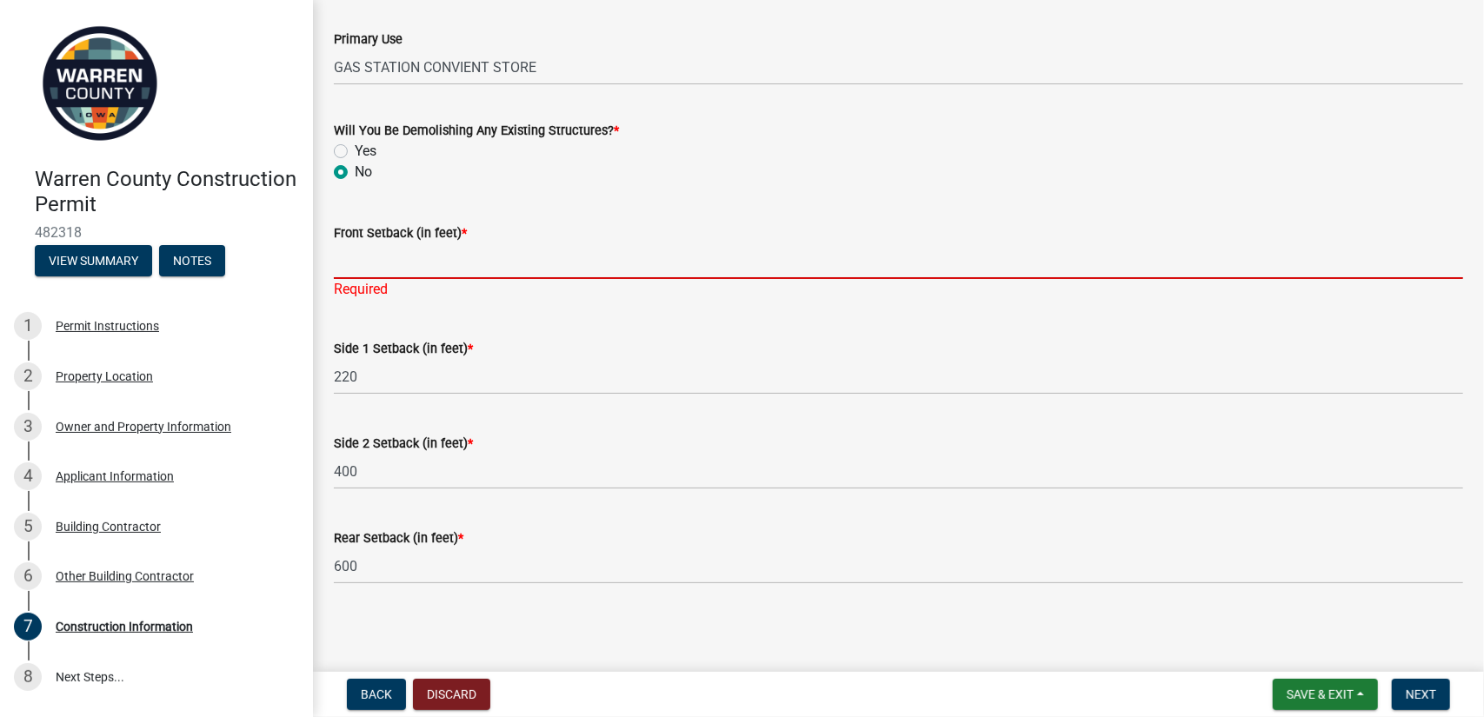
click at [407, 259] on input "Front Setback (in feet) *" at bounding box center [898, 261] width 1129 height 36
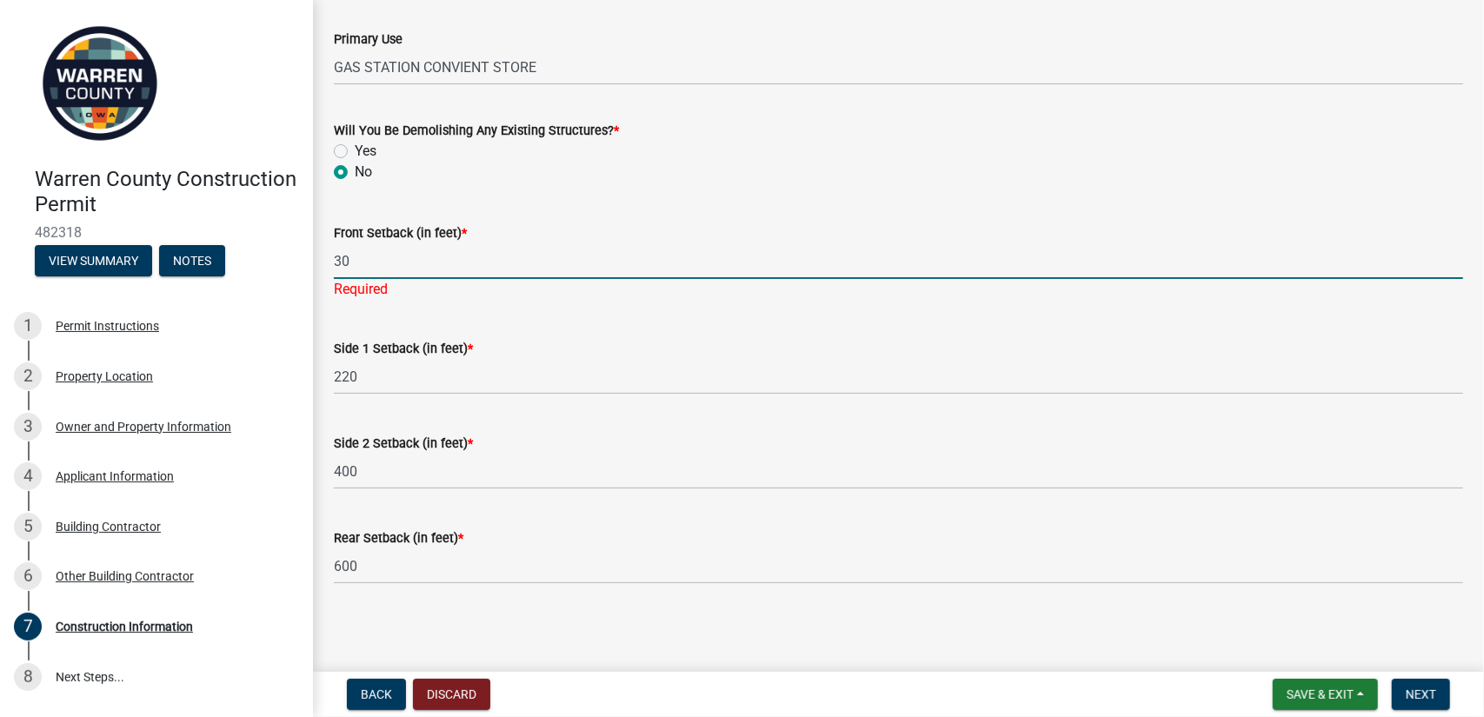
type input "3"
type input "220"
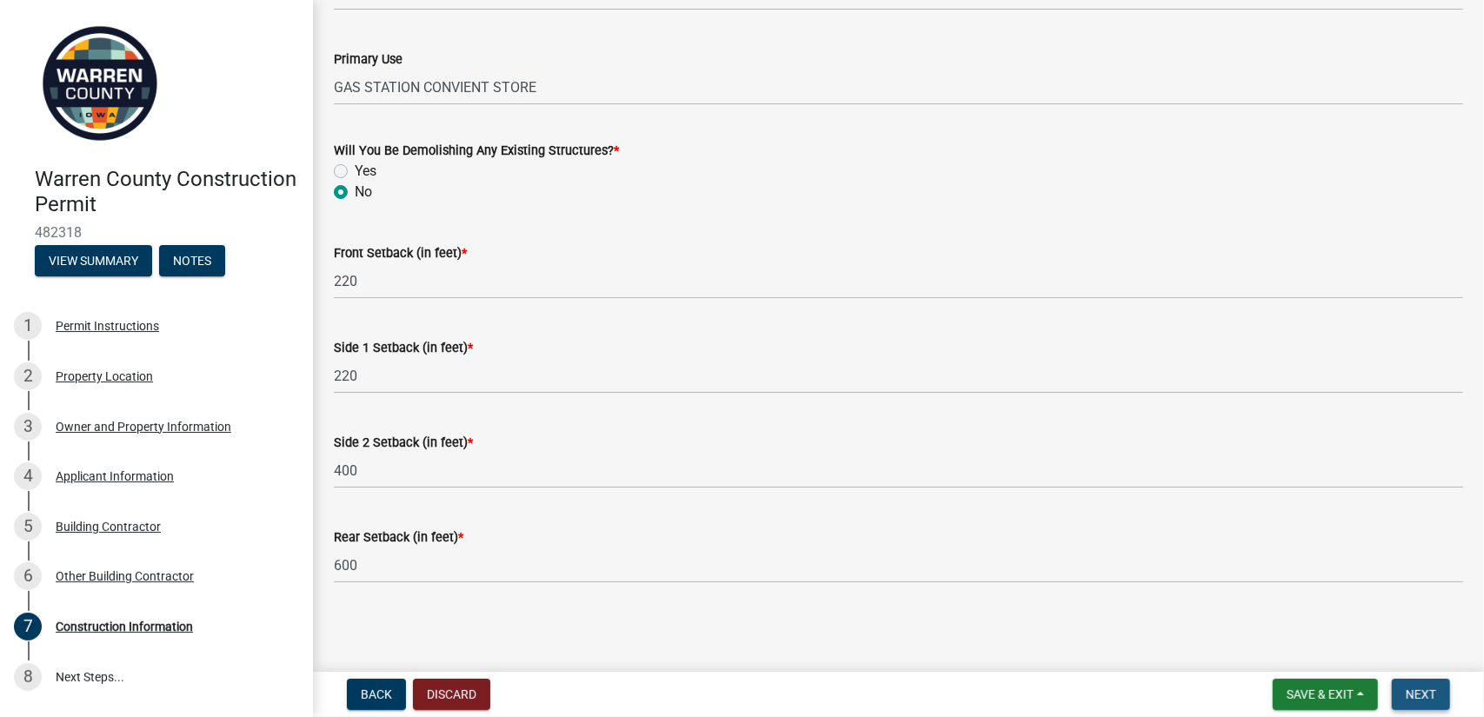
scroll to position [636, 0]
click at [1426, 695] on span "Next" at bounding box center [1421, 695] width 30 height 14
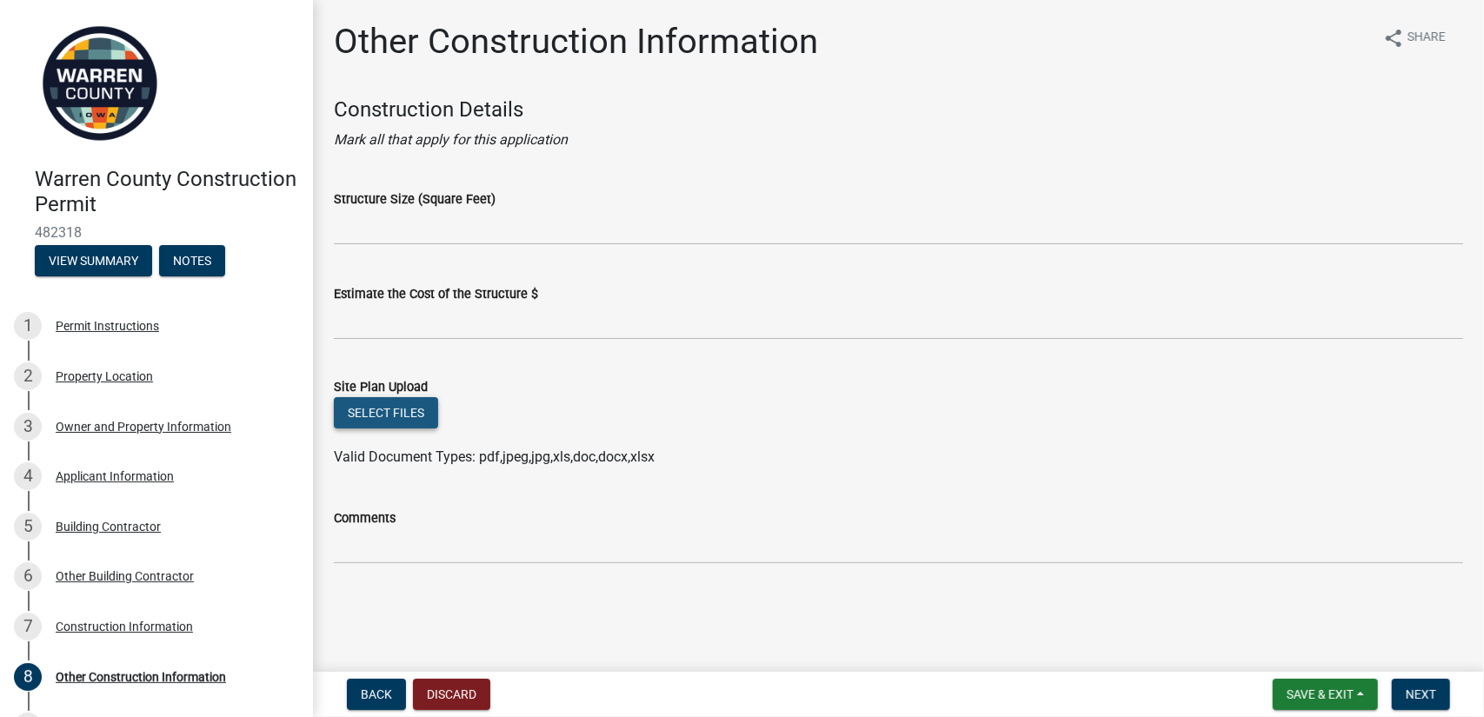
click at [375, 415] on button "Select files" at bounding box center [386, 412] width 104 height 31
click at [393, 405] on button "Select files" at bounding box center [386, 412] width 104 height 31
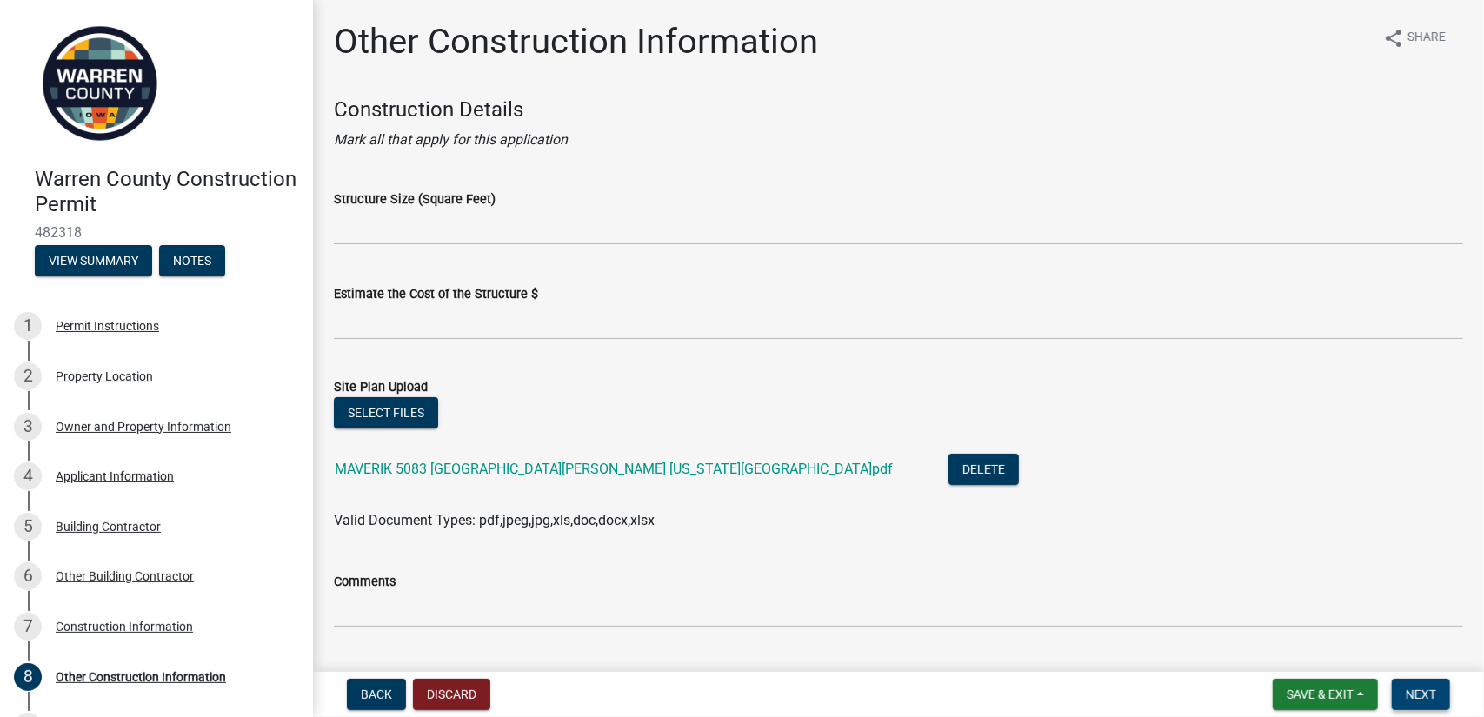
click at [1426, 691] on span "Next" at bounding box center [1421, 695] width 30 height 14
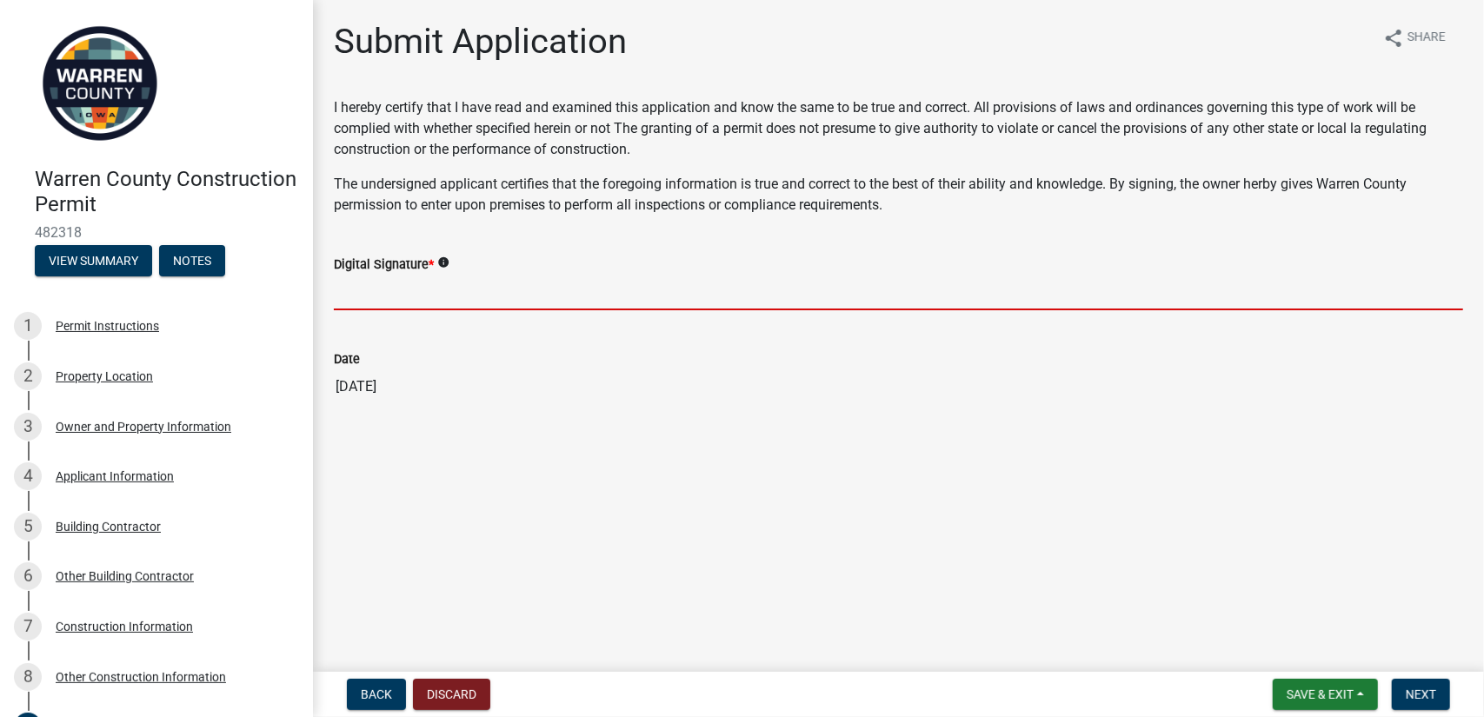
click at [356, 291] on input "Digital Signature *" at bounding box center [898, 293] width 1129 height 36
drag, startPoint x: 377, startPoint y: 280, endPoint x: 404, endPoint y: 296, distance: 31.6
click at [396, 305] on input "Digital Signature *" at bounding box center [898, 293] width 1129 height 36
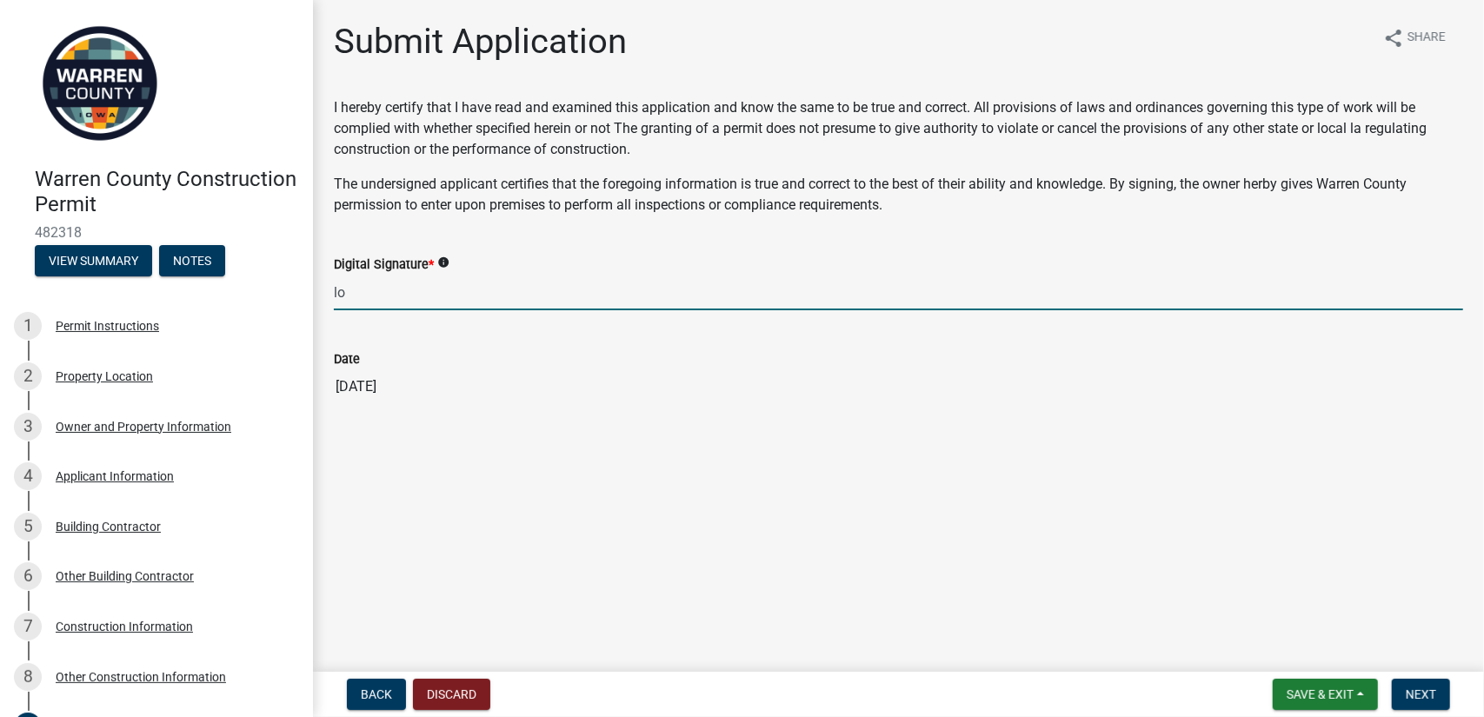
type input "l"
type input "[PERSON_NAME]"
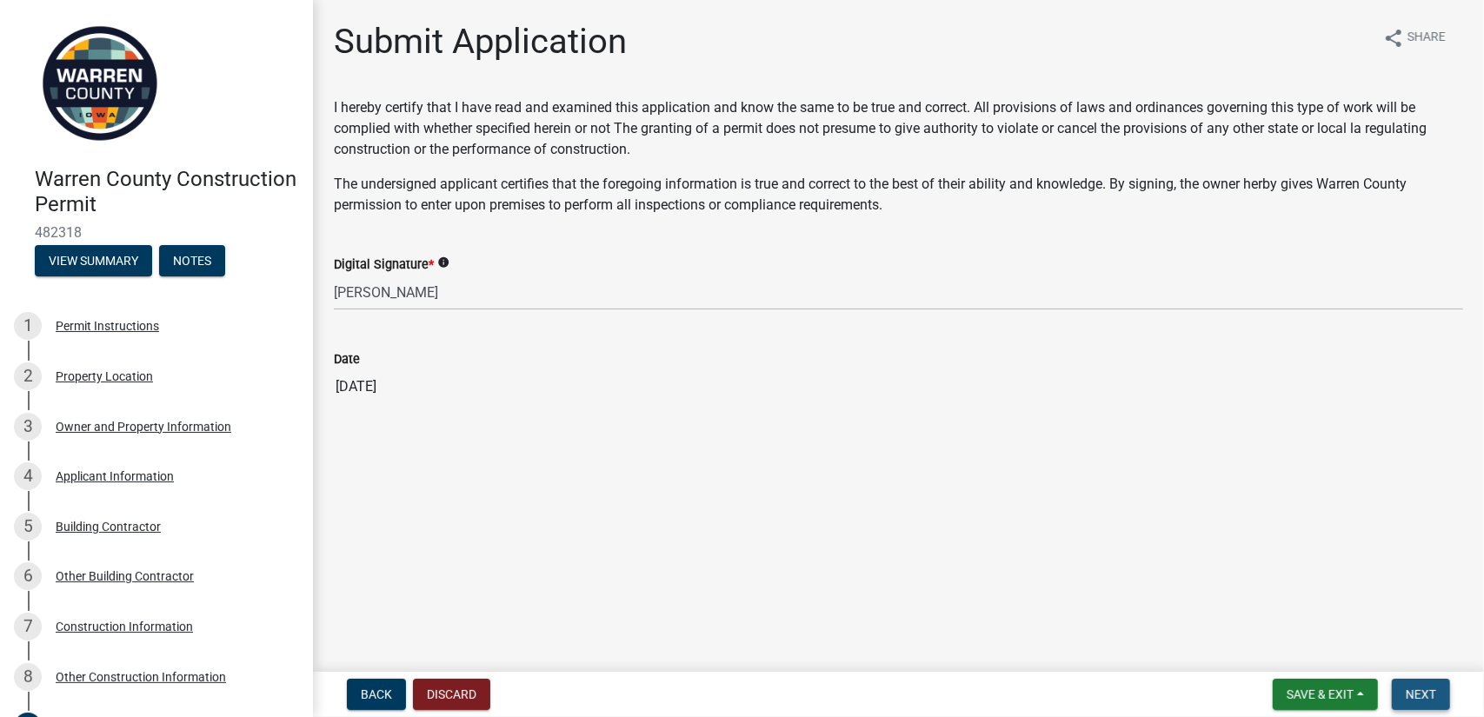
click at [1439, 697] on button "Next" at bounding box center [1421, 694] width 58 height 31
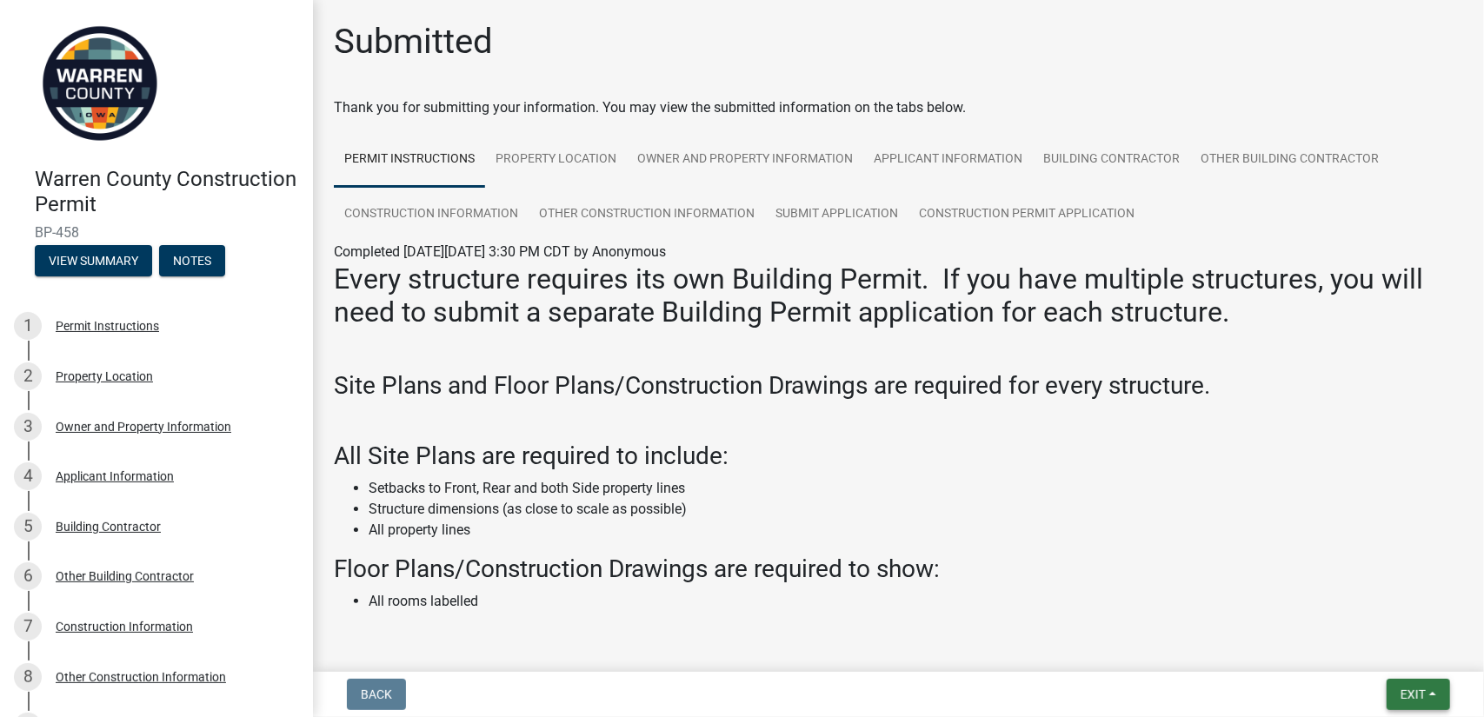
click at [1419, 695] on span "Exit" at bounding box center [1412, 695] width 25 height 14
click at [1376, 650] on button "Save & Exit" at bounding box center [1381, 649] width 139 height 42
